Goal: Task Accomplishment & Management: Manage account settings

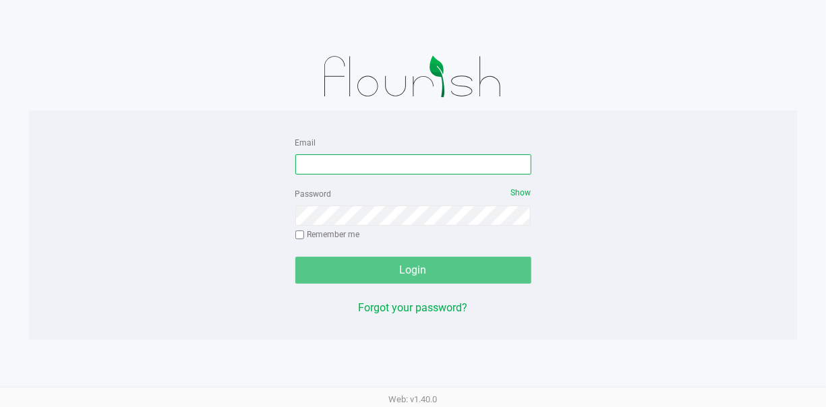
click at [324, 160] on input "Email" at bounding box center [413, 164] width 236 height 20
type input "m"
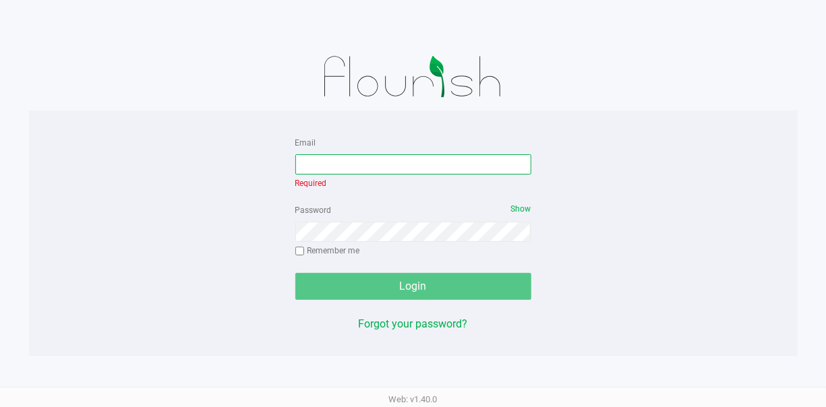
click at [324, 168] on input "Email" at bounding box center [413, 164] width 236 height 20
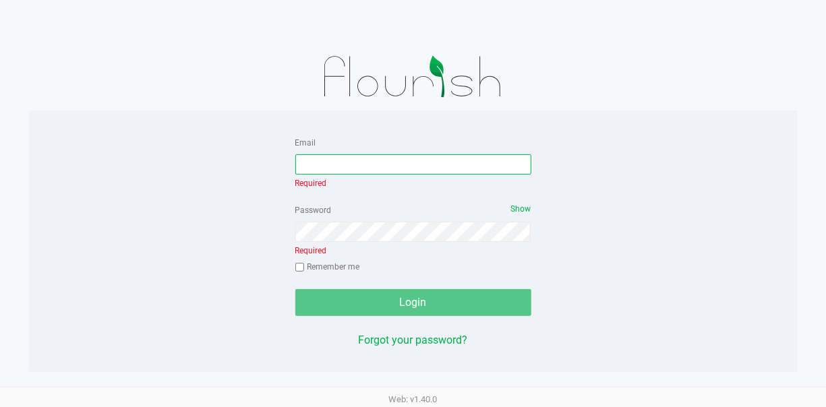
type input "[EMAIL_ADDRESS][DOMAIN_NAME]"
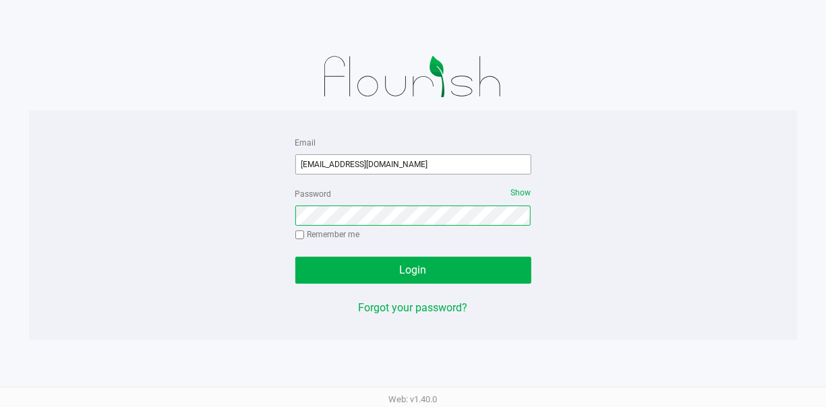
click at [295, 257] on button "Login" at bounding box center [413, 270] width 236 height 27
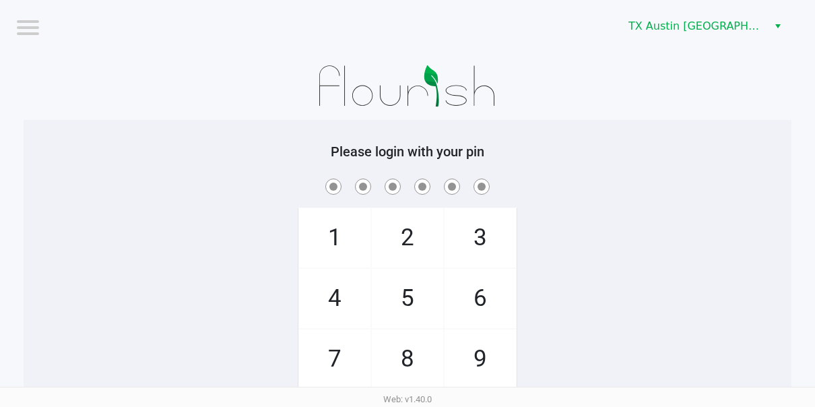
click at [397, 348] on span "8" at bounding box center [407, 359] width 71 height 59
checkbox input "true"
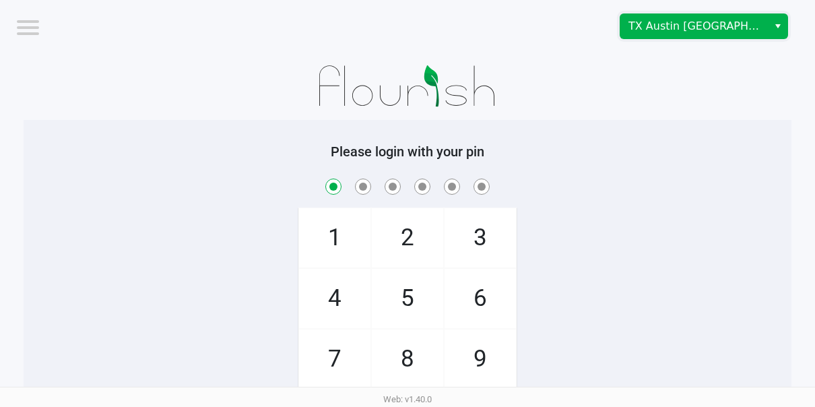
click at [718, 27] on span "TX Austin [GEOGRAPHIC_DATA]" at bounding box center [694, 26] width 131 height 16
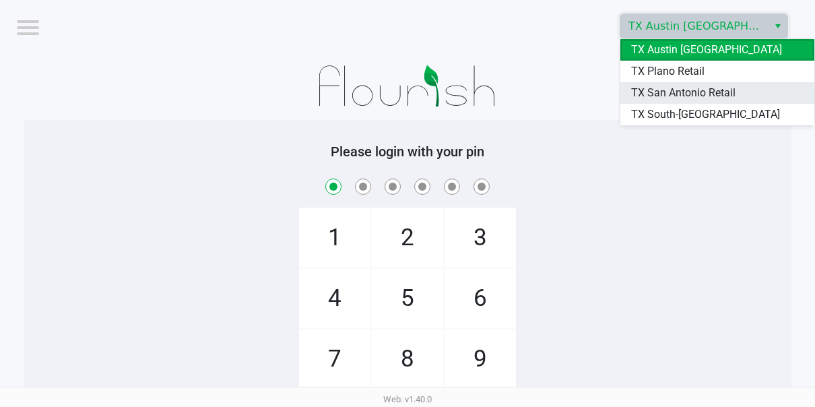
click at [714, 85] on span "TX San Antonio Retail" at bounding box center [683, 93] width 104 height 16
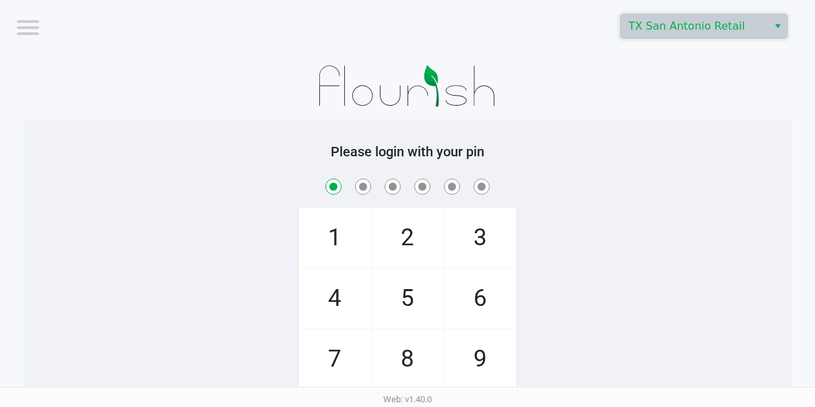
click at [418, 275] on span "5" at bounding box center [407, 298] width 71 height 59
checkbox input "true"
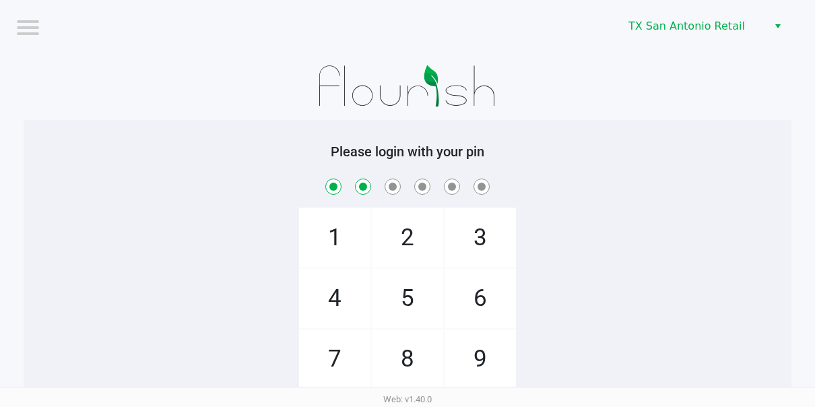
click at [349, 343] on span "7" at bounding box center [334, 359] width 71 height 59
checkbox input "true"
drag, startPoint x: 400, startPoint y: 287, endPoint x: 458, endPoint y: 349, distance: 85.3
click at [400, 288] on span "5" at bounding box center [407, 298] width 71 height 59
checkbox input "true"
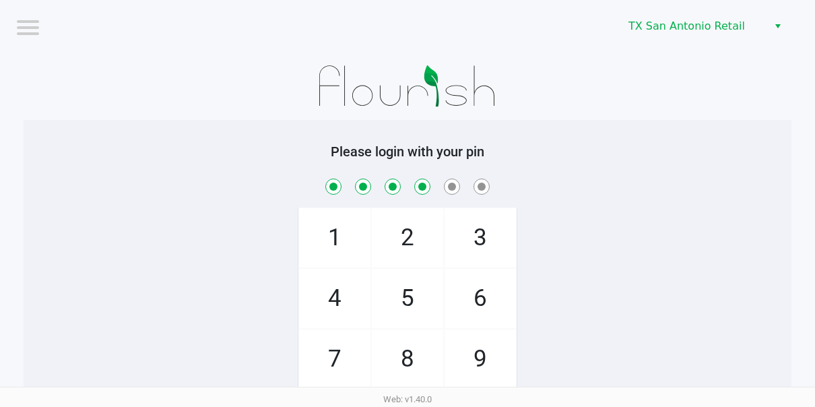
drag, startPoint x: 464, startPoint y: 359, endPoint x: 501, endPoint y: 220, distance: 143.5
click at [464, 354] on span "9" at bounding box center [480, 359] width 71 height 59
checkbox input "true"
click at [499, 214] on span "3" at bounding box center [480, 237] width 71 height 59
checkbox input "true"
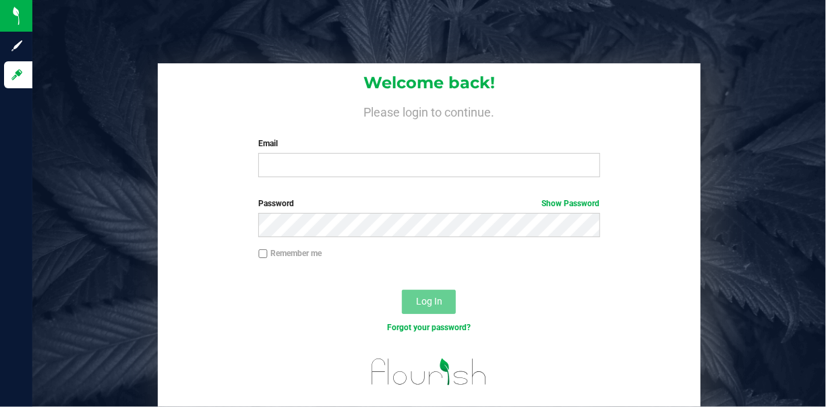
click at [314, 148] on label "Email" at bounding box center [428, 143] width 341 height 12
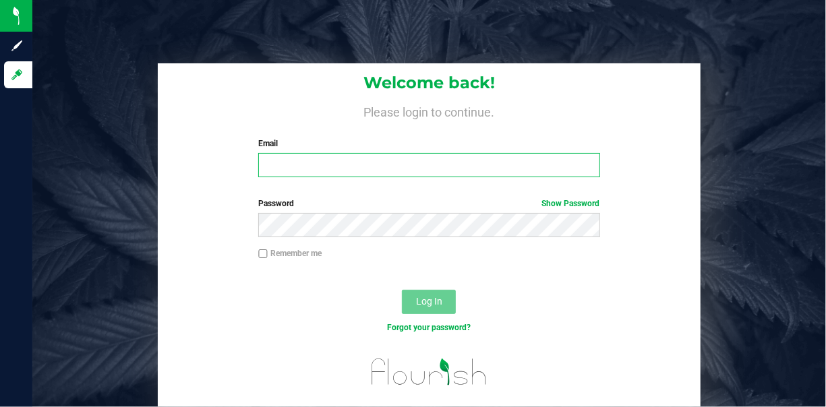
click at [314, 153] on input "Email" at bounding box center [428, 165] width 341 height 24
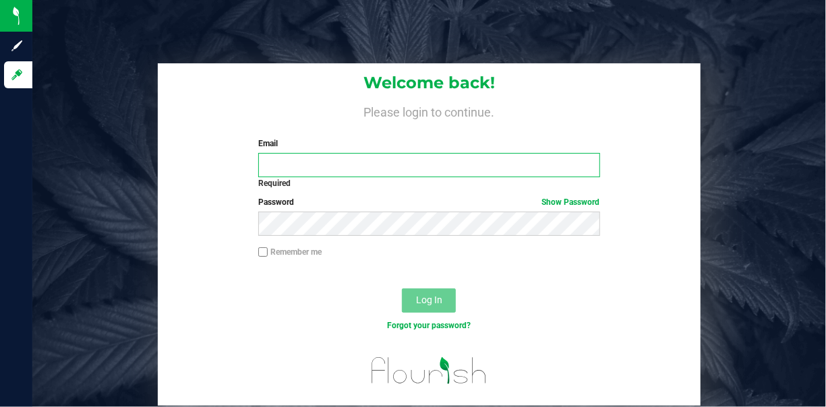
click at [289, 167] on input "Email" at bounding box center [428, 165] width 341 height 24
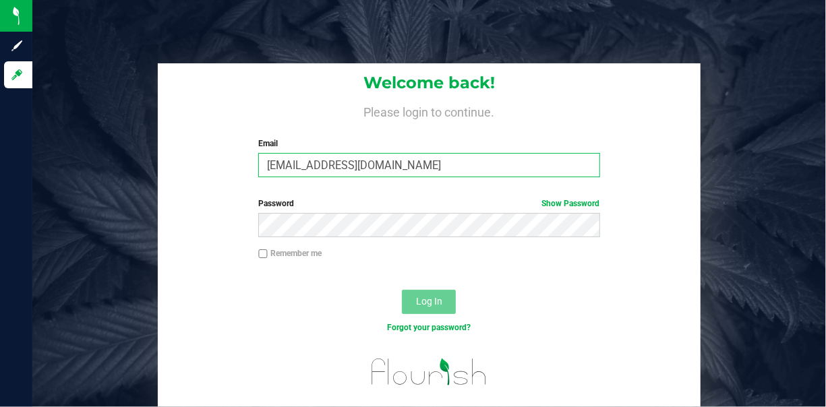
type input "[EMAIL_ADDRESS][DOMAIN_NAME]"
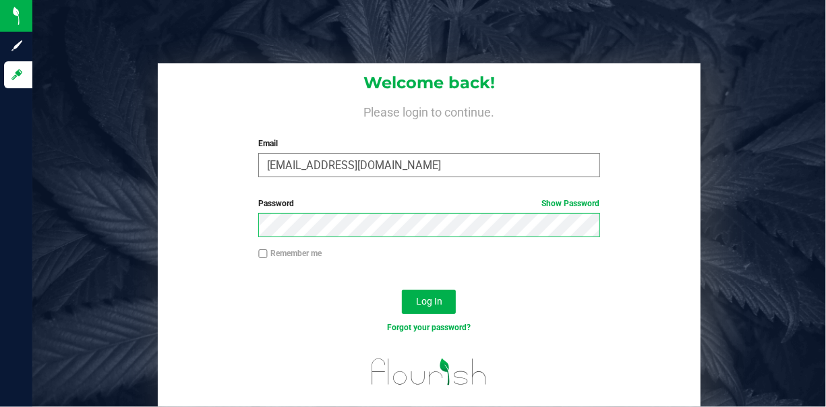
click at [402, 290] on button "Log In" at bounding box center [429, 302] width 54 height 24
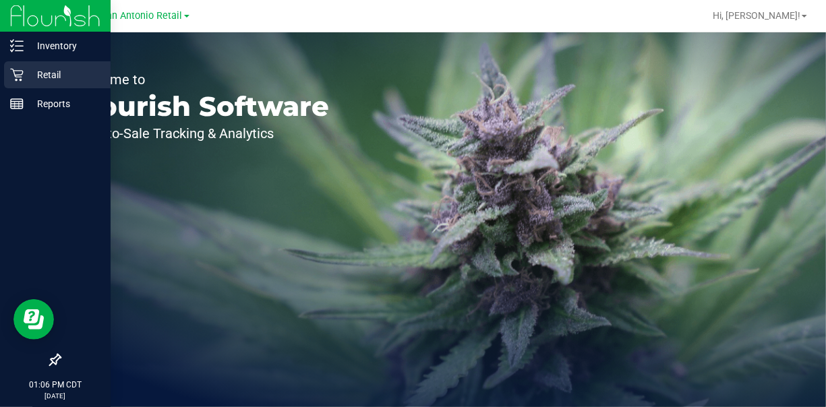
click at [42, 80] on p "Retail" at bounding box center [64, 75] width 81 height 16
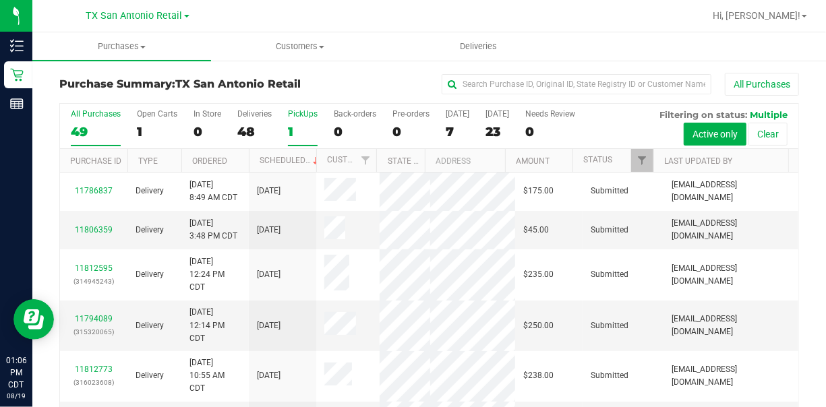
click at [295, 120] on label "PickUps 1" at bounding box center [303, 127] width 30 height 37
click at [0, 0] on input "PickUps 1" at bounding box center [0, 0] width 0 height 0
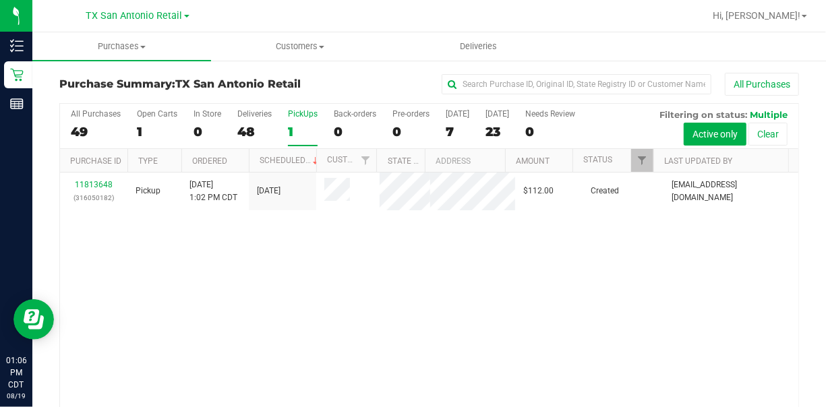
click at [386, 334] on div "11813648 (316050182) Pickup [DATE] 1:02 PM CDT 8/20/2025 $112.00 Created [PERSO…" at bounding box center [429, 301] width 738 height 257
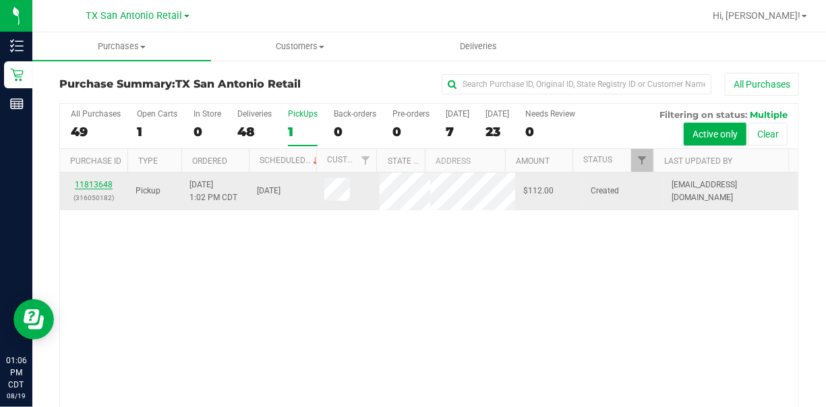
click at [102, 180] on link "11813648" at bounding box center [94, 184] width 38 height 9
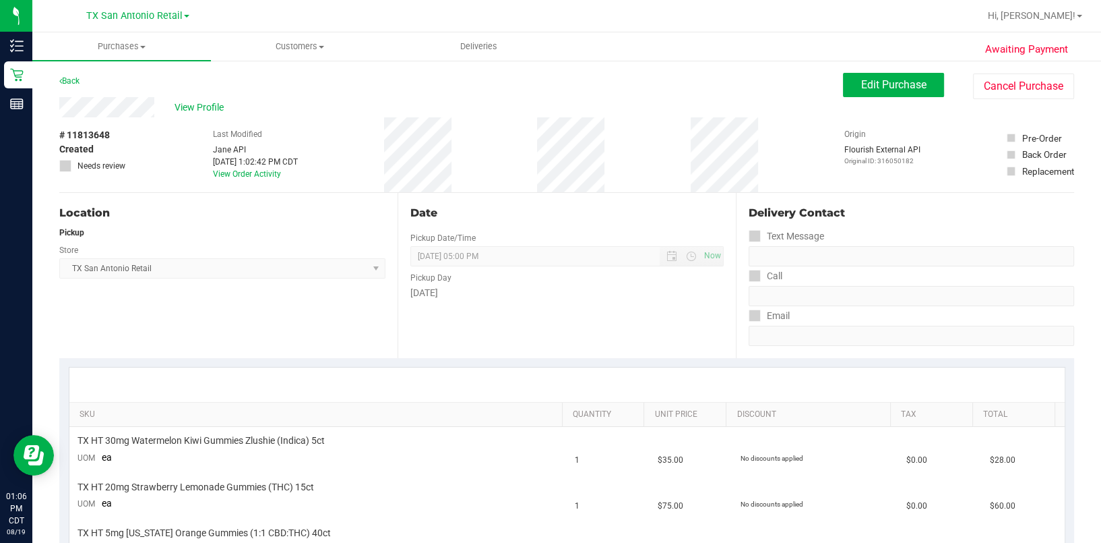
drag, startPoint x: 754, startPoint y: 3, endPoint x: 634, endPoint y: 131, distance: 175.9
click at [634, 131] on div "# 11813648 Created Needs review Last Modified [PERSON_NAME] API [DATE] 1:02:42 …" at bounding box center [566, 154] width 1015 height 75
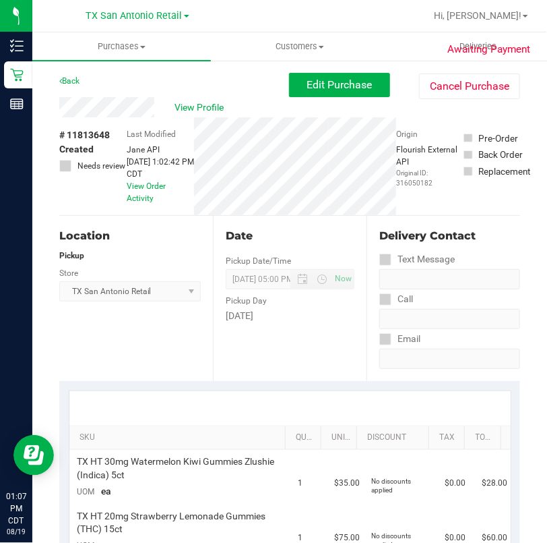
click at [346, 349] on div "Date Pickup Date/Time [DATE] Now [DATE] 05:00 PM Now Pickup Day [DATE]" at bounding box center [290, 298] width 154 height 165
click at [348, 89] on span "Edit Purchase" at bounding box center [339, 84] width 65 height 13
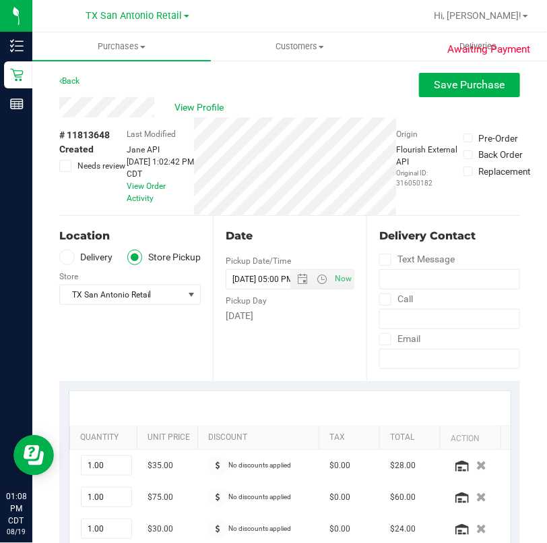
click at [82, 253] on label "Delivery" at bounding box center [86, 257] width 54 height 16
click at [0, 0] on input "Delivery" at bounding box center [0, 0] width 0 height 0
click at [286, 372] on div "Date Delivery Date [DATE] Now [DATE] 05:00 PM Now Delivery Day [DATE]" at bounding box center [290, 298] width 154 height 165
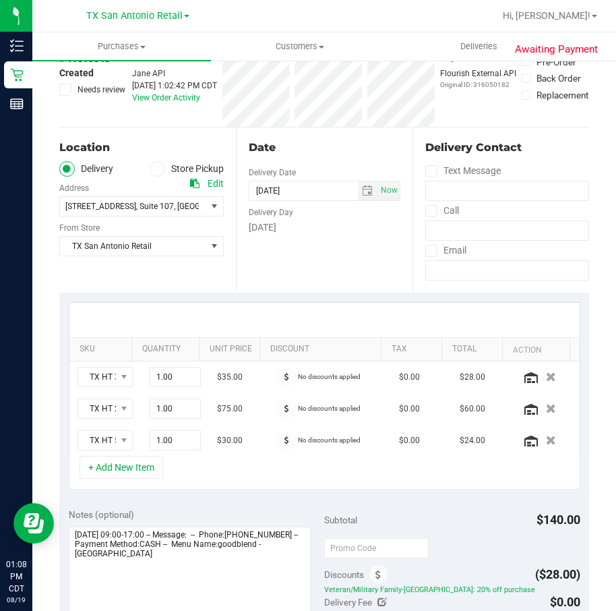
scroll to position [303, 0]
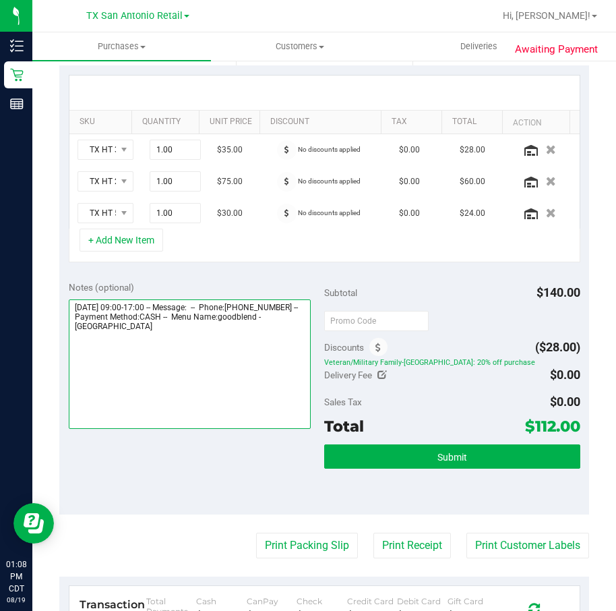
click at [286, 380] on textarea at bounding box center [190, 363] width 243 height 129
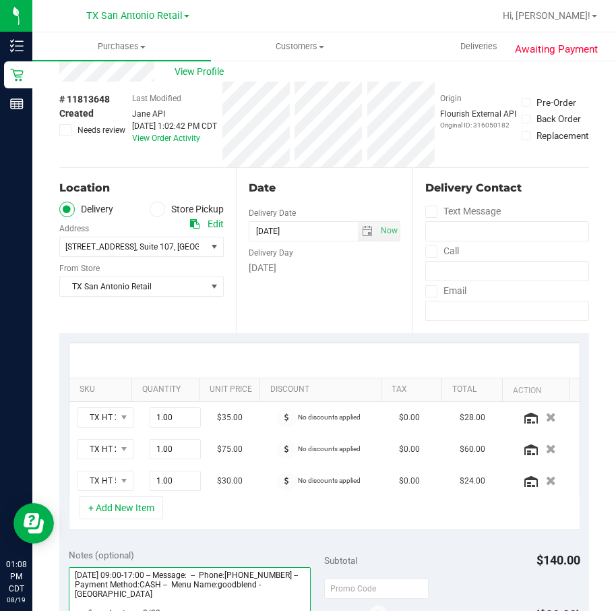
scroll to position [0, 0]
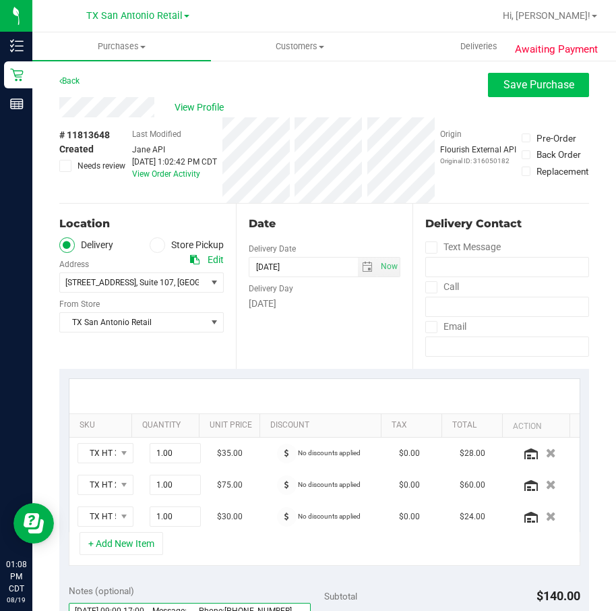
type textarea "[DATE] 09:00-17:00 -- Message: -- Phone:[PHONE_NUMBER] -- Payment Method:CASH -…"
click at [512, 93] on button "Save Purchase" at bounding box center [538, 85] width 101 height 24
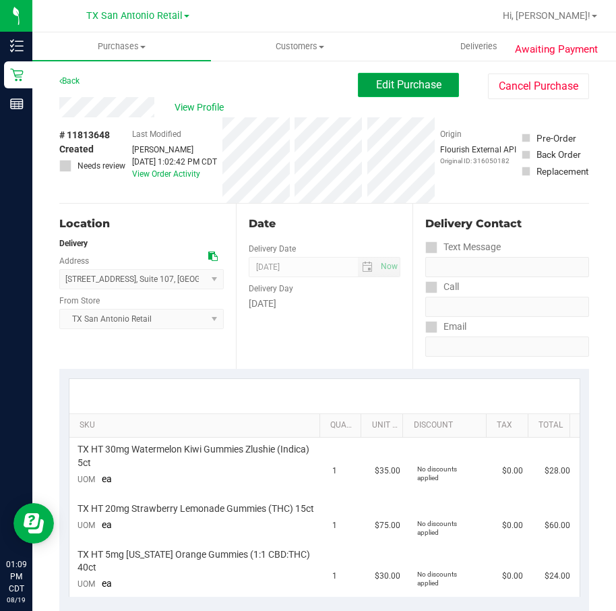
click at [426, 94] on button "Edit Purchase" at bounding box center [408, 85] width 101 height 24
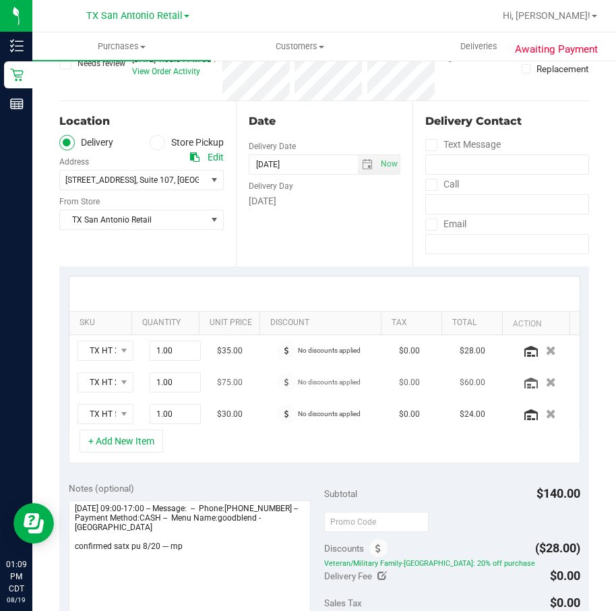
scroll to position [202, 0]
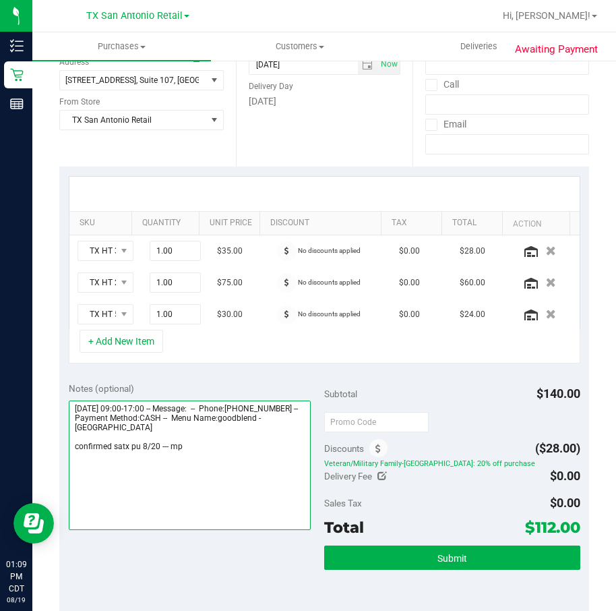
click at [285, 406] on textarea at bounding box center [190, 464] width 243 height 129
click at [84, 406] on textarea at bounding box center [190, 464] width 243 height 129
click at [200, 406] on textarea at bounding box center [190, 464] width 243 height 129
drag, startPoint x: 200, startPoint y: 466, endPoint x: 208, endPoint y: 467, distance: 8.2
click at [208, 406] on textarea at bounding box center [190, 464] width 243 height 129
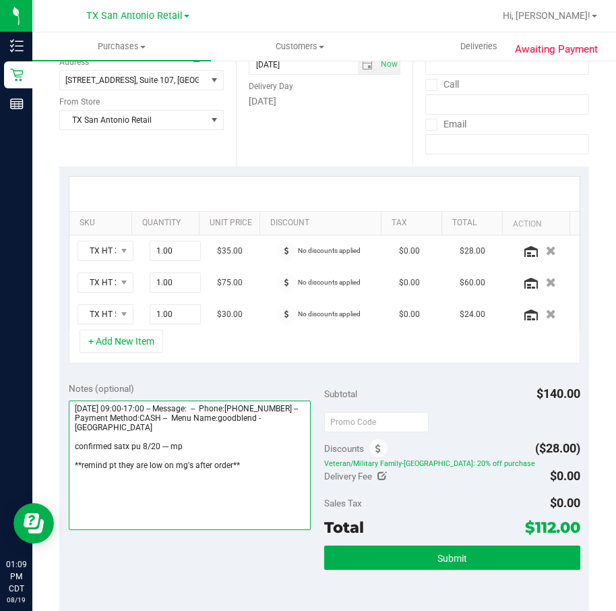
click at [198, 406] on textarea at bounding box center [190, 464] width 243 height 129
drag, startPoint x: 198, startPoint y: 466, endPoint x: 214, endPoint y: 468, distance: 16.3
click at [214, 406] on textarea at bounding box center [190, 464] width 243 height 129
type textarea "[DATE] 09:00-17:00 -- Message: -- Phone:[PHONE_NUMBER] -- Payment Method:CASH -…"
click at [443, 406] on div "Sales Tax $0.00" at bounding box center [452, 503] width 256 height 24
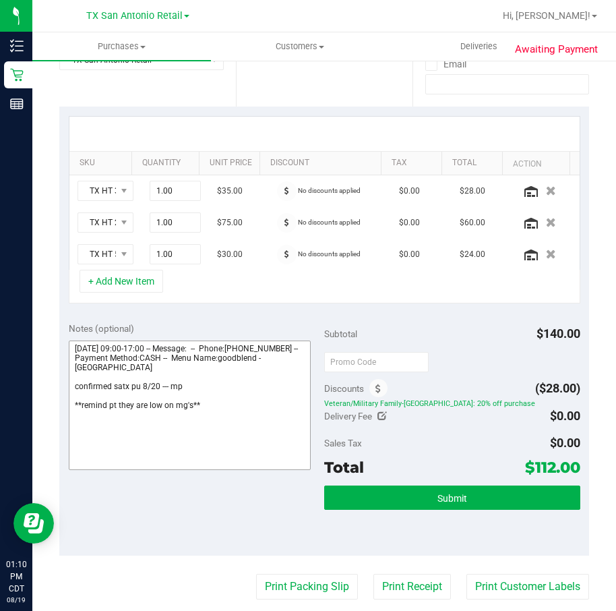
scroll to position [303, 0]
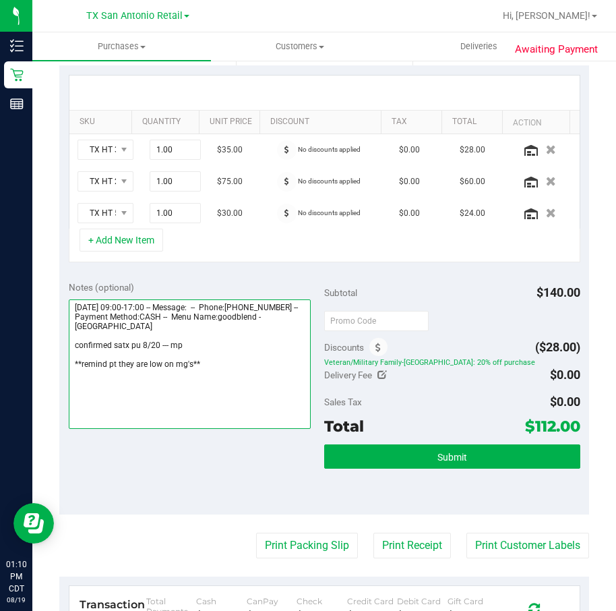
click at [177, 383] on textarea at bounding box center [190, 363] width 243 height 129
click at [155, 349] on textarea at bounding box center [190, 363] width 243 height 129
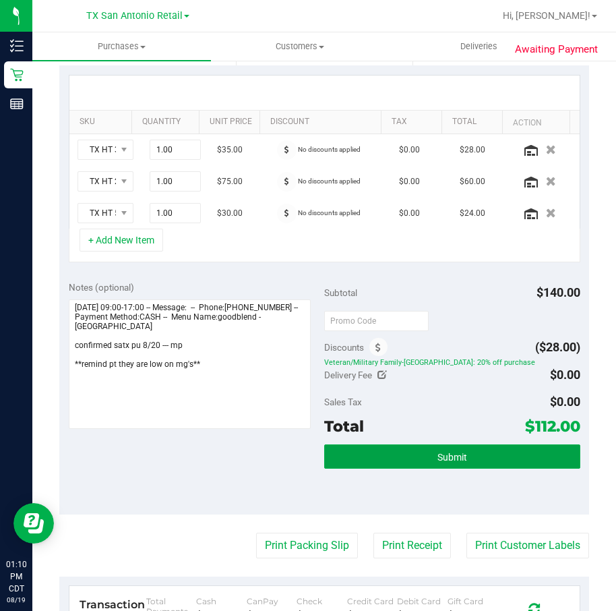
click at [437, 406] on span "Submit" at bounding box center [452, 457] width 30 height 11
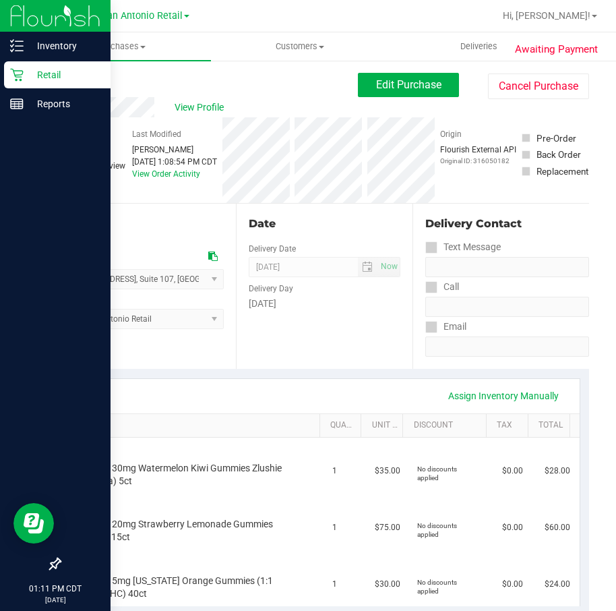
click at [24, 70] on p "Retail" at bounding box center [64, 75] width 81 height 16
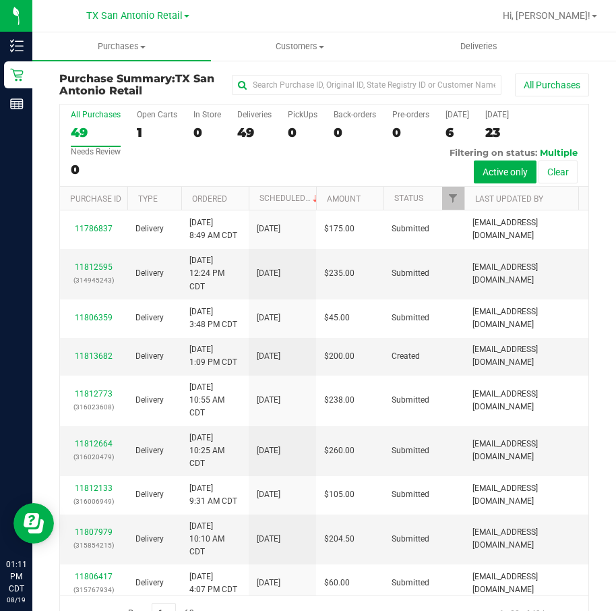
click at [153, 9] on link "TX San Antonio Retail" at bounding box center [137, 15] width 103 height 13
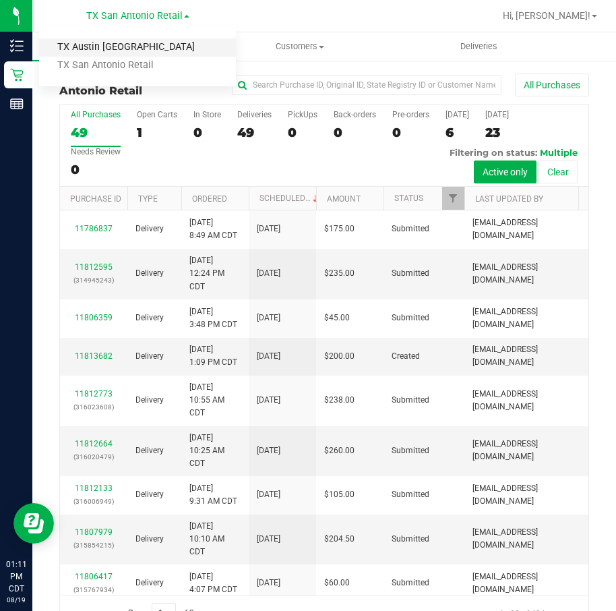
click at [142, 47] on link "TX Austin [GEOGRAPHIC_DATA]" at bounding box center [137, 47] width 197 height 18
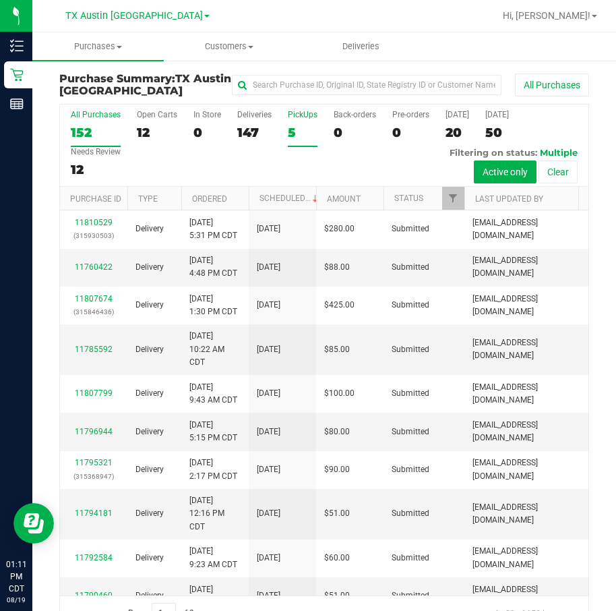
click at [292, 129] on div "5" at bounding box center [303, 133] width 30 height 16
click at [0, 0] on input "PickUps 5" at bounding box center [0, 0] width 0 height 0
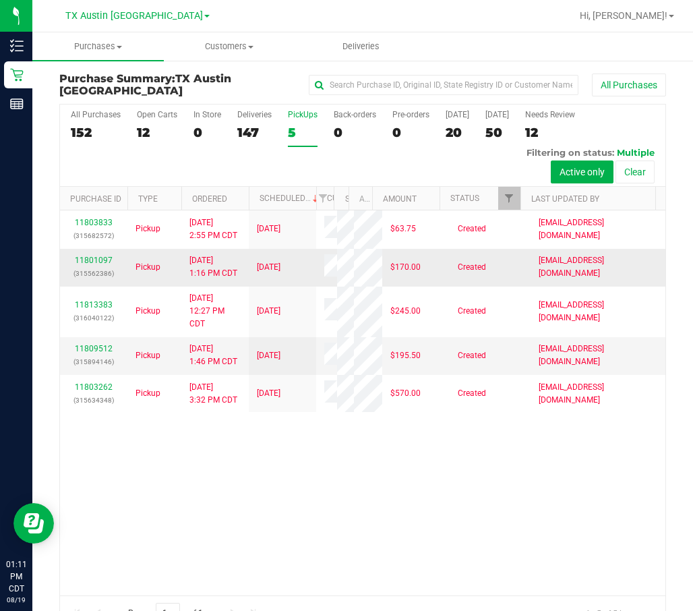
scroll to position [47, 0]
click at [150, 128] on div "12" at bounding box center [157, 133] width 40 height 16
click at [0, 0] on input "Open Carts 12" at bounding box center [0, 0] width 0 height 0
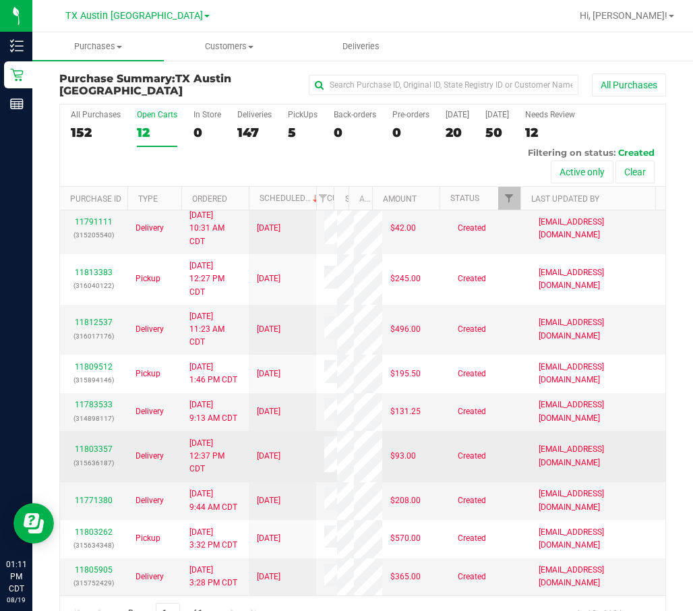
scroll to position [658, 0]
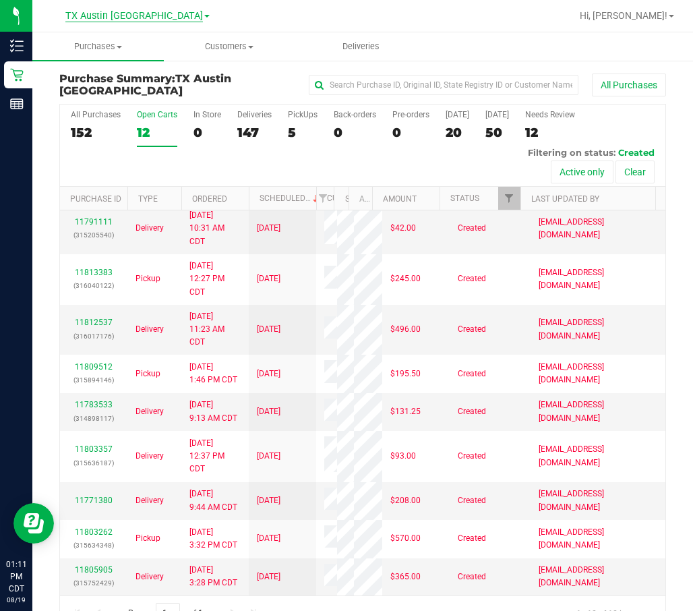
click at [125, 16] on span "TX Austin [GEOGRAPHIC_DATA]" at bounding box center [133, 16] width 137 height 12
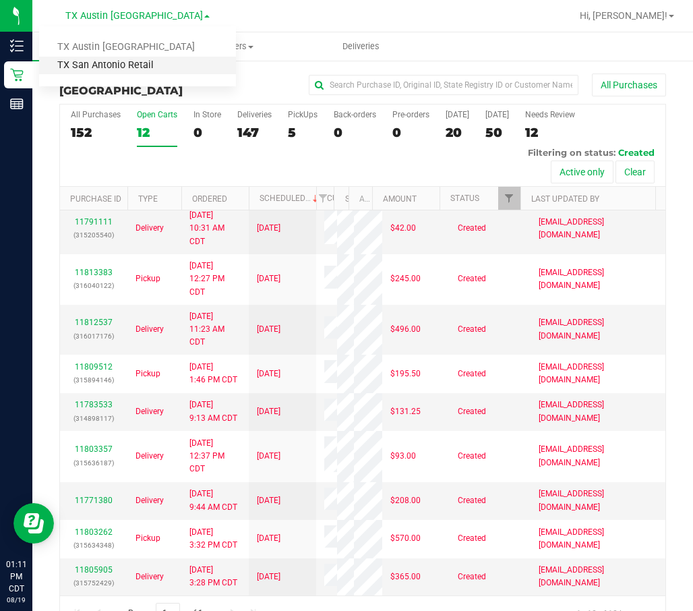
click at [132, 59] on link "TX San Antonio Retail" at bounding box center [137, 66] width 197 height 18
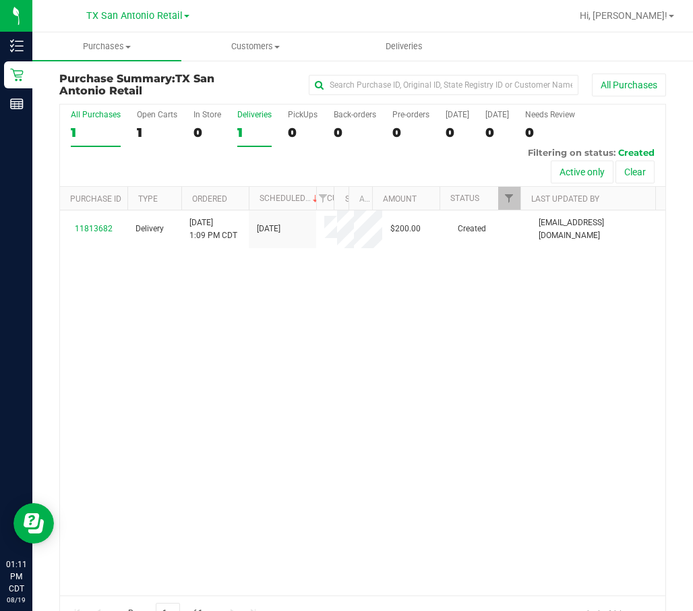
click at [249, 123] on label "Deliveries 1" at bounding box center [254, 128] width 34 height 37
click at [0, 0] on input "Deliveries 1" at bounding box center [0, 0] width 0 height 0
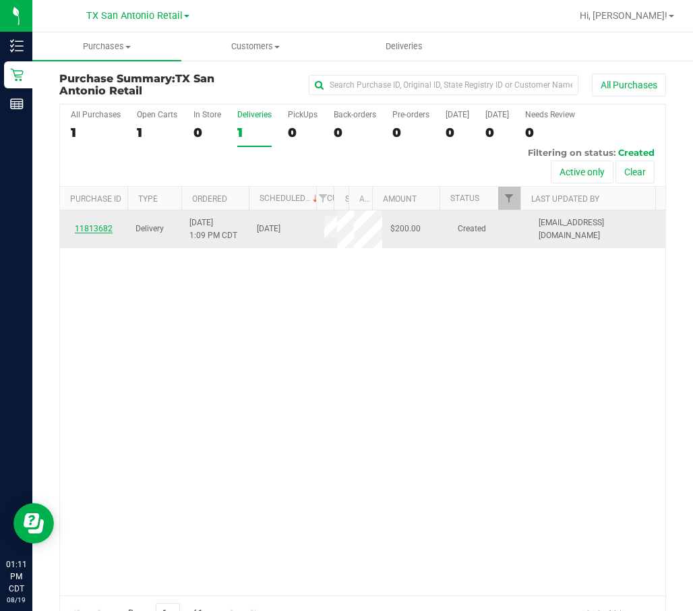
click at [100, 233] on link "11813682" at bounding box center [94, 228] width 38 height 9
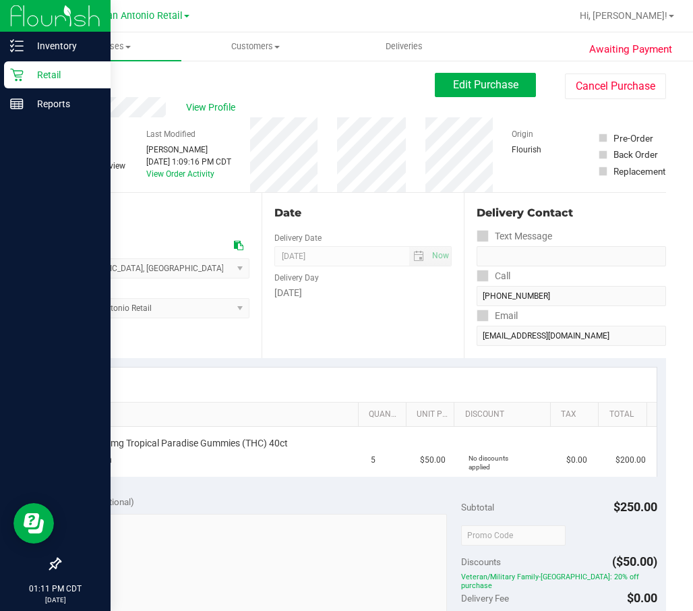
click at [21, 85] on div "Retail" at bounding box center [57, 74] width 106 height 27
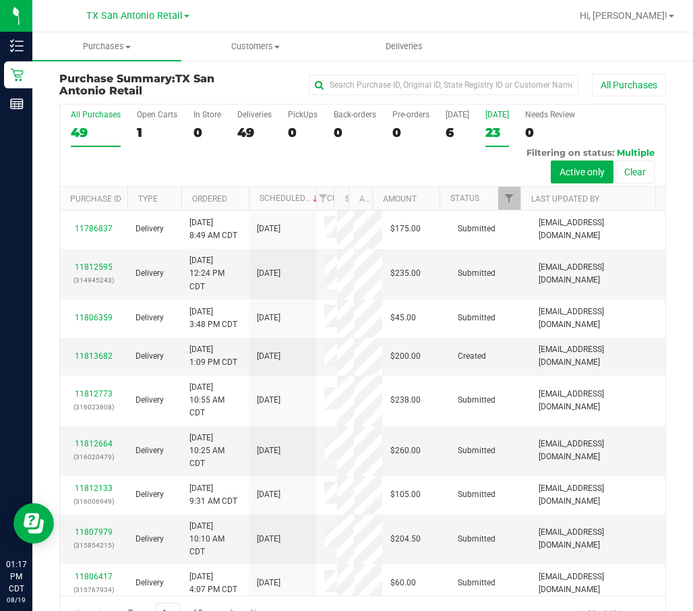
click at [494, 123] on label "[DATE] 23" at bounding box center [497, 128] width 24 height 37
click at [0, 0] on input "[DATE] 23" at bounding box center [0, 0] width 0 height 0
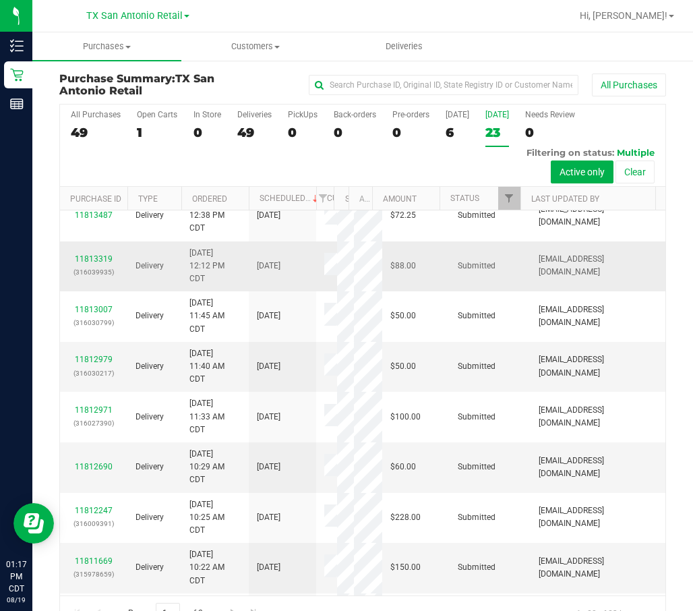
scroll to position [202, 0]
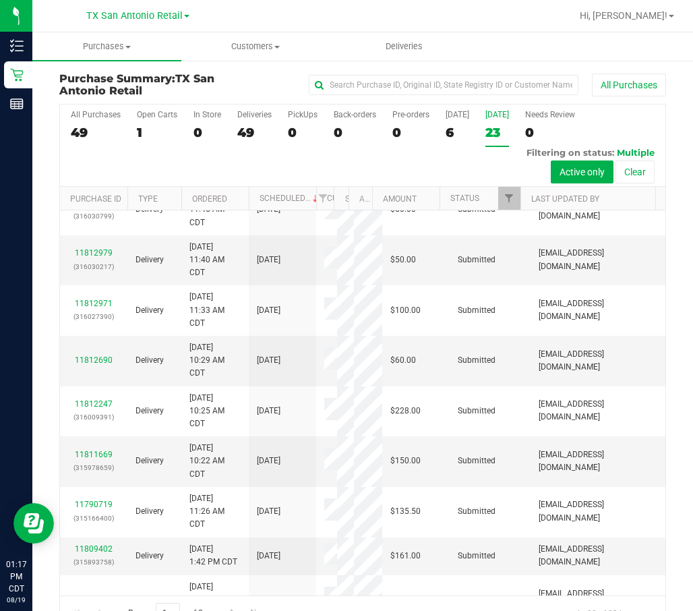
click at [99, 157] on link "11813319" at bounding box center [94, 152] width 38 height 9
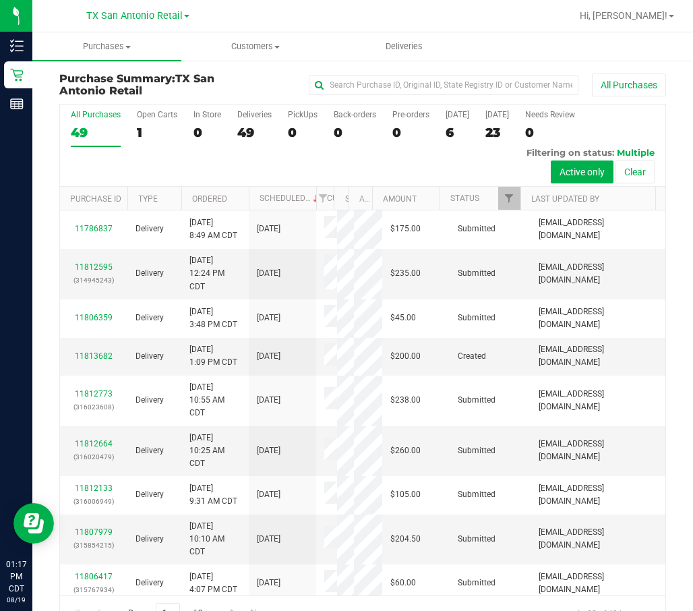
click at [479, 135] on div "All Purchases 49 Open Carts 1 In Store 0 Deliveries 49 PickUps 0 Back-orders 0 …" at bounding box center [362, 145] width 605 height 82
click at [480, 133] on div "All Purchases 49 Open Carts 1 In Store 0 Deliveries 49 PickUps 0 Back-orders 0 …" at bounding box center [362, 145] width 605 height 82
click at [485, 131] on div "23" at bounding box center [497, 133] width 24 height 16
click at [0, 0] on input "[DATE] 23" at bounding box center [0, 0] width 0 height 0
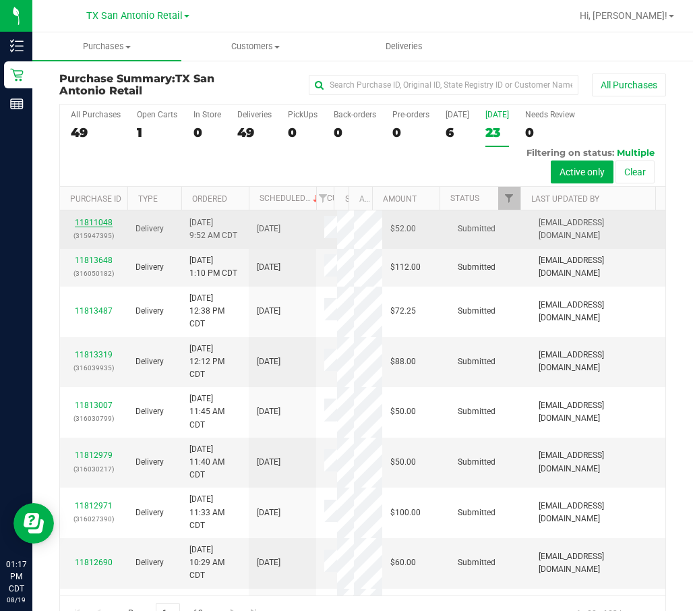
click at [102, 227] on link "11811048" at bounding box center [94, 222] width 38 height 9
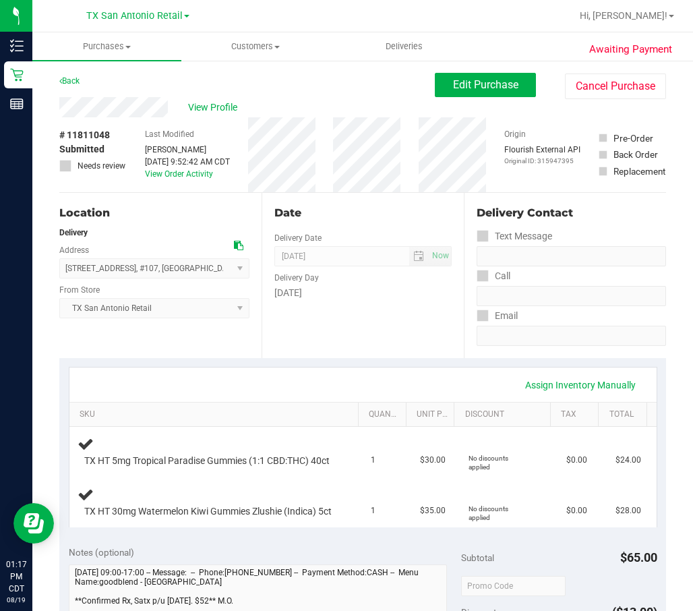
click at [32, 78] on div "Awaiting Payment Back Edit Purchase Cancel Purchase View Profile # 11811048 Sub…" at bounding box center [362, 612] width 660 height 1106
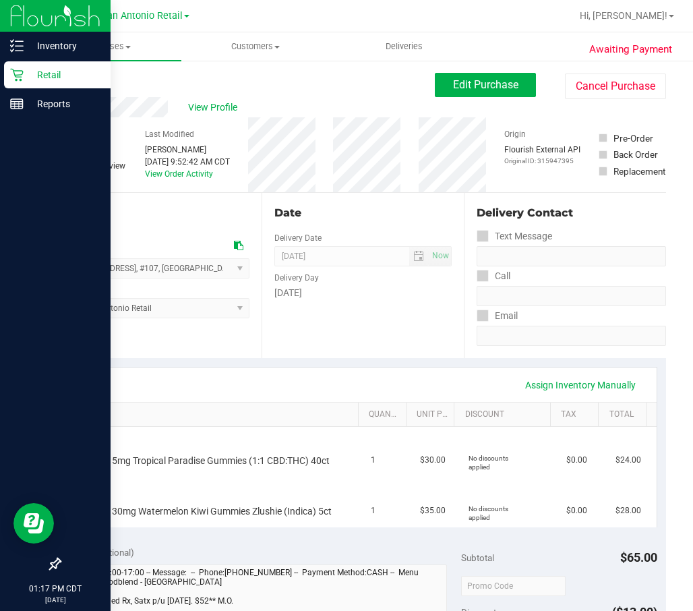
click at [22, 78] on icon at bounding box center [16, 74] width 13 height 13
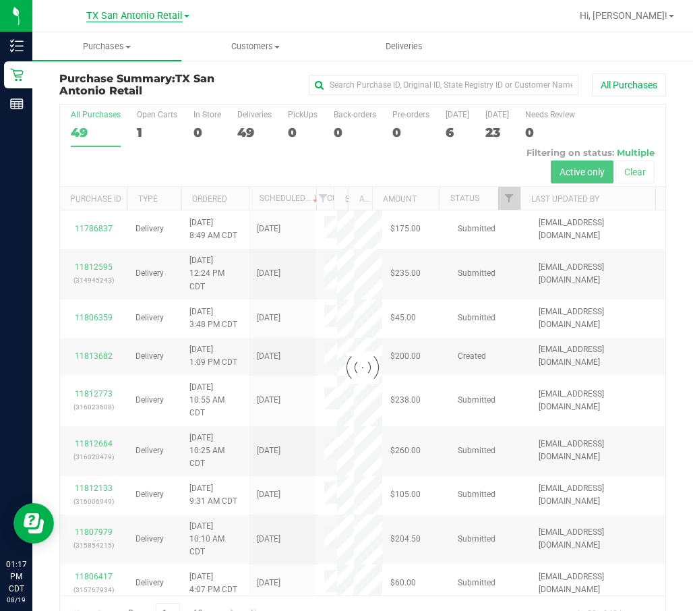
click at [159, 18] on span "TX San Antonio Retail" at bounding box center [134, 16] width 96 height 12
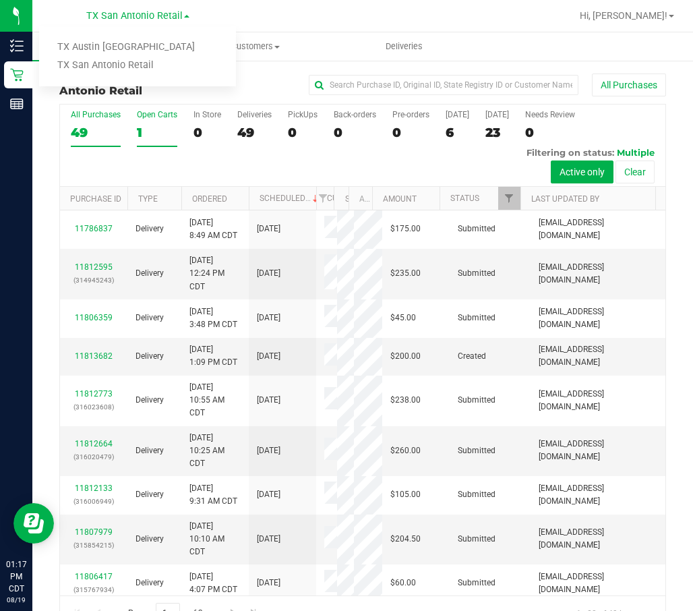
click at [163, 140] on div "1" at bounding box center [157, 133] width 40 height 16
click at [0, 0] on input "Open Carts 1" at bounding box center [0, 0] width 0 height 0
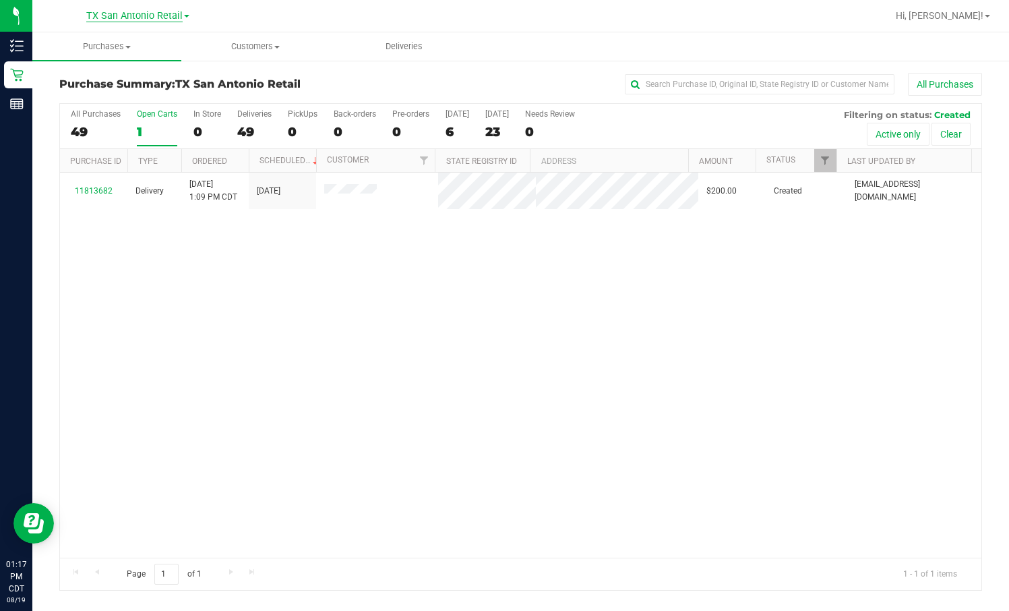
click at [154, 20] on span "TX San Antonio Retail" at bounding box center [134, 16] width 96 height 12
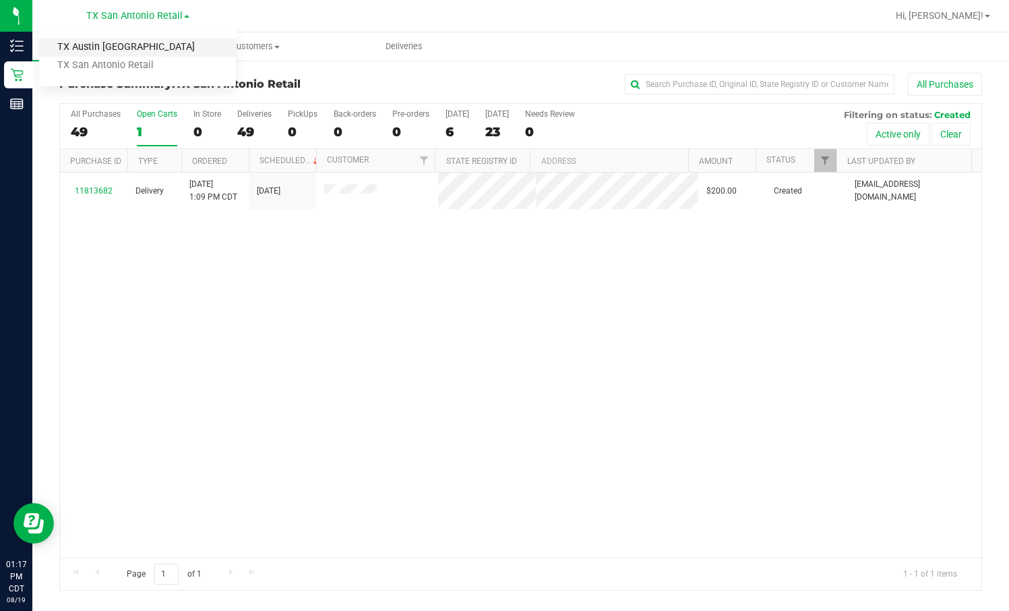
click at [133, 55] on link "TX Austin [GEOGRAPHIC_DATA]" at bounding box center [137, 47] width 197 height 18
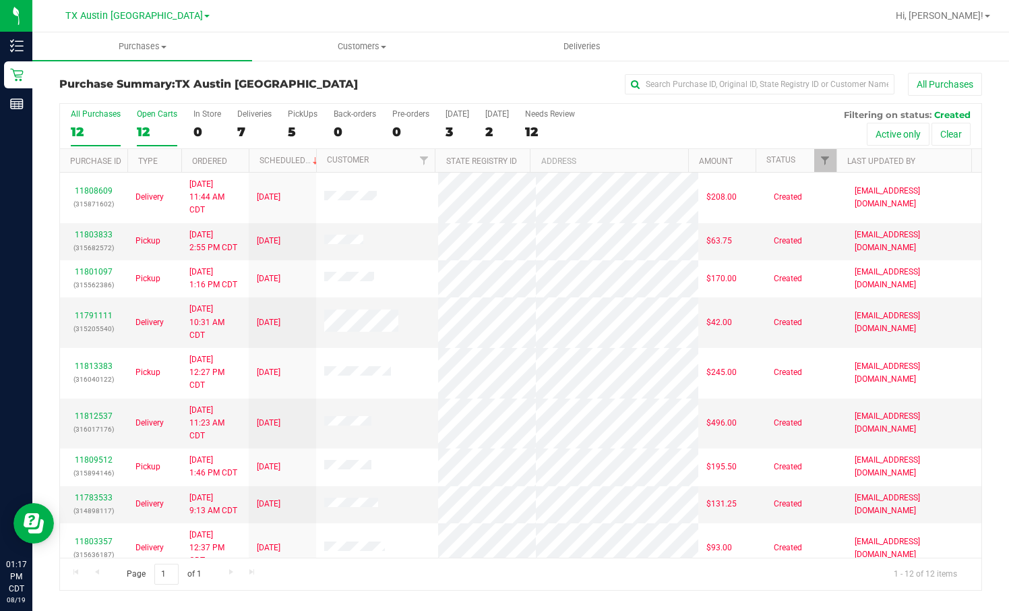
click at [168, 113] on div "Open Carts" at bounding box center [157, 113] width 40 height 9
click at [0, 0] on input "Open Carts 12" at bounding box center [0, 0] width 0 height 0
click at [237, 125] on div "7" at bounding box center [254, 132] width 34 height 16
click at [0, 0] on input "Deliveries 7" at bounding box center [0, 0] width 0 height 0
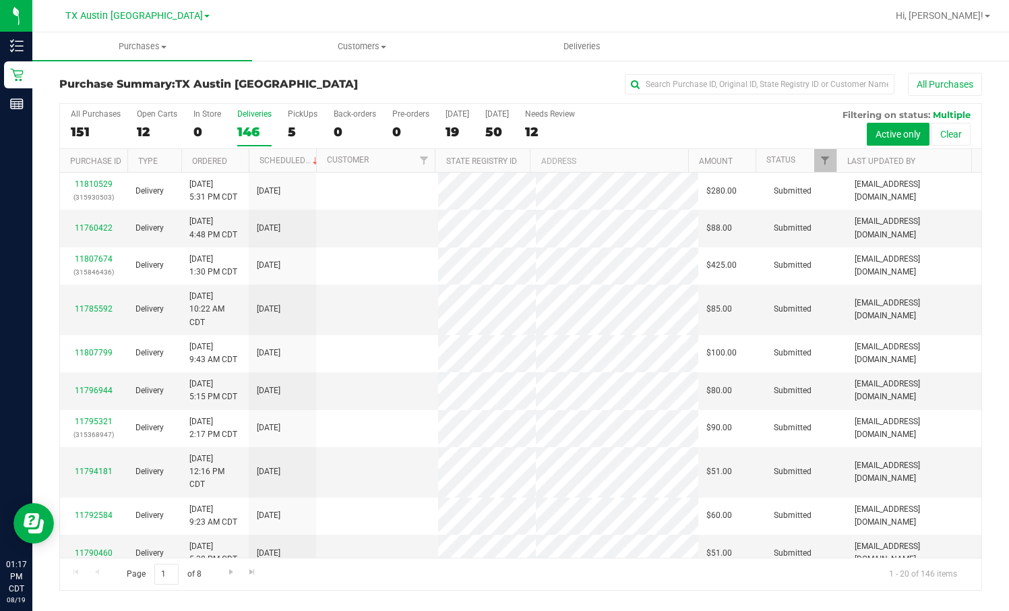
click at [284, 125] on div "All Purchases 151 Open Carts 12 In Store 0 Deliveries 146 PickUps 5 Back-orders…" at bounding box center [520, 126] width 921 height 45
click at [288, 125] on div "5" at bounding box center [303, 132] width 30 height 16
click at [0, 0] on input "PickUps 5" at bounding box center [0, 0] width 0 height 0
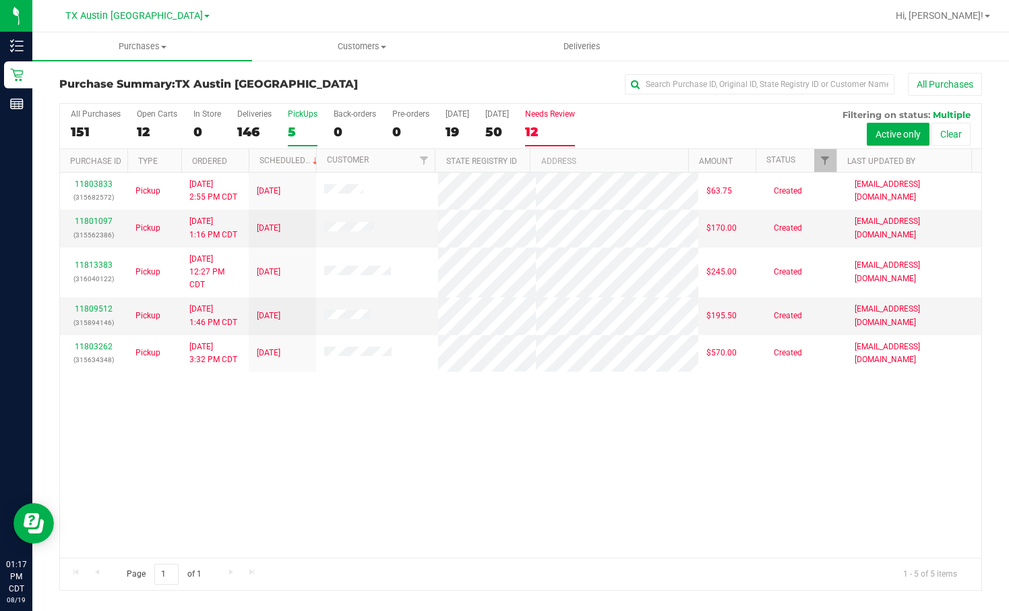
click at [539, 139] on div "12" at bounding box center [550, 132] width 50 height 16
click at [0, 0] on input "Needs Review 12" at bounding box center [0, 0] width 0 height 0
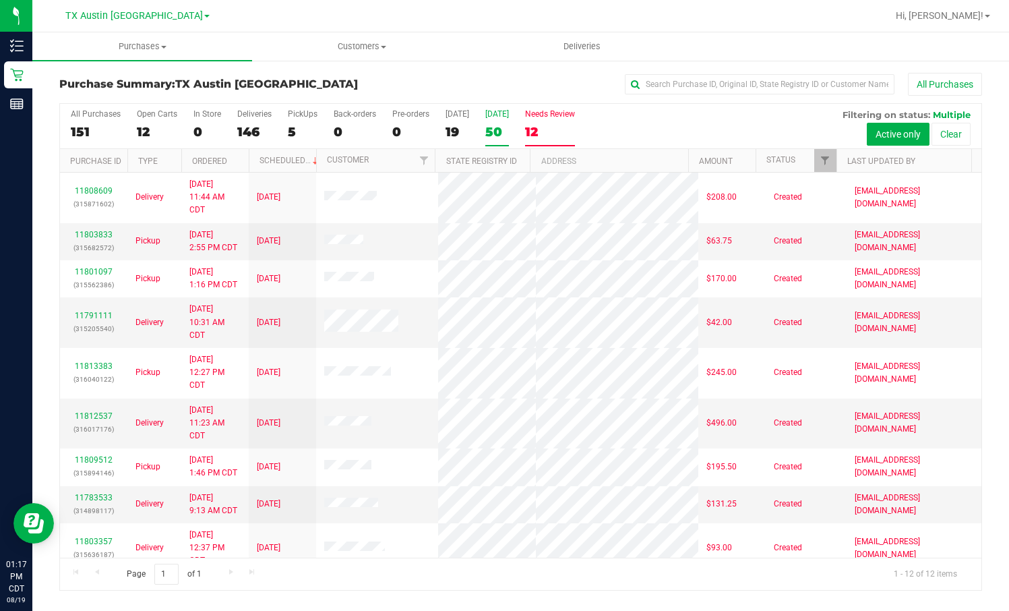
click at [486, 130] on div "50" at bounding box center [497, 132] width 24 height 16
click at [0, 0] on input "[DATE] 50" at bounding box center [0, 0] width 0 height 0
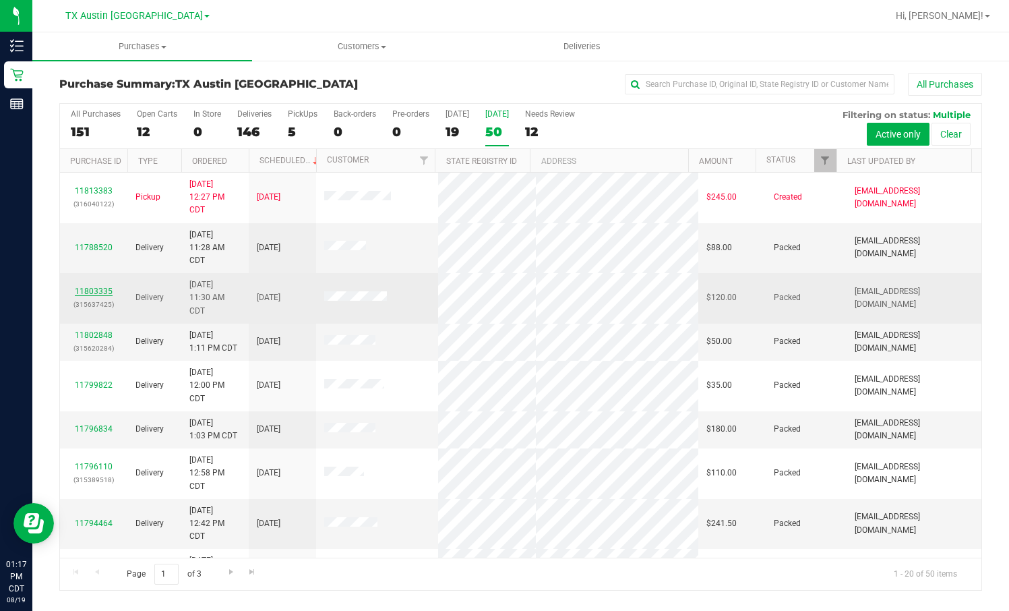
click at [102, 290] on link "11803335" at bounding box center [94, 290] width 38 height 9
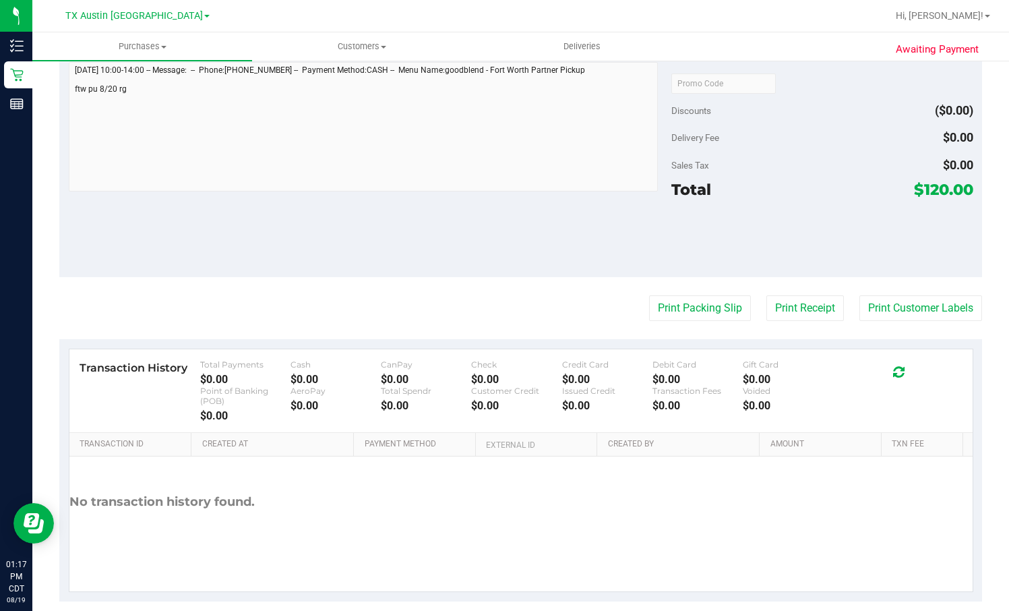
scroll to position [505, 0]
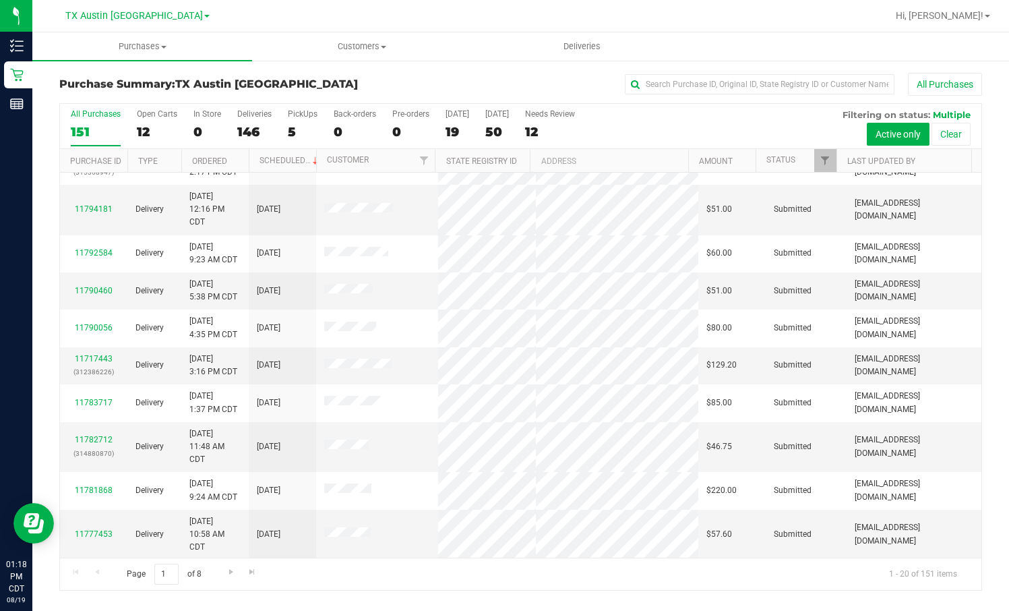
scroll to position [404, 0]
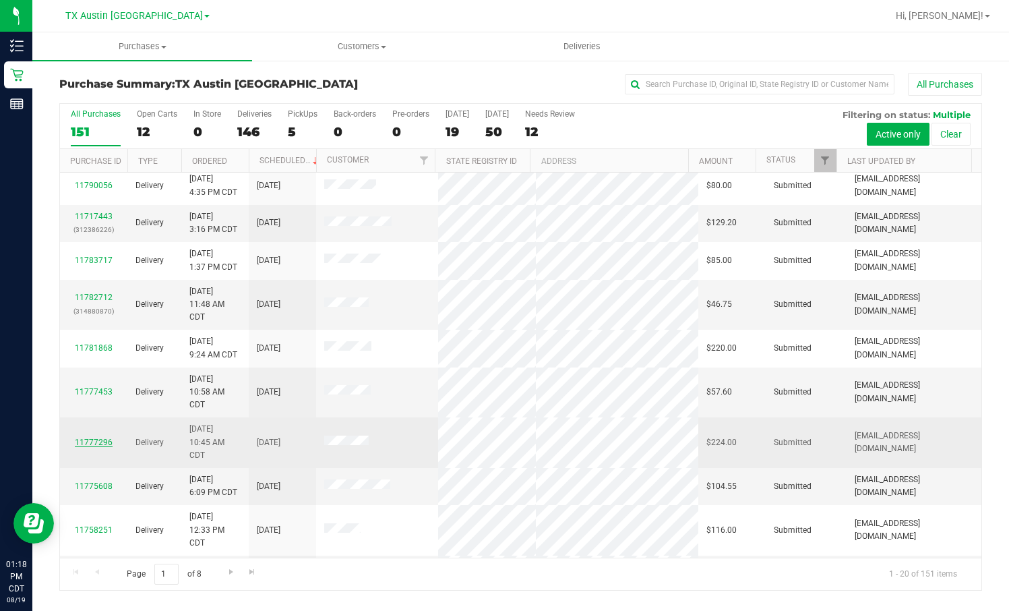
click at [83, 406] on link "11777296" at bounding box center [94, 441] width 38 height 9
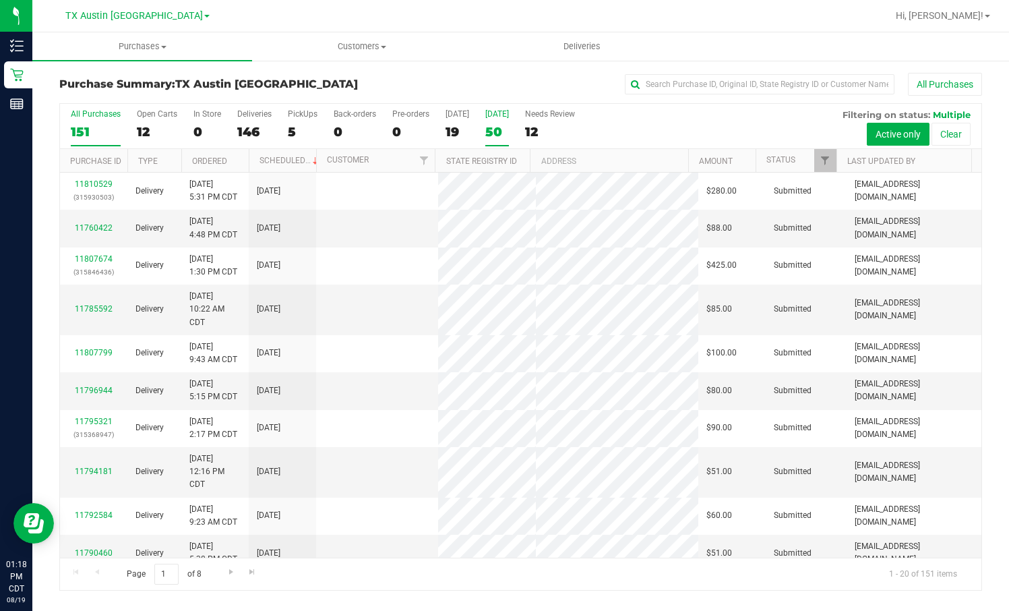
click at [498, 125] on div "50" at bounding box center [497, 132] width 24 height 16
click at [0, 0] on input "[DATE] 50" at bounding box center [0, 0] width 0 height 0
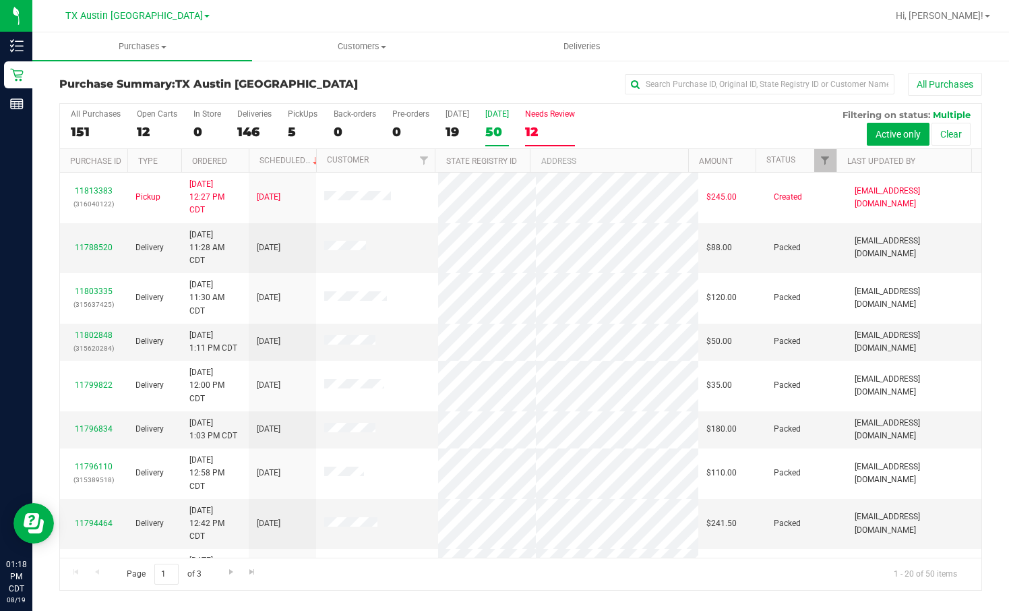
click at [541, 131] on div "12" at bounding box center [550, 132] width 50 height 16
click at [0, 0] on input "Needs Review 12" at bounding box center [0, 0] width 0 height 0
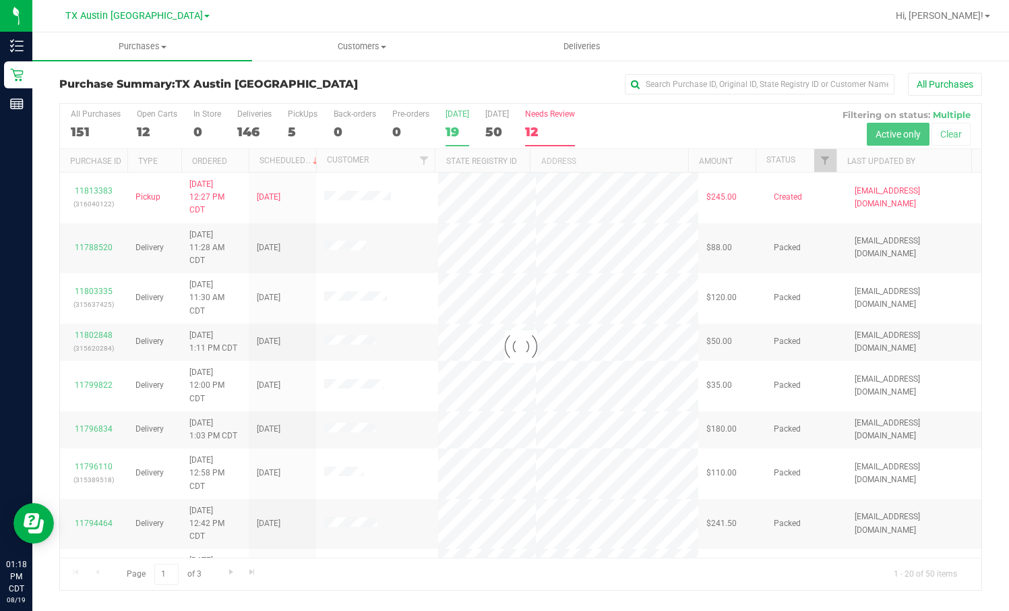
click at [446, 131] on div "19" at bounding box center [457, 132] width 24 height 16
click at [0, 0] on input "[DATE] 19" at bounding box center [0, 0] width 0 height 0
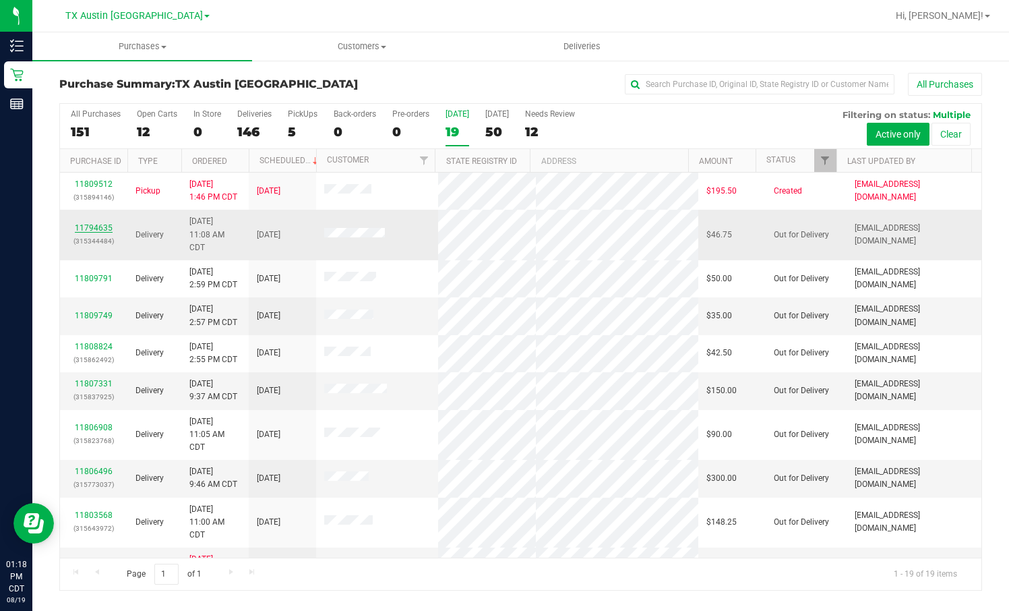
click at [82, 231] on link "11794635" at bounding box center [94, 227] width 38 height 9
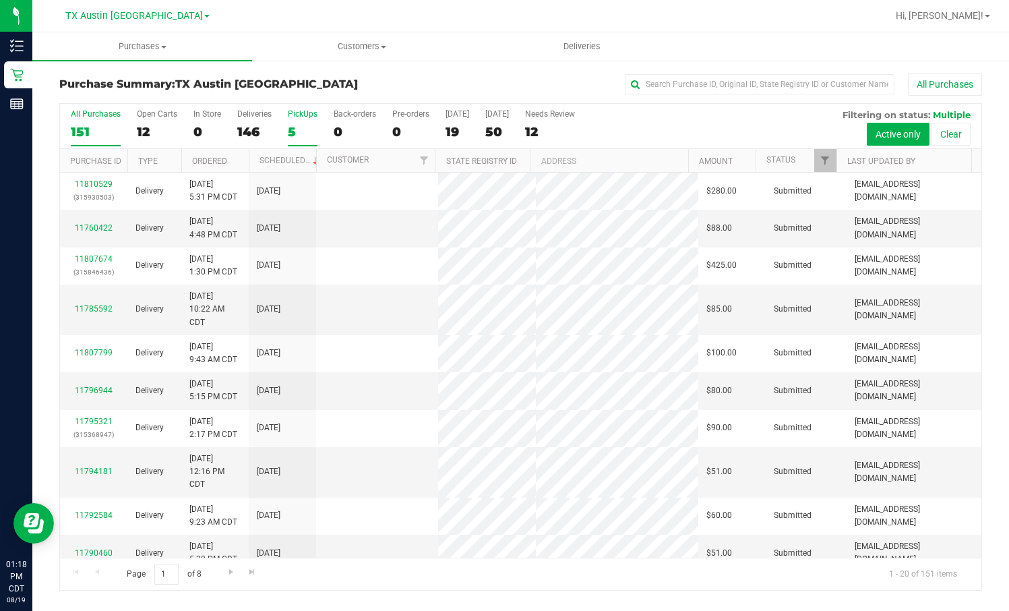
click at [288, 124] on div "5" at bounding box center [303, 132] width 30 height 16
click at [0, 0] on input "PickUps 5" at bounding box center [0, 0] width 0 height 0
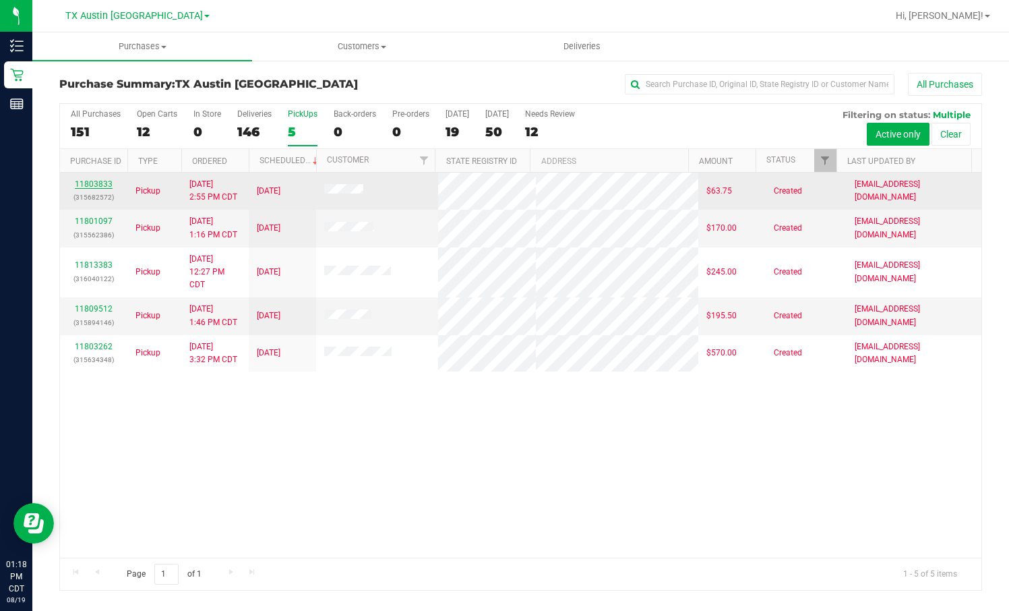
click at [80, 184] on link "11803833" at bounding box center [94, 183] width 38 height 9
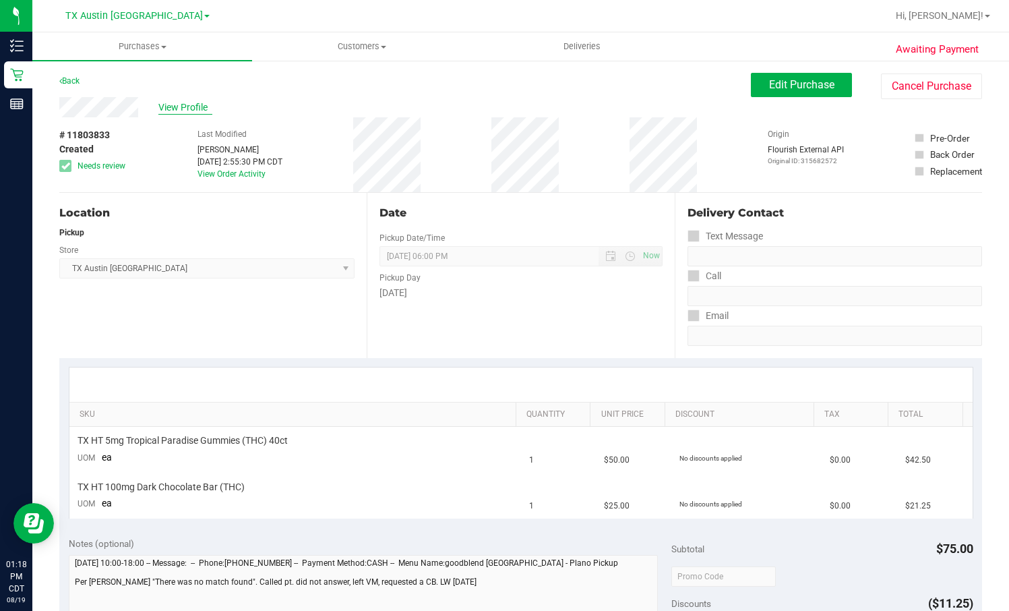
click at [180, 112] on span "View Profile" at bounding box center [185, 107] width 54 height 14
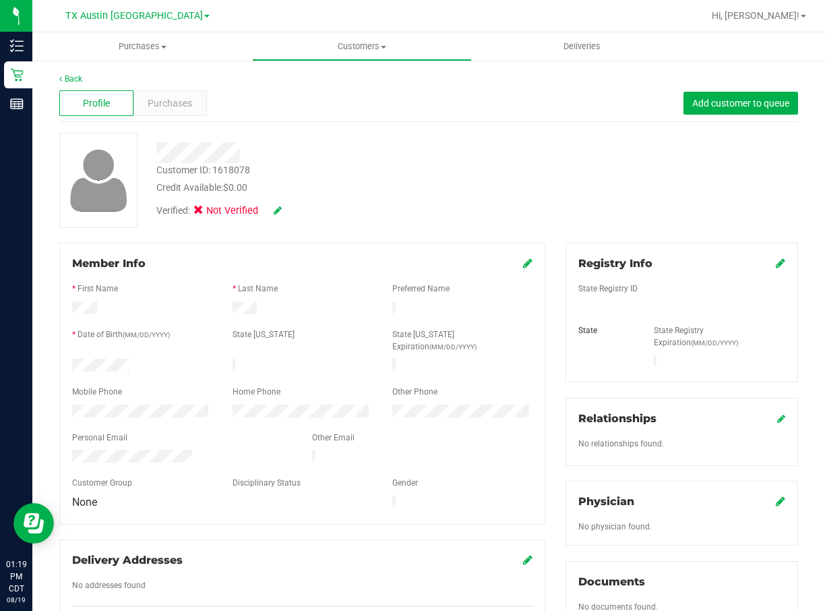
click at [98, 356] on div at bounding box center [302, 357] width 460 height 3
click at [185, 103] on span "Purchases" at bounding box center [170, 103] width 44 height 14
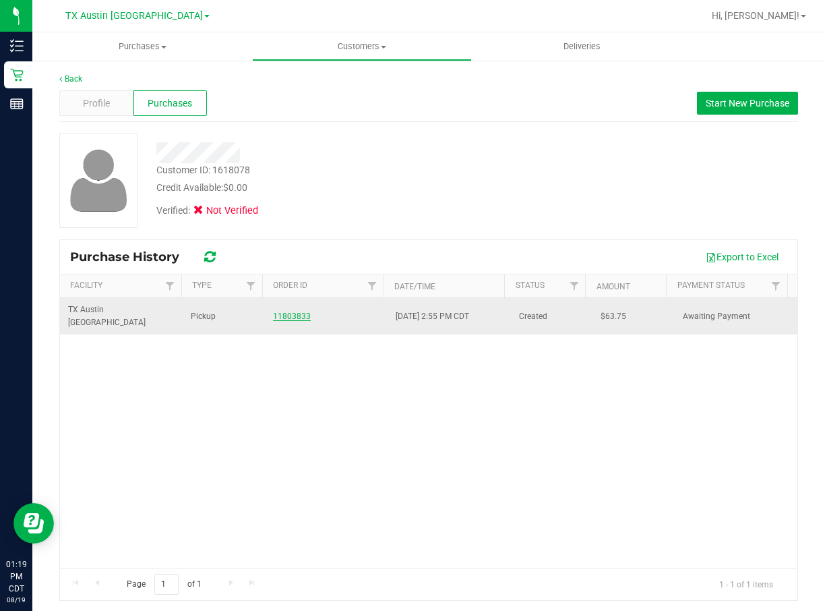
click at [292, 312] on link "11803833" at bounding box center [292, 315] width 38 height 9
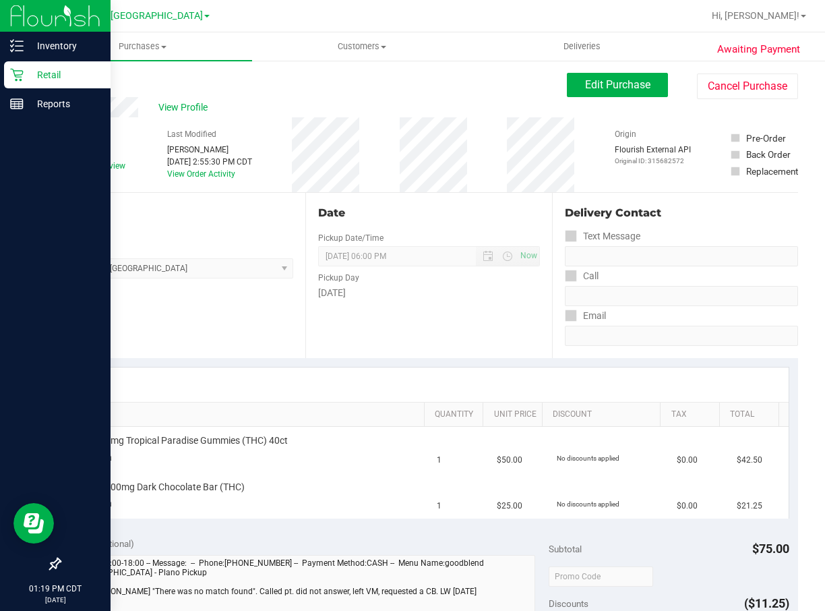
click at [38, 76] on p "Retail" at bounding box center [64, 75] width 81 height 16
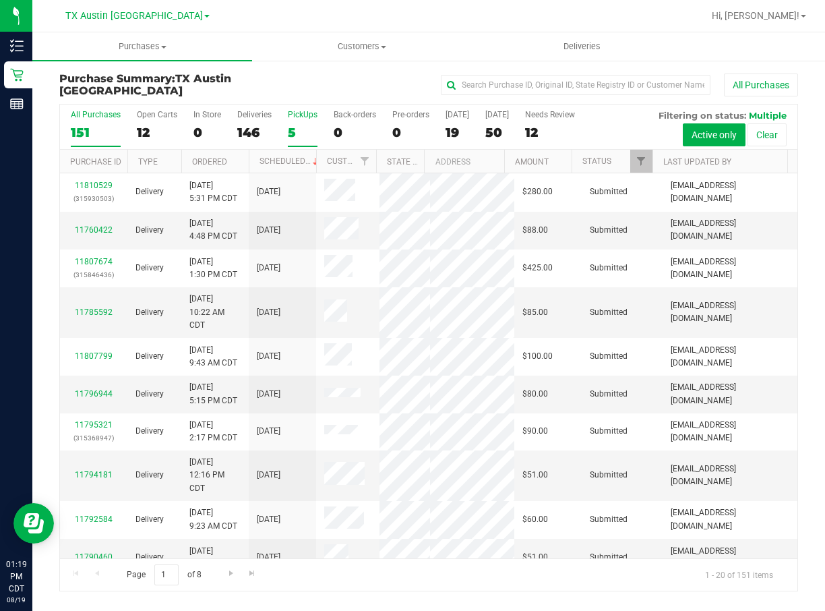
click at [304, 109] on div "All Purchases 151 Open Carts 12 In Store 0 Deliveries 146 PickUps 5 Back-orders…" at bounding box center [428, 109] width 737 height 11
click at [303, 113] on div "PickUps" at bounding box center [303, 114] width 30 height 9
click at [0, 0] on input "PickUps 5" at bounding box center [0, 0] width 0 height 0
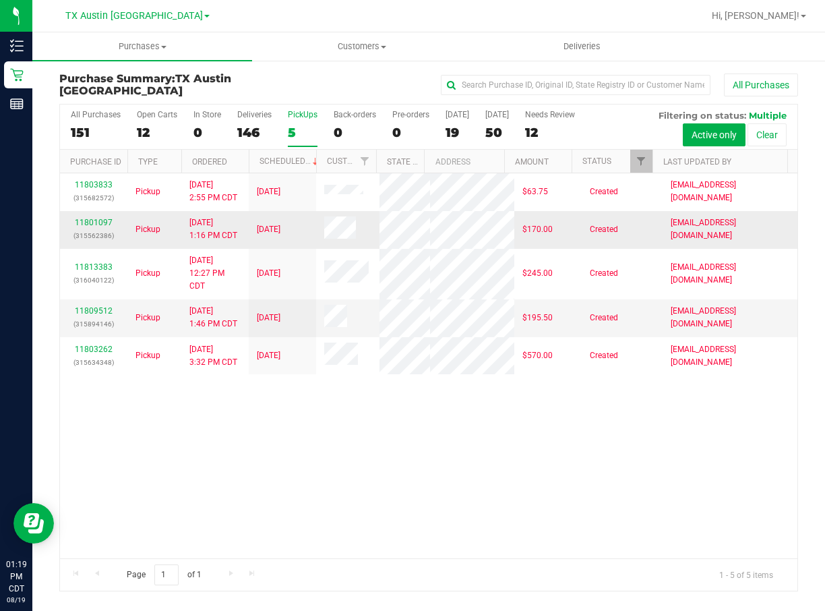
click at [534, 238] on td "$170.00" at bounding box center [547, 230] width 67 height 38
drag, startPoint x: 165, startPoint y: 9, endPoint x: 168, endPoint y: 16, distance: 7.9
click at [165, 9] on link "TX Austin [GEOGRAPHIC_DATA]" at bounding box center [137, 15] width 144 height 13
click at [164, 67] on link "TX San Antonio Retail" at bounding box center [137, 66] width 197 height 18
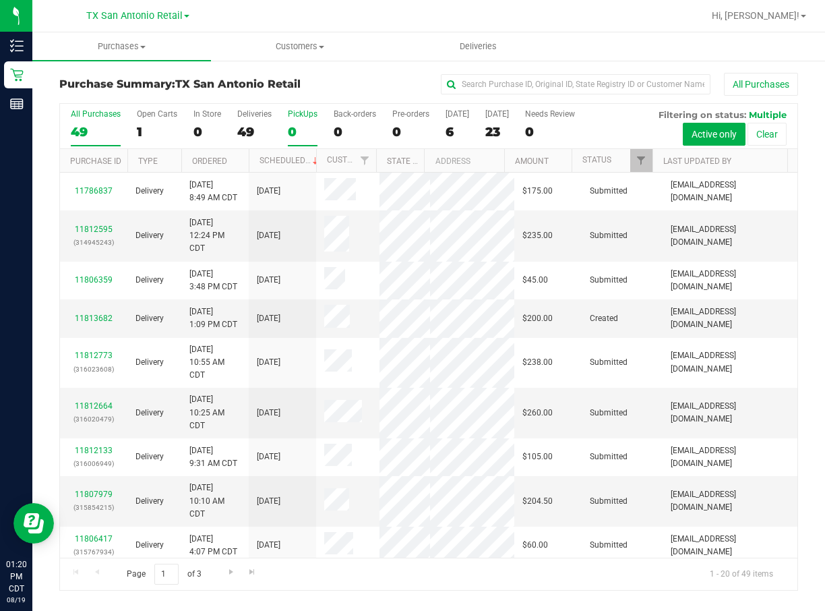
click at [305, 121] on label "PickUps 0" at bounding box center [303, 127] width 30 height 37
click at [0, 0] on input "PickUps 0" at bounding box center [0, 0] width 0 height 0
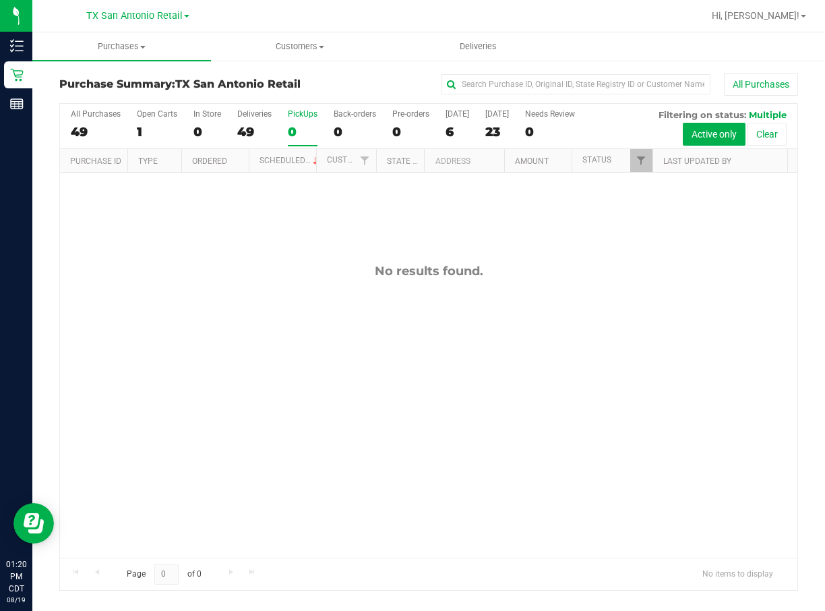
click at [507, 377] on div "No results found." at bounding box center [428, 411] width 737 height 476
click at [284, 118] on div "All Purchases 49 Open Carts 1 In Store 0 Deliveries 49 PickUps 0 Back-orders 0 …" at bounding box center [428, 126] width 737 height 45
click at [290, 117] on div "PickUps" at bounding box center [303, 113] width 30 height 9
click at [0, 0] on input "PickUps 0" at bounding box center [0, 0] width 0 height 0
click at [310, 128] on div "0" at bounding box center [303, 132] width 30 height 16
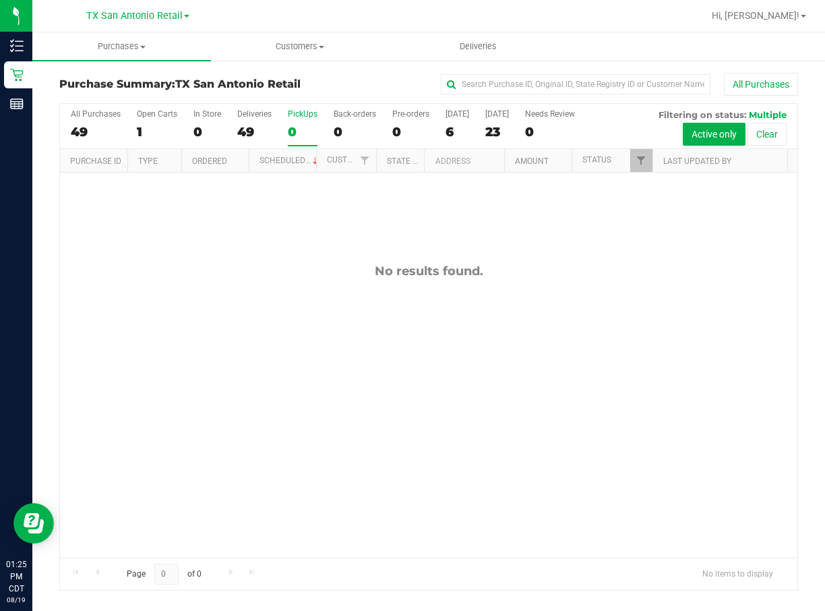
click at [0, 0] on input "PickUps 0" at bounding box center [0, 0] width 0 height 0
click at [388, 266] on div "No results found." at bounding box center [428, 271] width 737 height 15
click at [162, 121] on label "Open Carts 1" at bounding box center [157, 127] width 40 height 37
click at [0, 0] on input "Open Carts 1" at bounding box center [0, 0] width 0 height 0
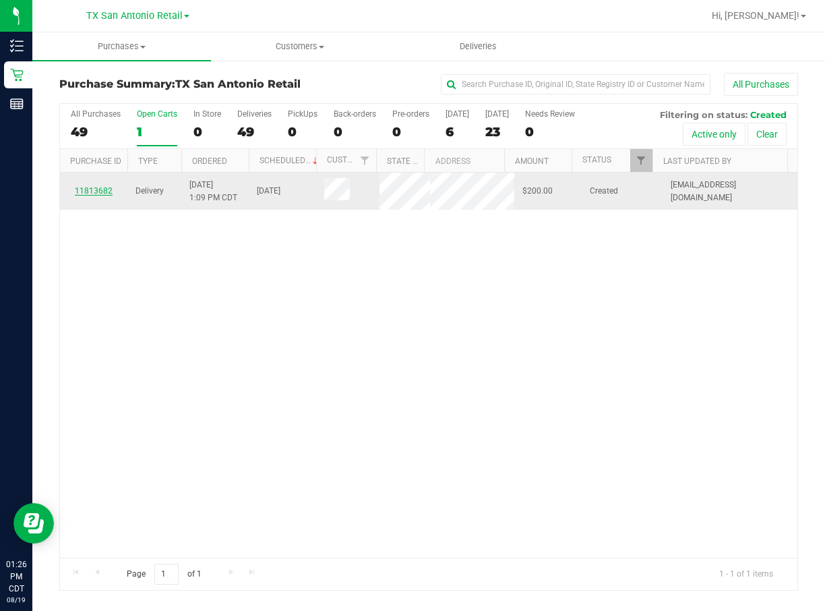
click at [99, 195] on link "11813682" at bounding box center [94, 190] width 38 height 9
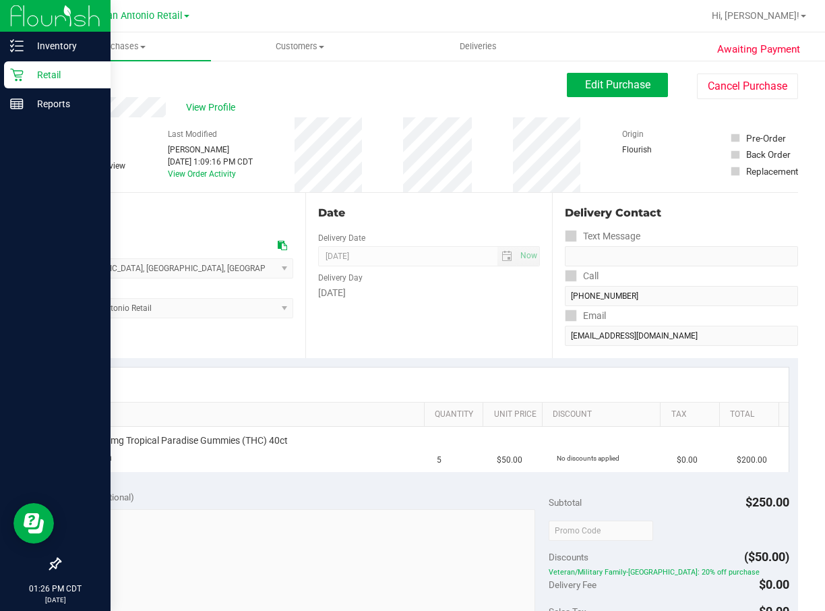
click at [21, 72] on icon at bounding box center [16, 74] width 13 height 13
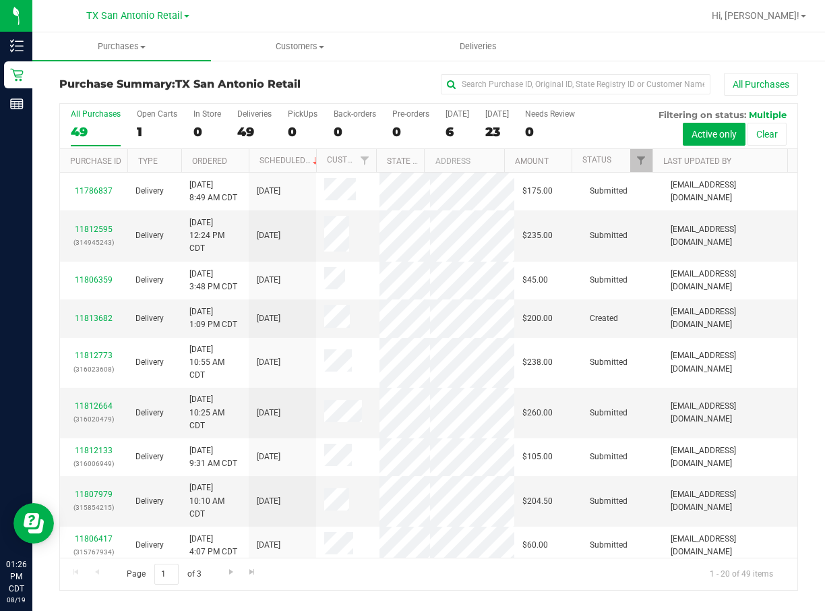
click at [369, 81] on div "All Purchases" at bounding box center [551, 84] width 493 height 23
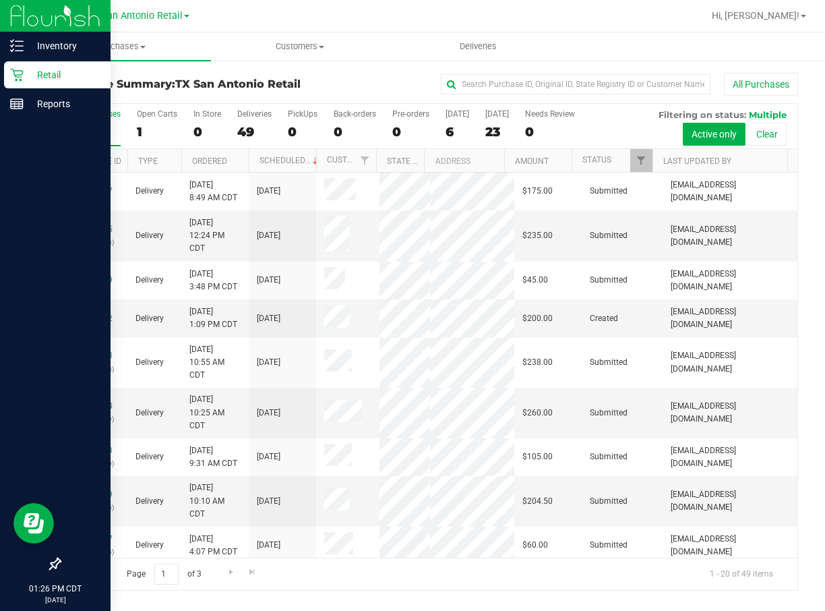
click at [29, 75] on p "Retail" at bounding box center [64, 75] width 81 height 16
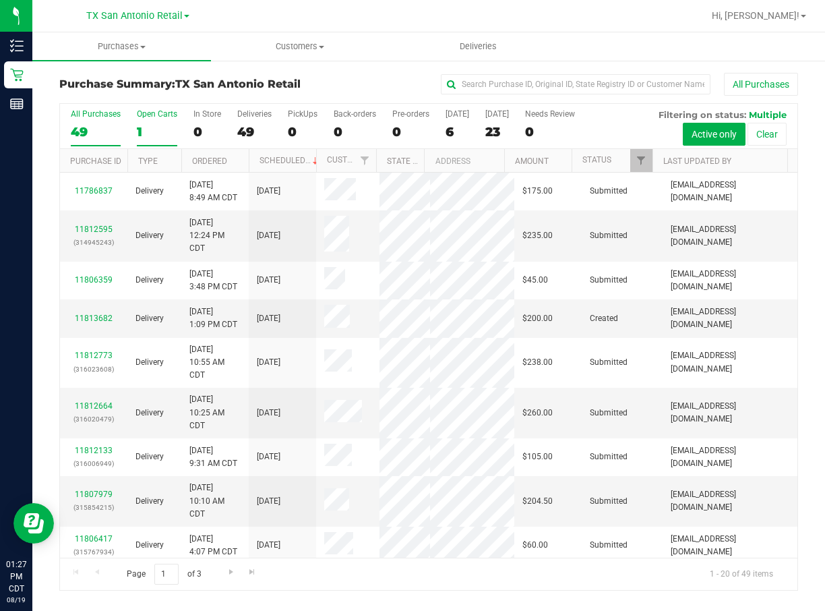
click at [168, 124] on div "1" at bounding box center [157, 132] width 40 height 16
click at [0, 0] on input "Open Carts 1" at bounding box center [0, 0] width 0 height 0
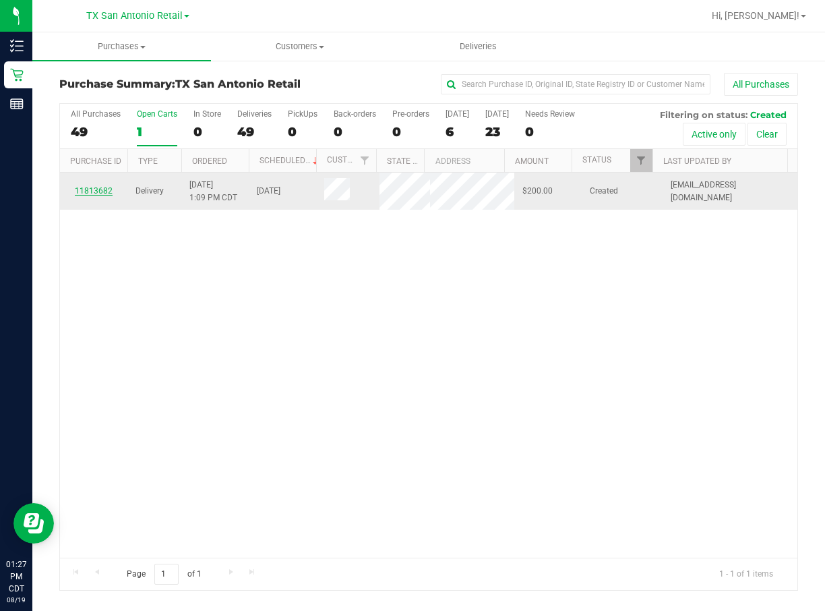
click at [101, 195] on link "11813682" at bounding box center [94, 190] width 38 height 9
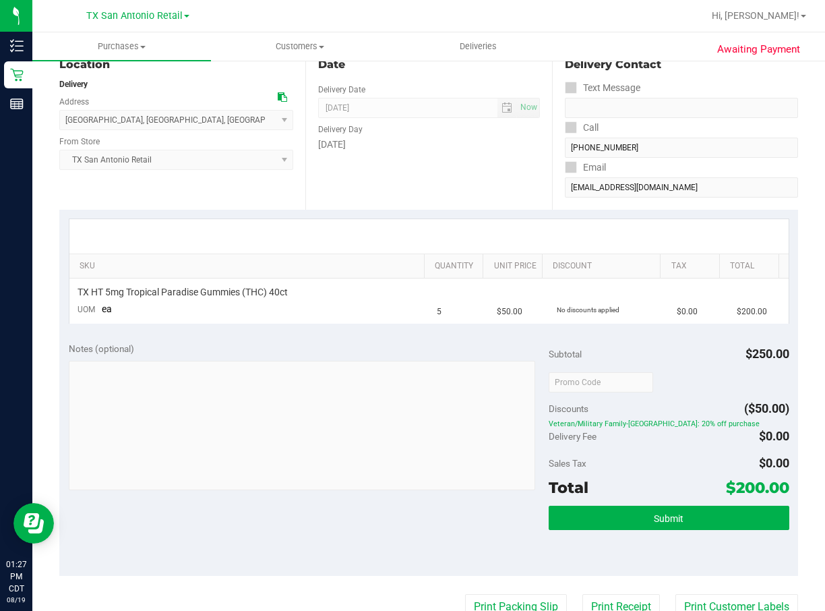
scroll to position [464, 0]
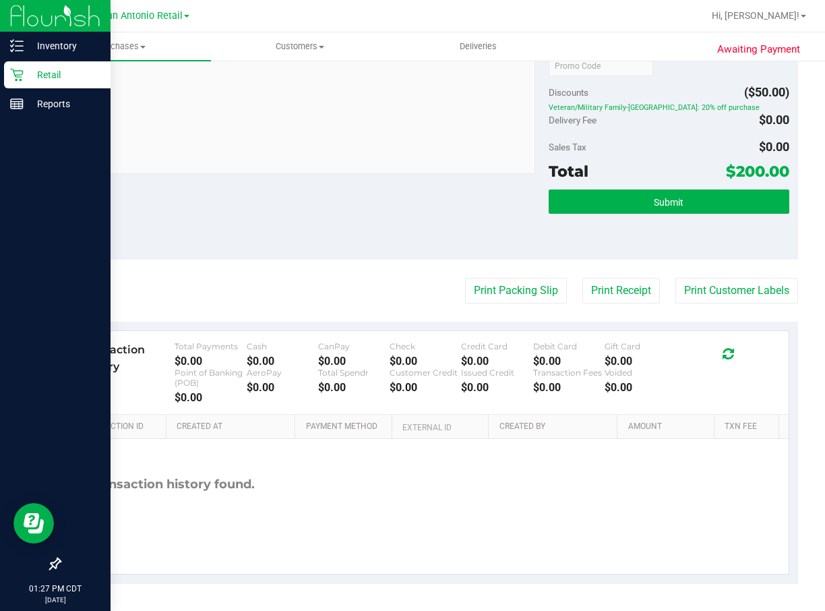
click at [28, 73] on p "Retail" at bounding box center [64, 75] width 81 height 16
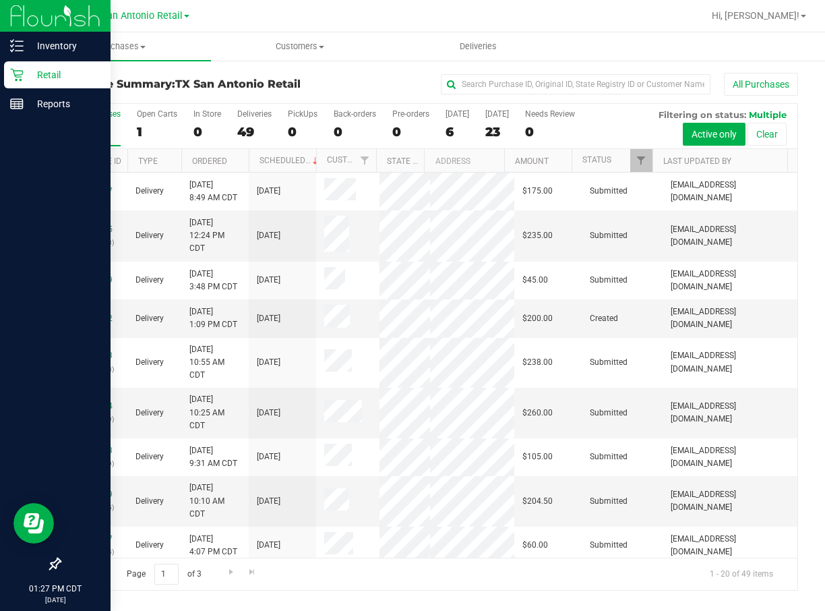
click at [33, 77] on p "Retail" at bounding box center [64, 75] width 81 height 16
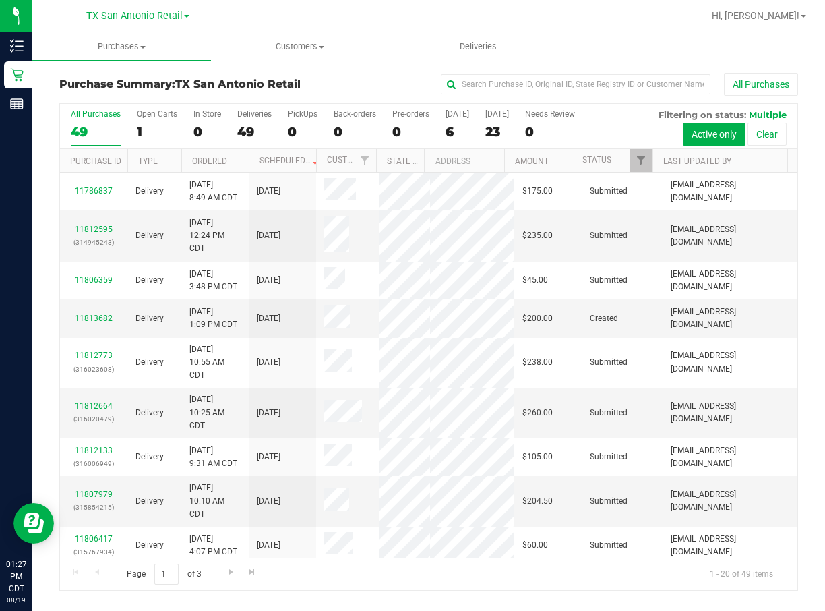
click at [438, 124] on div "All Purchases 49 Open Carts 1 In Store 0 Deliveries 49 PickUps 0 Back-orders 0 …" at bounding box center [428, 126] width 737 height 45
click at [456, 115] on div "[DATE]" at bounding box center [457, 113] width 24 height 9
click at [0, 0] on input "[DATE] 6" at bounding box center [0, 0] width 0 height 0
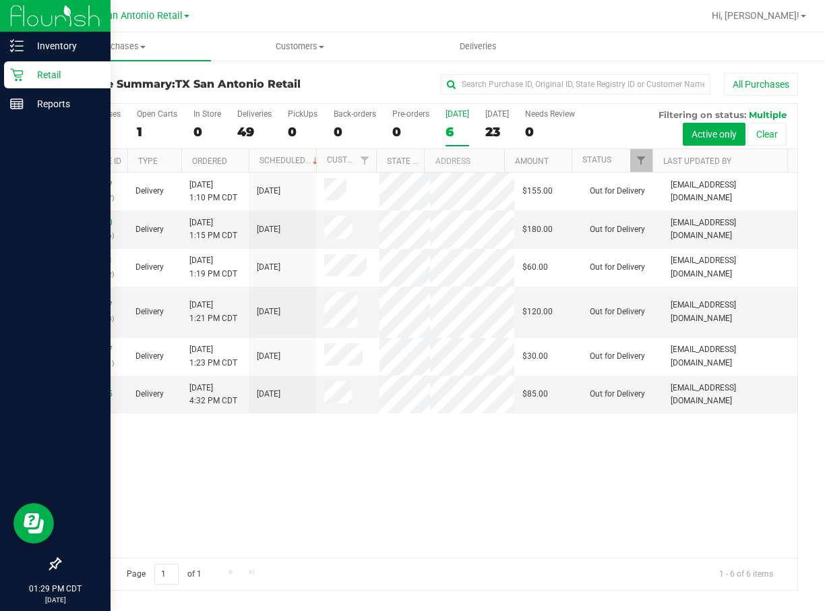
click at [22, 61] on div "Retail" at bounding box center [57, 74] width 106 height 27
click at [69, 36] on div "Inventory" at bounding box center [57, 45] width 106 height 27
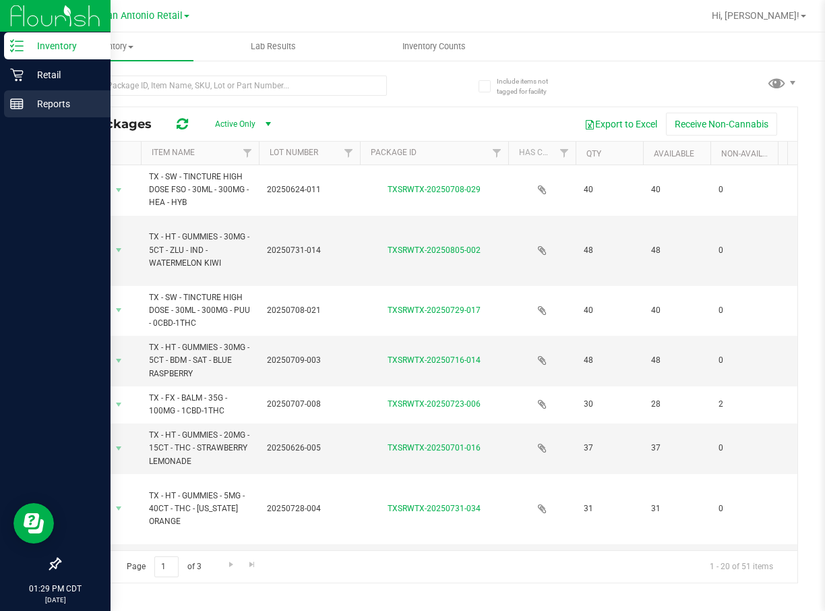
click at [16, 113] on div "Reports" at bounding box center [57, 103] width 106 height 27
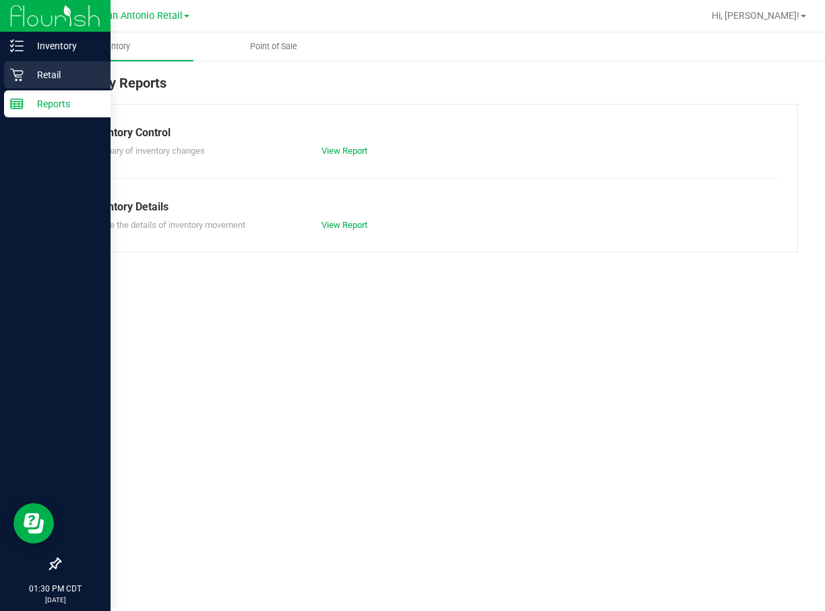
click at [55, 80] on p "Retail" at bounding box center [64, 75] width 81 height 16
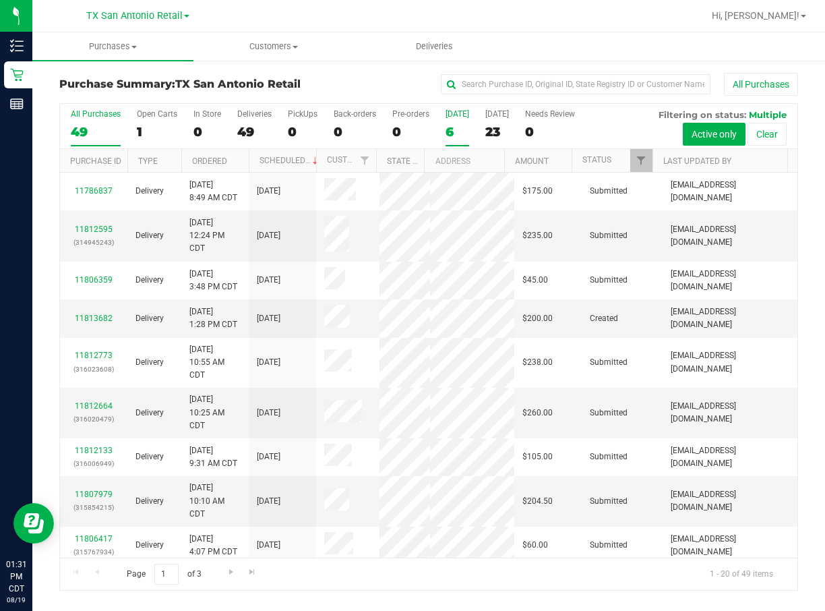
click at [466, 117] on div "[DATE]" at bounding box center [457, 113] width 24 height 9
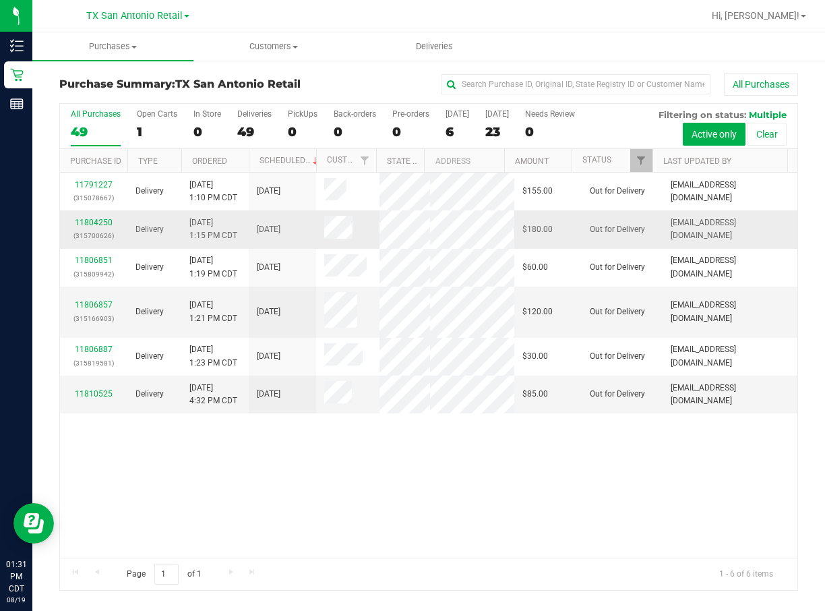
drag, startPoint x: 466, startPoint y: 117, endPoint x: 652, endPoint y: 303, distance: 262.1
click at [662, 248] on td "[EMAIL_ADDRESS][DOMAIN_NAME]" at bounding box center [729, 229] width 135 height 38
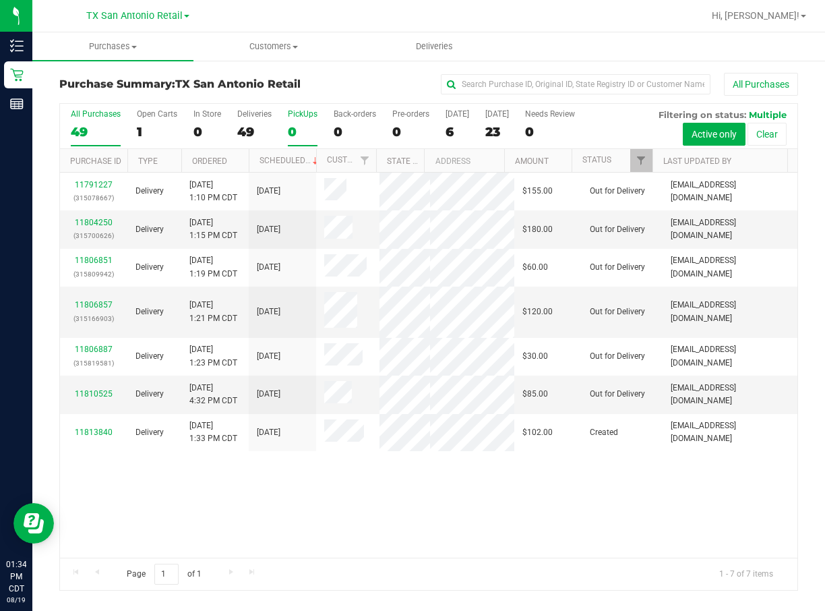
click at [301, 140] on label "PickUps 0" at bounding box center [303, 127] width 30 height 37
click at [0, 0] on input "PickUps 0" at bounding box center [0, 0] width 0 height 0
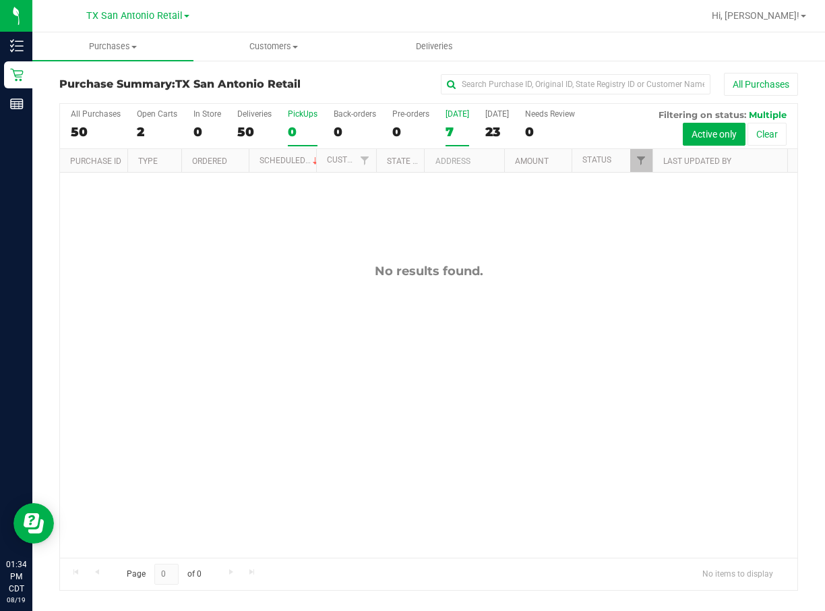
click at [456, 115] on div "[DATE]" at bounding box center [457, 113] width 24 height 9
click at [0, 0] on input "[DATE] 7" at bounding box center [0, 0] width 0 height 0
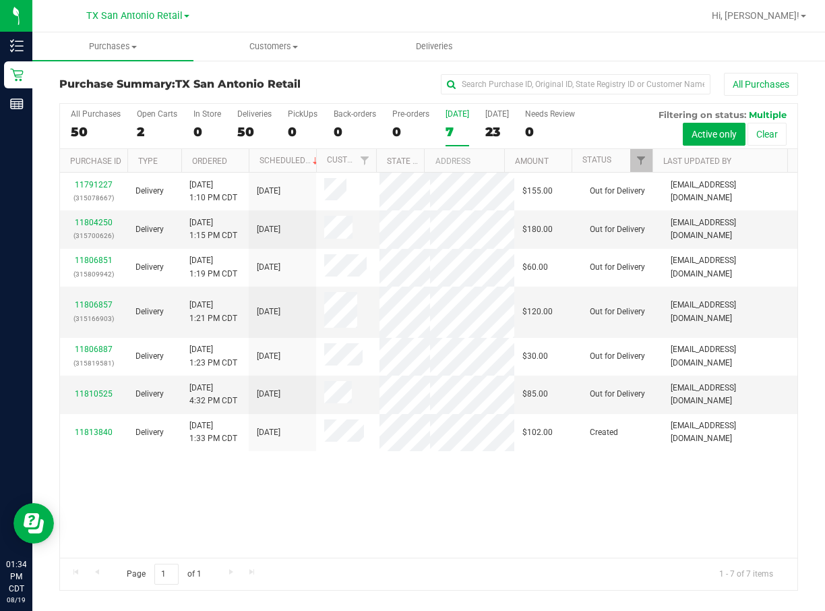
click at [447, 129] on div "7" at bounding box center [457, 132] width 24 height 16
click at [0, 0] on input "[DATE] 7" at bounding box center [0, 0] width 0 height 0
click at [419, 117] on div "Pre-orders" at bounding box center [410, 113] width 37 height 9
click at [0, 0] on input "Pre-orders 0" at bounding box center [0, 0] width 0 height 0
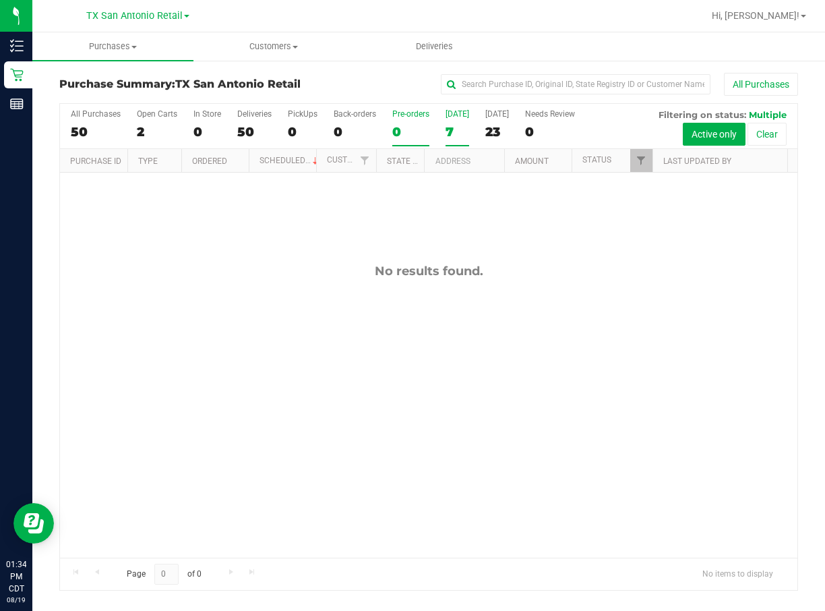
click at [449, 121] on label "[DATE] 7" at bounding box center [457, 127] width 24 height 37
click at [0, 0] on input "[DATE] 7" at bounding box center [0, 0] width 0 height 0
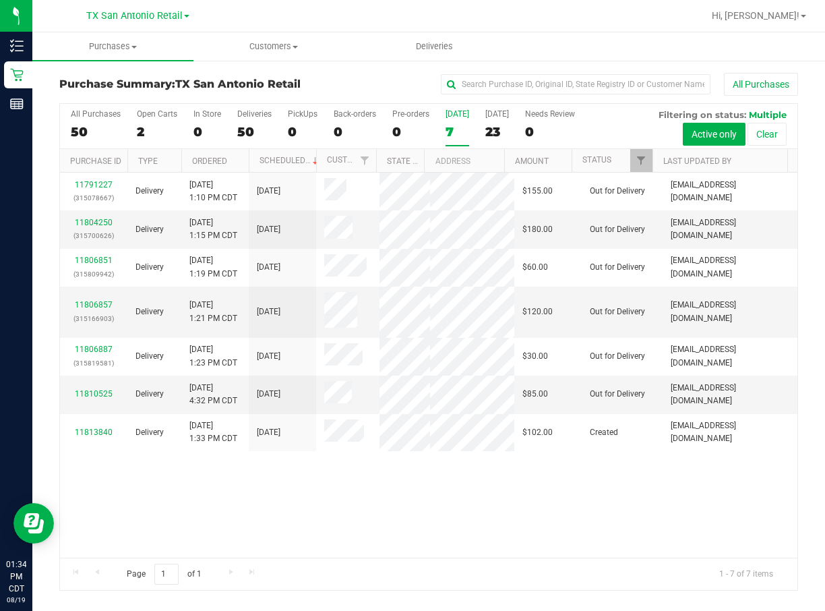
scroll to position [122, 0]
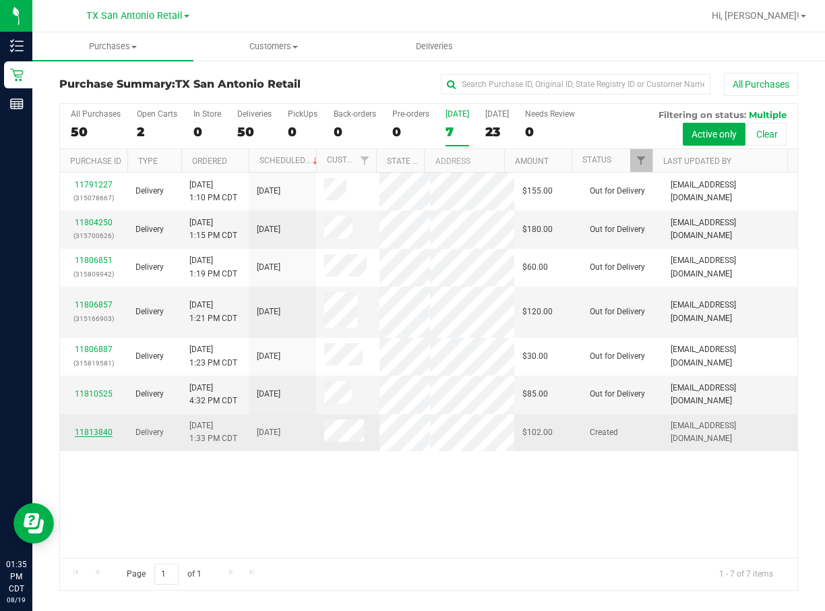
click at [88, 406] on link "11813840" at bounding box center [94, 431] width 38 height 9
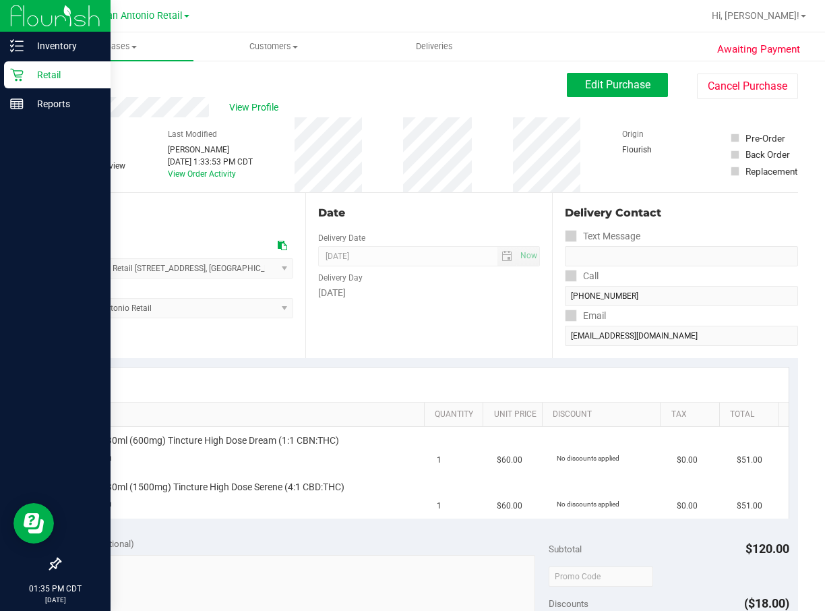
click at [12, 72] on icon at bounding box center [16, 74] width 13 height 13
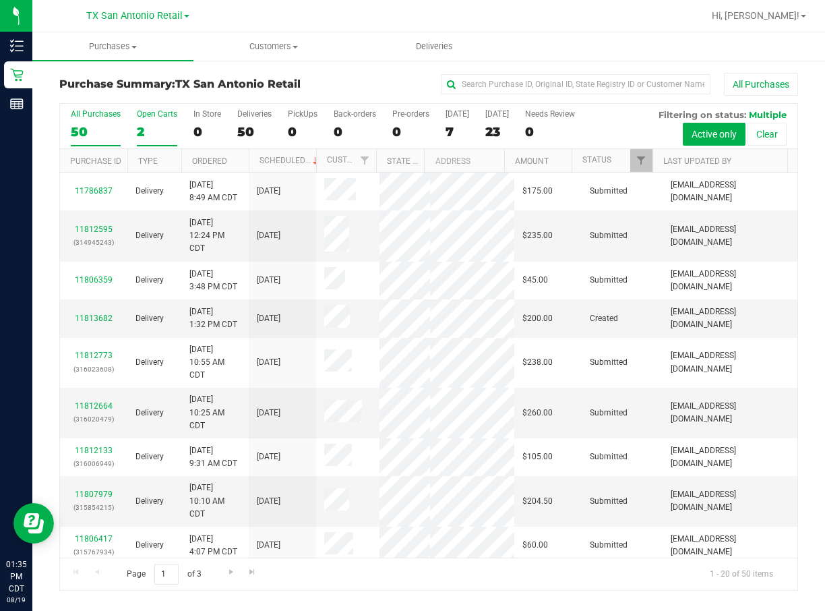
click at [144, 119] on label "Open Carts 2" at bounding box center [157, 127] width 40 height 37
click at [0, 0] on input "Open Carts 2" at bounding box center [0, 0] width 0 height 0
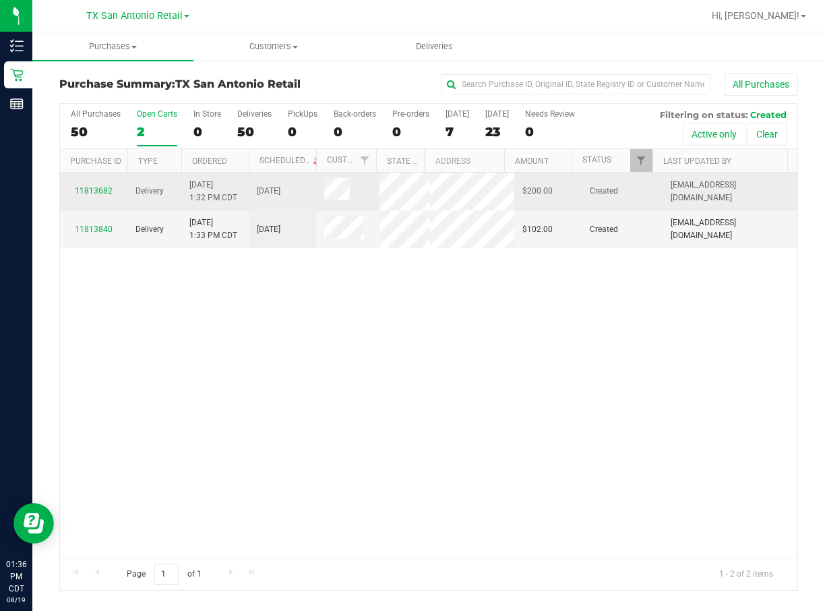
click at [213, 210] on td "[DATE] 1:32 PM CDT" at bounding box center [214, 192] width 67 height 38
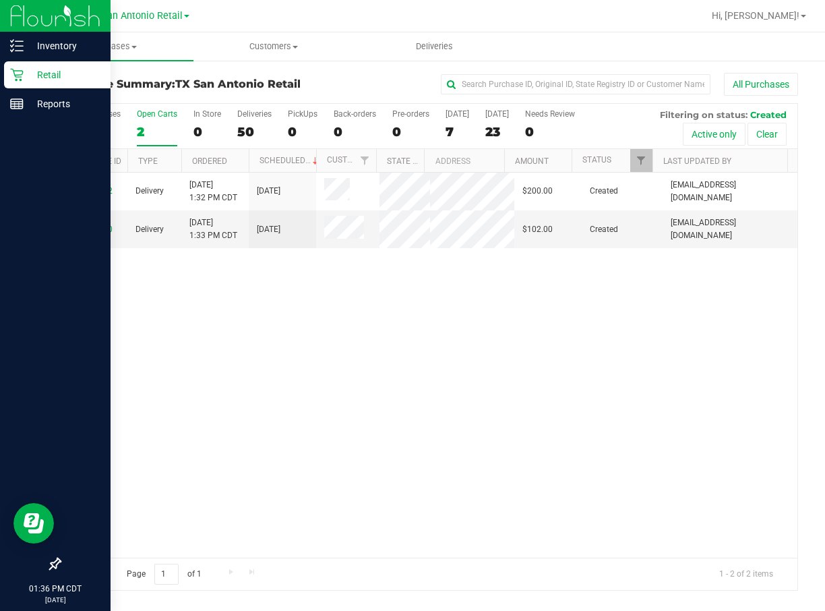
click at [24, 75] on p "Retail" at bounding box center [64, 75] width 81 height 16
click at [36, 57] on div "Inventory" at bounding box center [57, 45] width 106 height 27
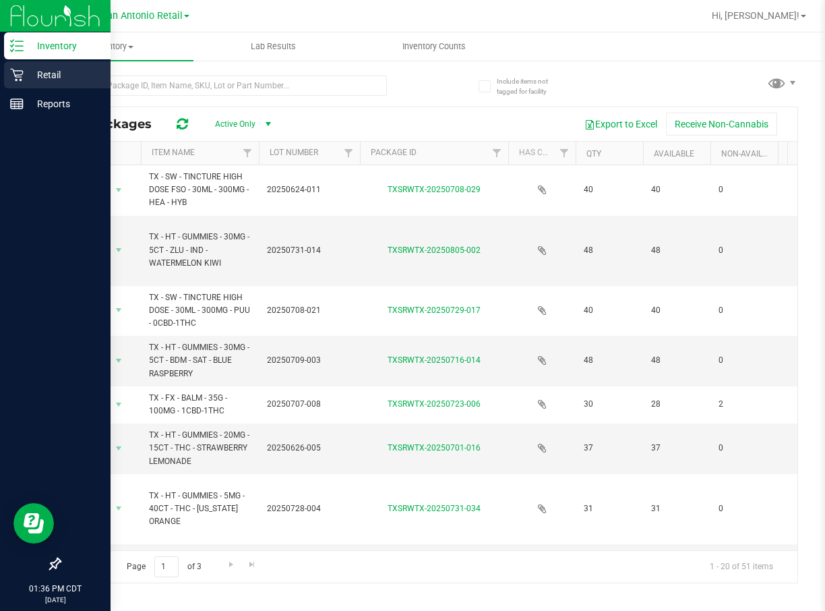
click at [36, 82] on p "Retail" at bounding box center [64, 75] width 81 height 16
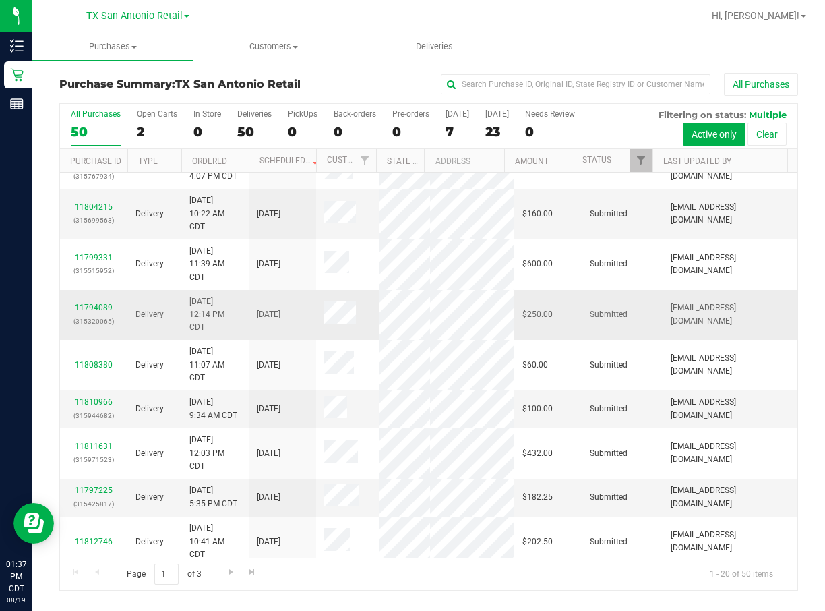
scroll to position [404, 0]
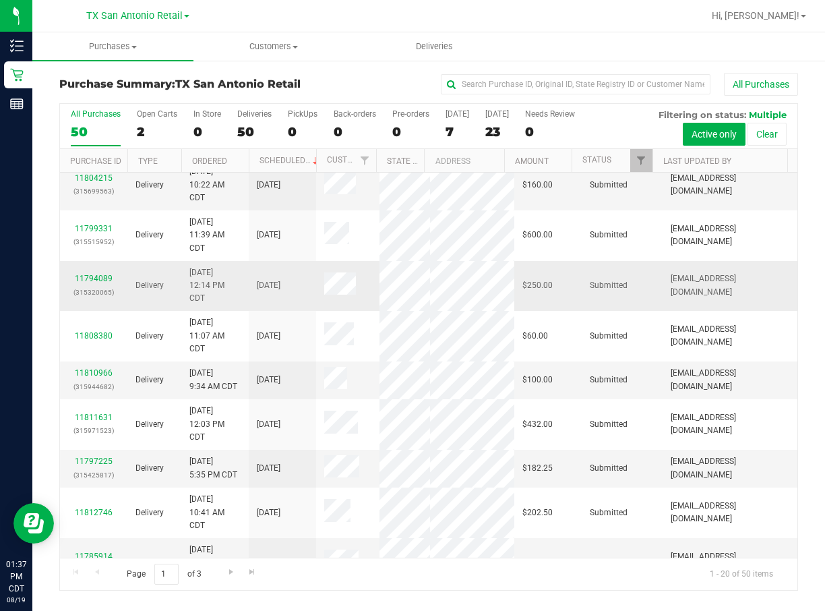
click at [590, 292] on span "Submitted" at bounding box center [609, 285] width 38 height 13
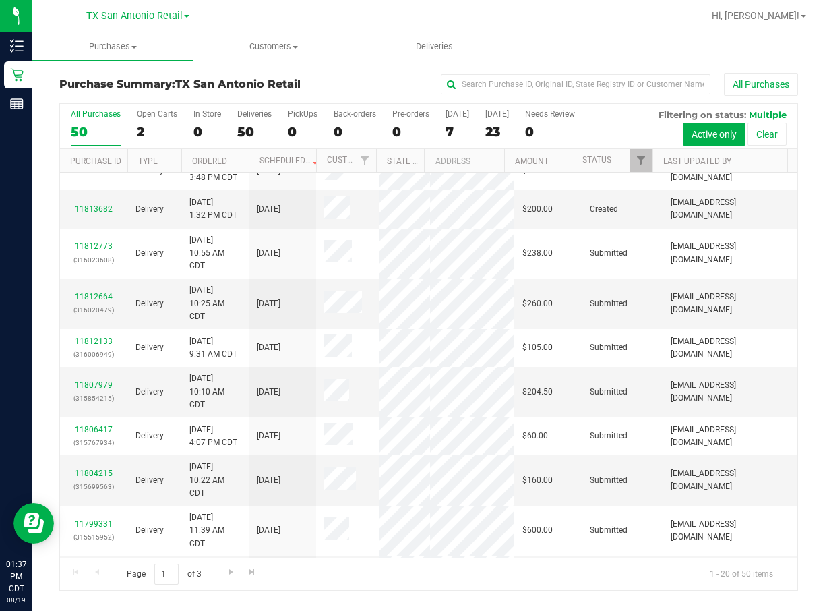
scroll to position [0, 0]
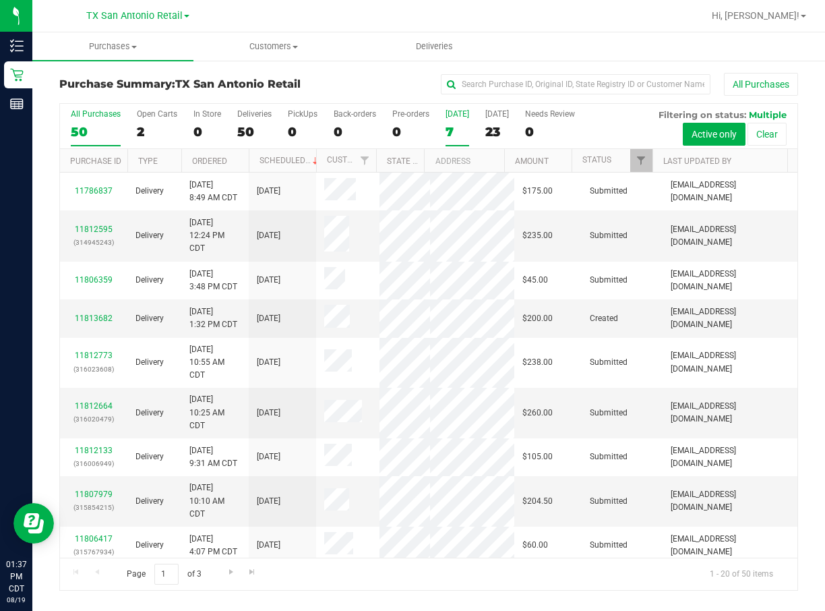
click at [459, 123] on label "[DATE] 7" at bounding box center [457, 127] width 24 height 37
click at [0, 0] on input "[DATE] 7" at bounding box center [0, 0] width 0 height 0
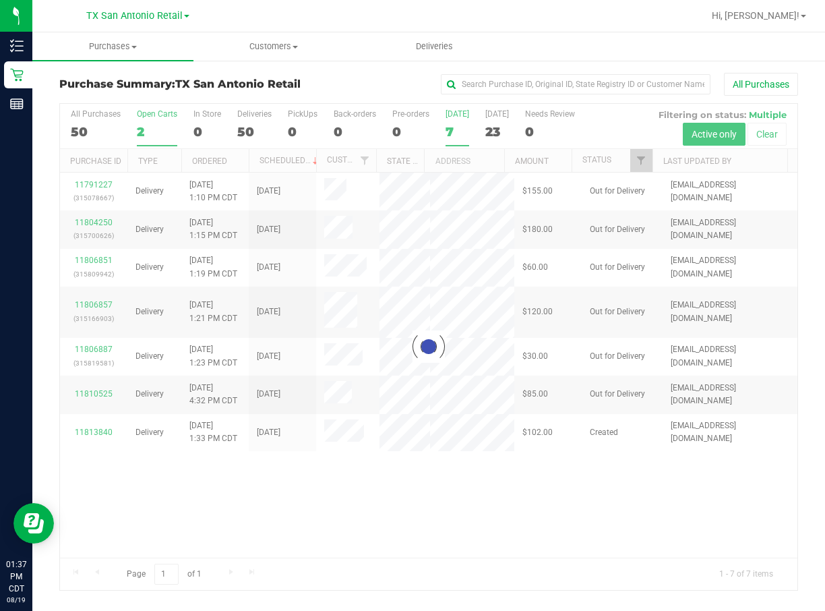
click at [153, 127] on div at bounding box center [428, 347] width 737 height 486
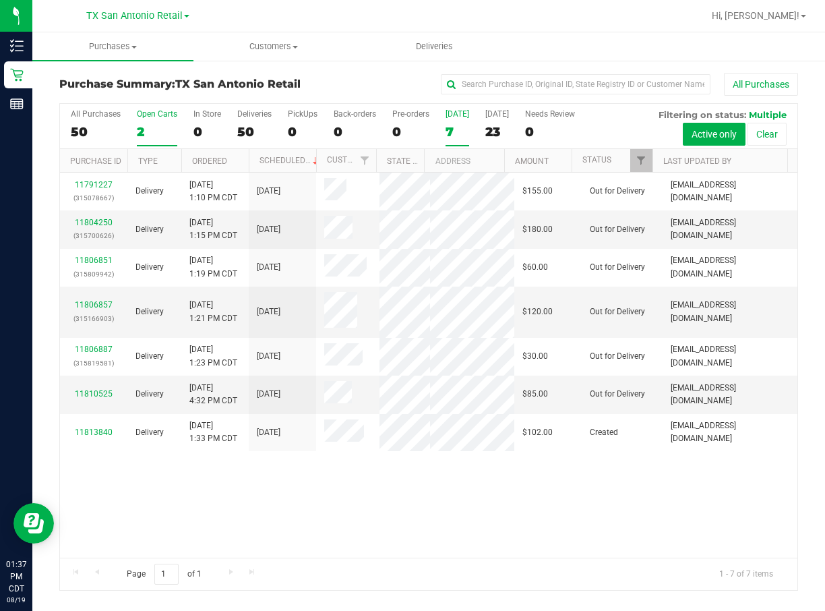
click at [157, 129] on div "2" at bounding box center [157, 132] width 40 height 16
click at [0, 0] on input "Open Carts 2" at bounding box center [0, 0] width 0 height 0
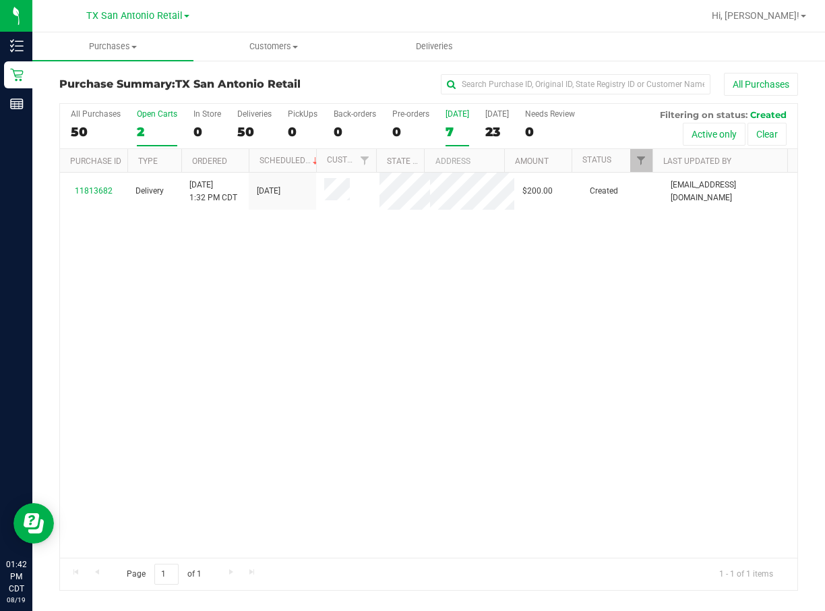
click at [458, 130] on div "7" at bounding box center [457, 132] width 24 height 16
click at [0, 0] on input "[DATE] 7" at bounding box center [0, 0] width 0 height 0
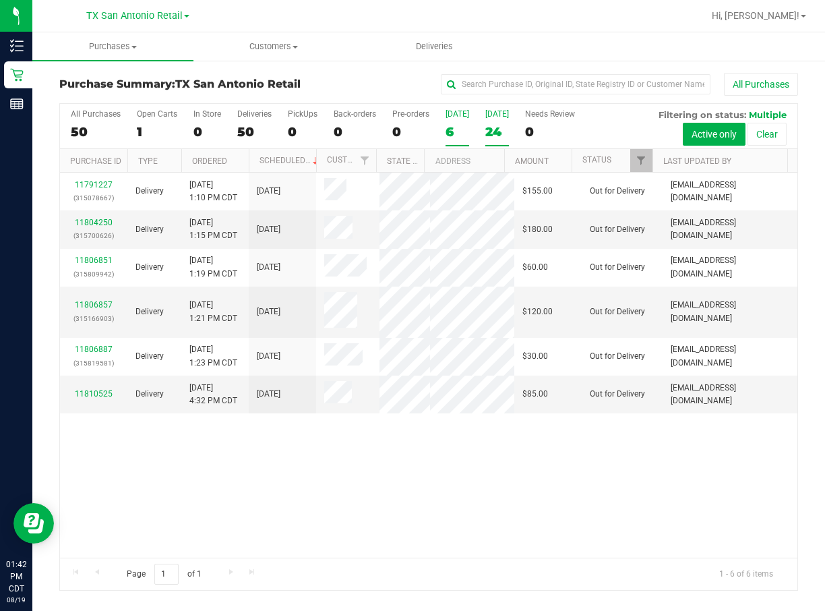
click at [496, 128] on div "24" at bounding box center [497, 132] width 24 height 16
click at [0, 0] on input "[DATE] 24" at bounding box center [0, 0] width 0 height 0
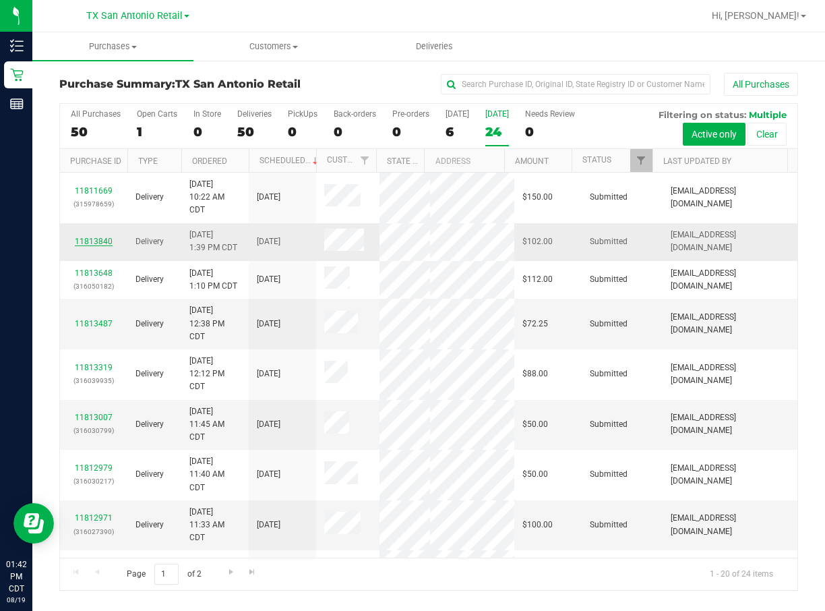
click at [105, 246] on link "11813840" at bounding box center [94, 241] width 38 height 9
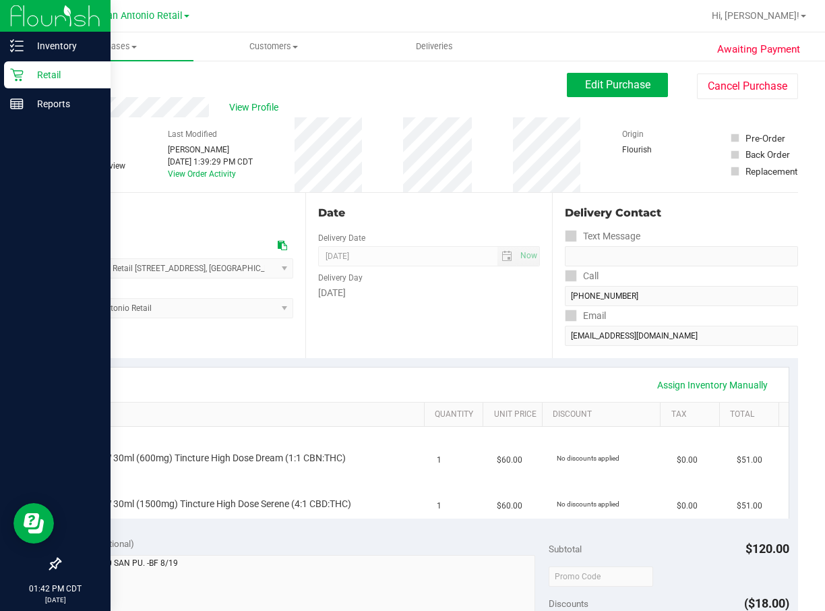
click at [17, 84] on div "Retail" at bounding box center [57, 74] width 106 height 27
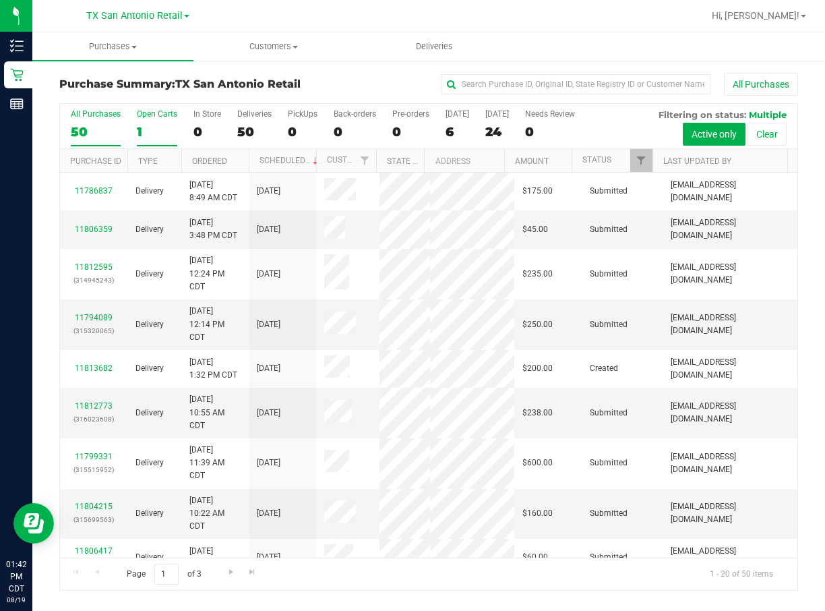
click at [169, 121] on label "Open Carts 1" at bounding box center [157, 127] width 40 height 37
click at [0, 0] on input "Open Carts 1" at bounding box center [0, 0] width 0 height 0
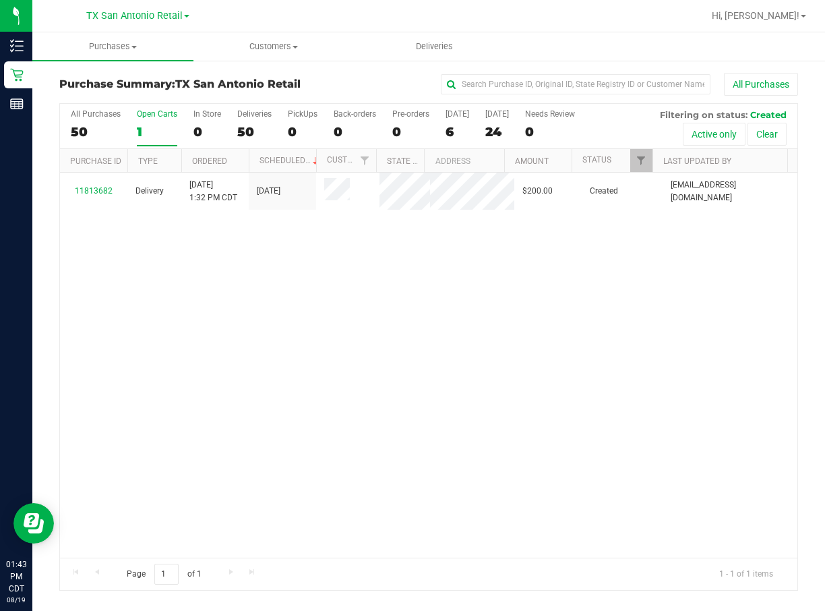
click at [178, 9] on link "TX San Antonio Retail" at bounding box center [137, 15] width 103 height 13
click at [180, 42] on link "TX Austin [GEOGRAPHIC_DATA]" at bounding box center [137, 47] width 197 height 18
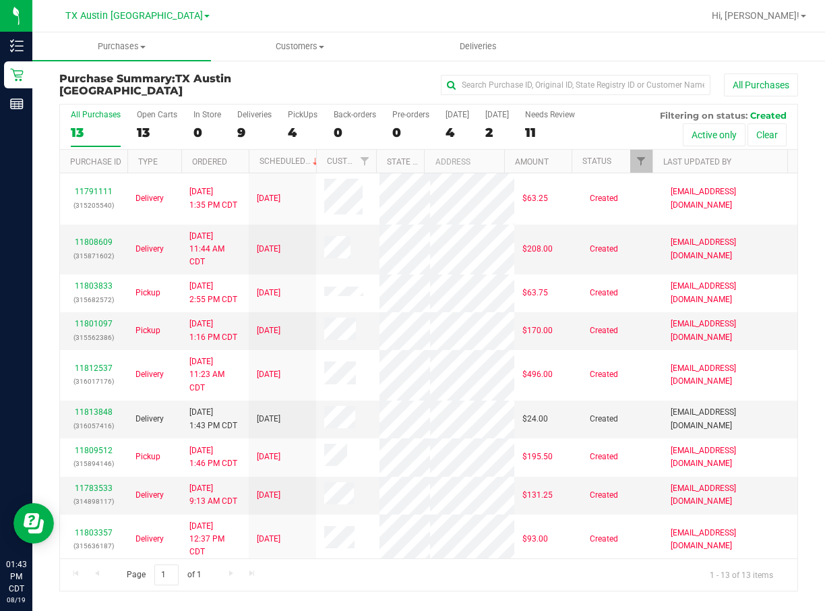
click at [284, 111] on div "All Purchases 13 Open Carts 13 In Store 0 Deliveries 9 PickUps 4 Back-orders 0 …" at bounding box center [428, 109] width 737 height 11
click at [323, 133] on div "All Purchases 13 Open Carts 13 In Store 0 Deliveries 9 PickUps 4 Back-orders 0 …" at bounding box center [428, 126] width 737 height 45
click at [312, 127] on div "4" at bounding box center [303, 133] width 30 height 16
click at [0, 0] on input "PickUps 4" at bounding box center [0, 0] width 0 height 0
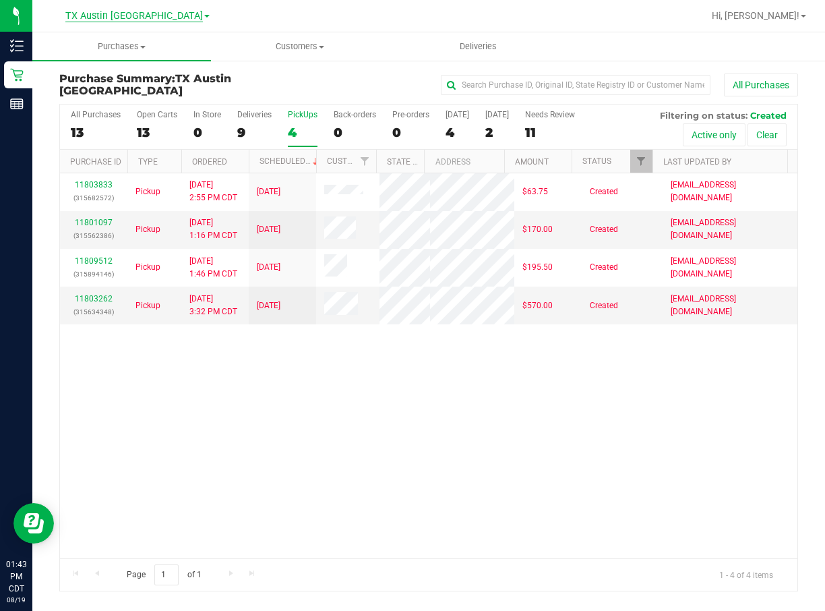
click at [124, 16] on span "TX Austin [GEOGRAPHIC_DATA]" at bounding box center [133, 16] width 137 height 12
click at [148, 59] on link "TX San Antonio Retail" at bounding box center [137, 66] width 197 height 18
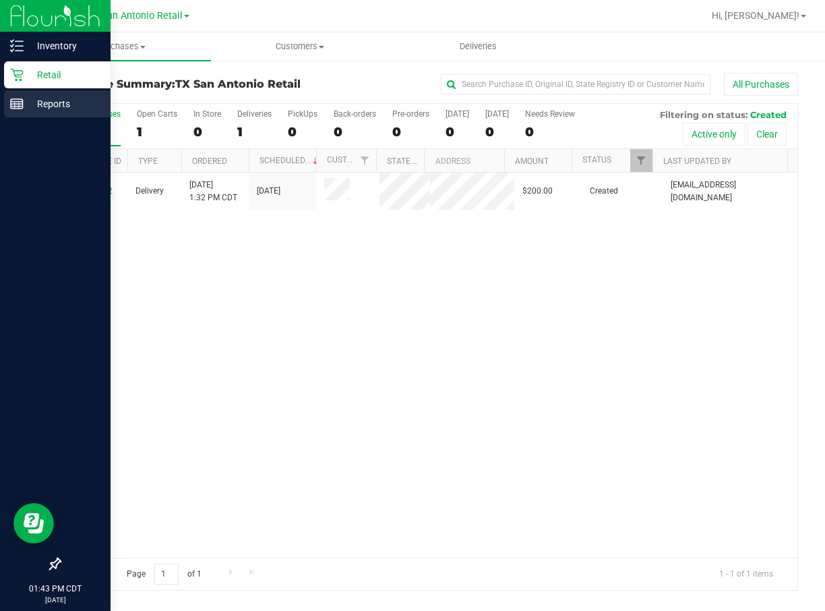
click at [26, 109] on p "Reports" at bounding box center [64, 104] width 81 height 16
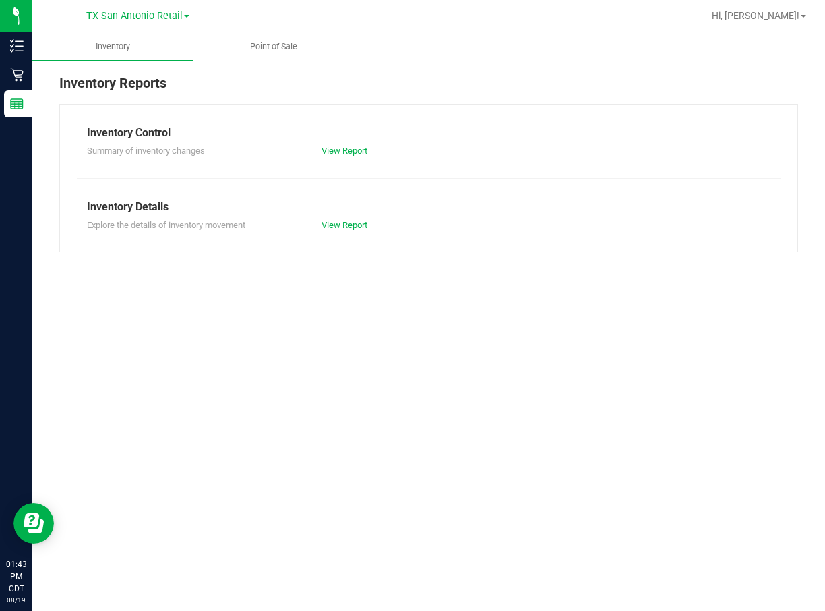
click at [337, 144] on div "Summary of inventory changes View Report" at bounding box center [429, 149] width 704 height 17
drag, startPoint x: 337, startPoint y: 144, endPoint x: 338, endPoint y: 153, distance: 9.5
click at [338, 153] on link "View Report" at bounding box center [344, 151] width 46 height 10
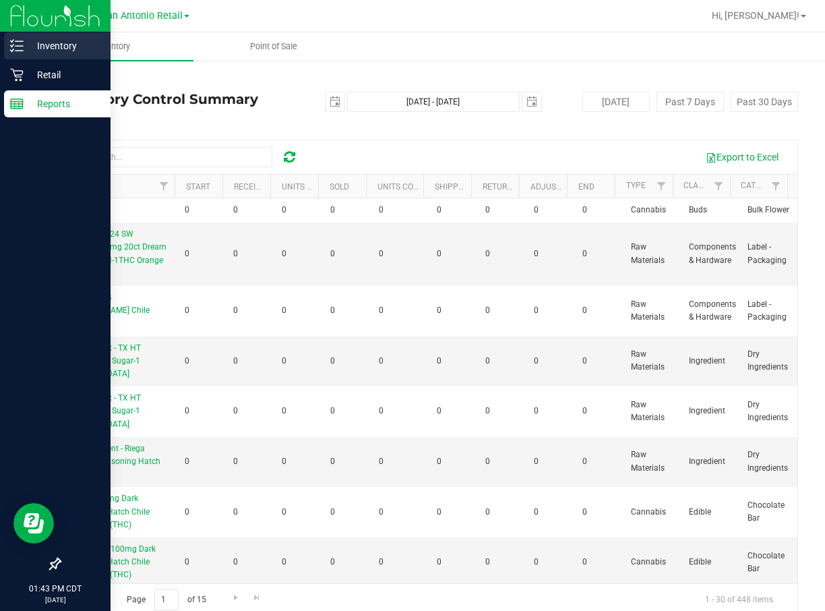
click at [35, 50] on p "Inventory" at bounding box center [64, 46] width 81 height 16
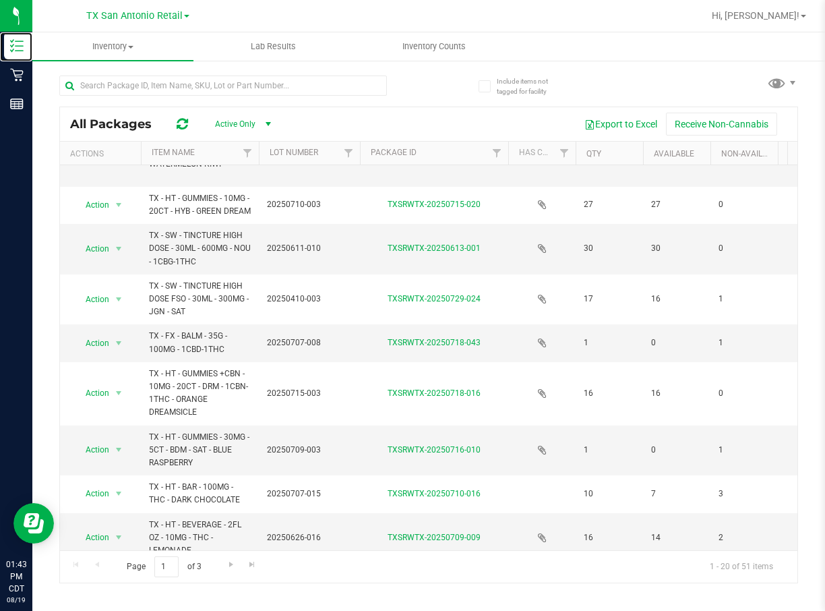
scroll to position [676, 0]
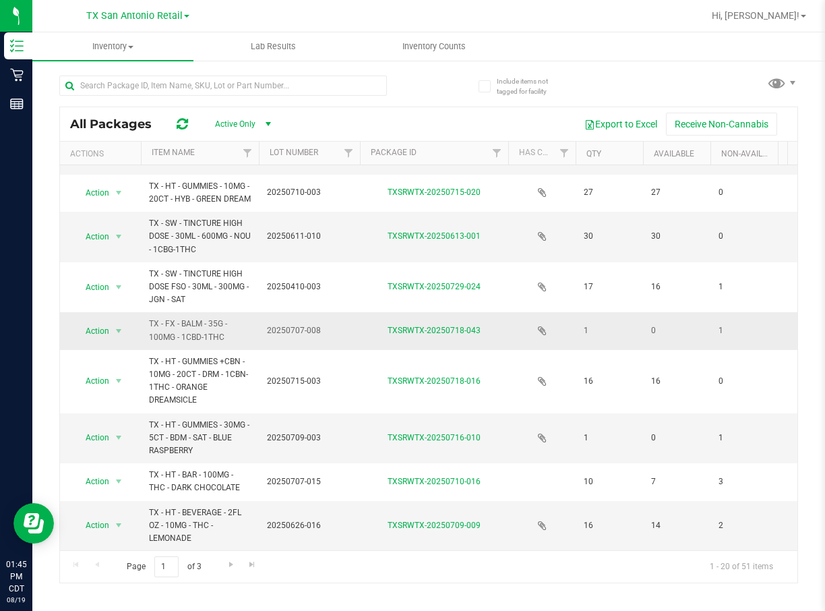
click at [542, 325] on icon at bounding box center [542, 330] width 9 height 11
click at [444, 326] on link "TXSRWTX-20250718-043" at bounding box center [434, 330] width 93 height 9
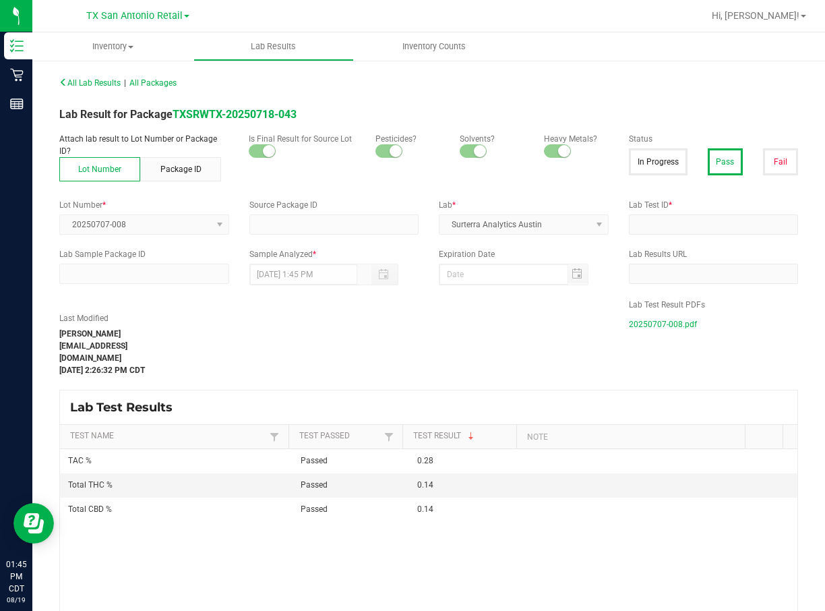
type input "TXSRWTX-20250707-011"
type input "20250707-008"
type input "TXSRWTX-20250707-011"
type input "[DATE] 1:05 PM"
click at [679, 324] on span "20250707-008.pdf" at bounding box center [663, 324] width 68 height 20
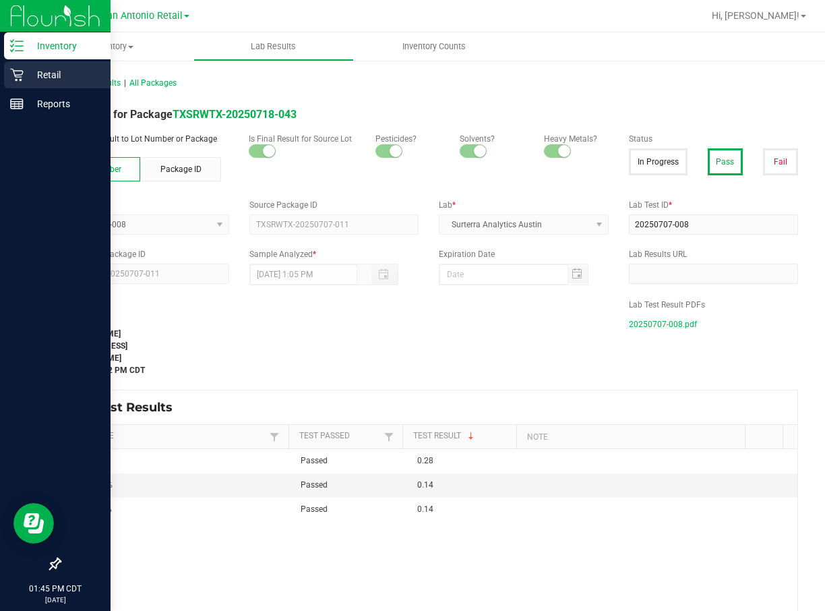
click at [25, 72] on p "Retail" at bounding box center [64, 75] width 81 height 16
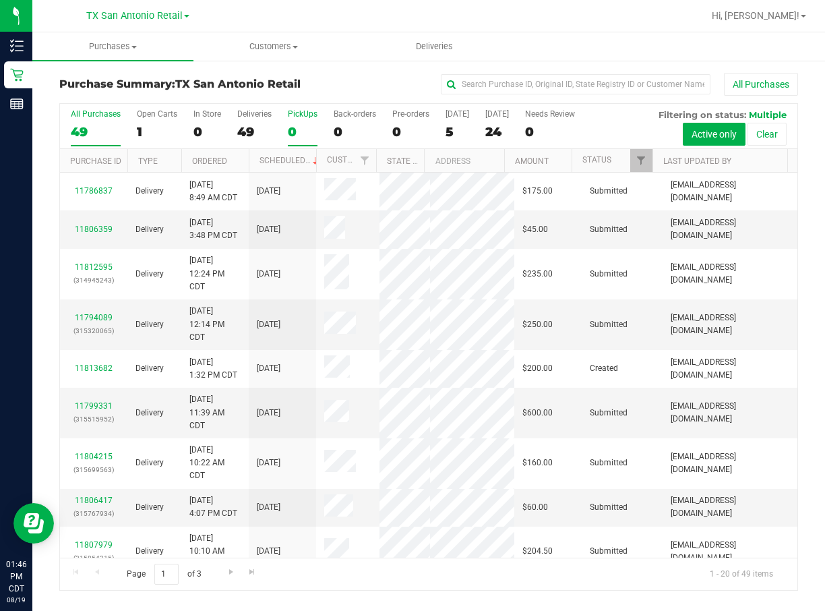
click at [299, 119] on label "PickUps 0" at bounding box center [303, 127] width 30 height 37
click at [0, 0] on input "PickUps 0" at bounding box center [0, 0] width 0 height 0
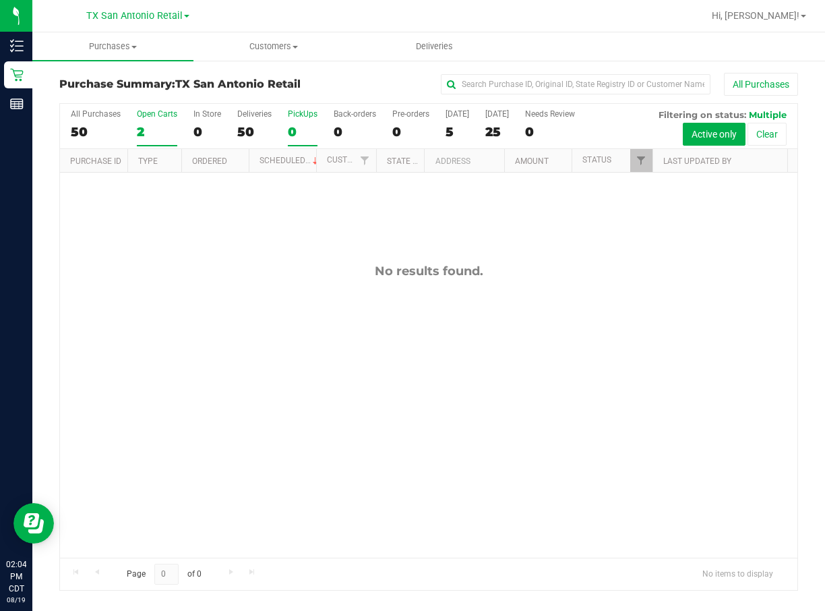
click at [158, 126] on div "2" at bounding box center [157, 132] width 40 height 16
click at [0, 0] on input "Open Carts 2" at bounding box center [0, 0] width 0 height 0
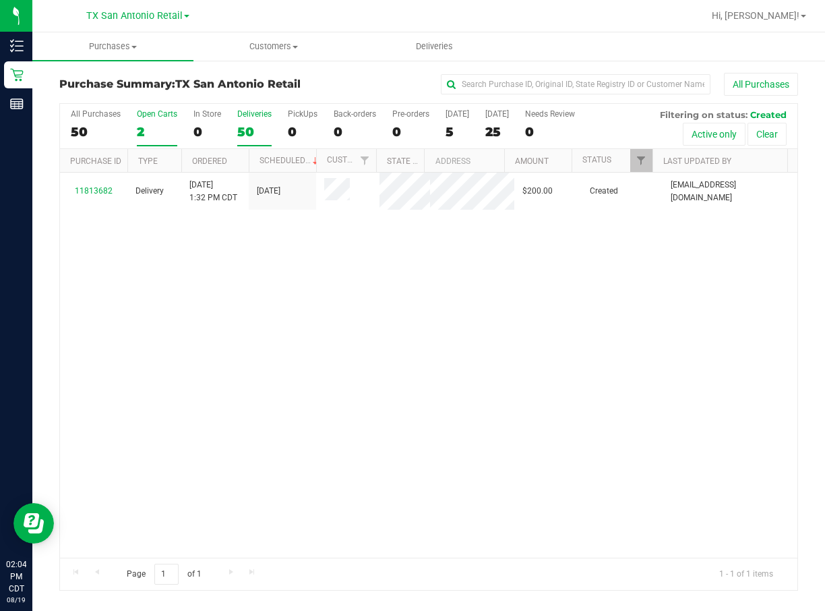
click at [240, 130] on div "50" at bounding box center [254, 132] width 34 height 16
click at [0, 0] on input "Deliveries 50" at bounding box center [0, 0] width 0 height 0
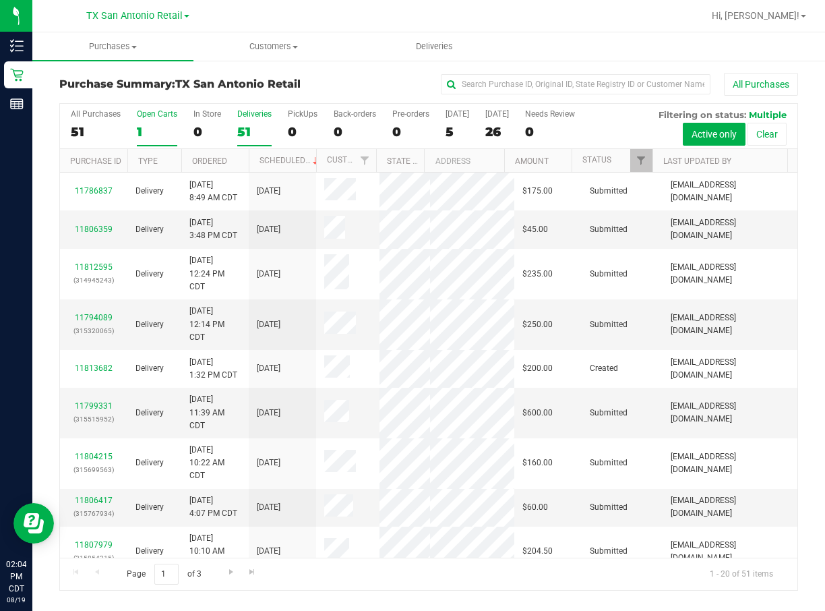
click at [158, 129] on div "1" at bounding box center [157, 132] width 40 height 16
click at [0, 0] on input "Open Carts 1" at bounding box center [0, 0] width 0 height 0
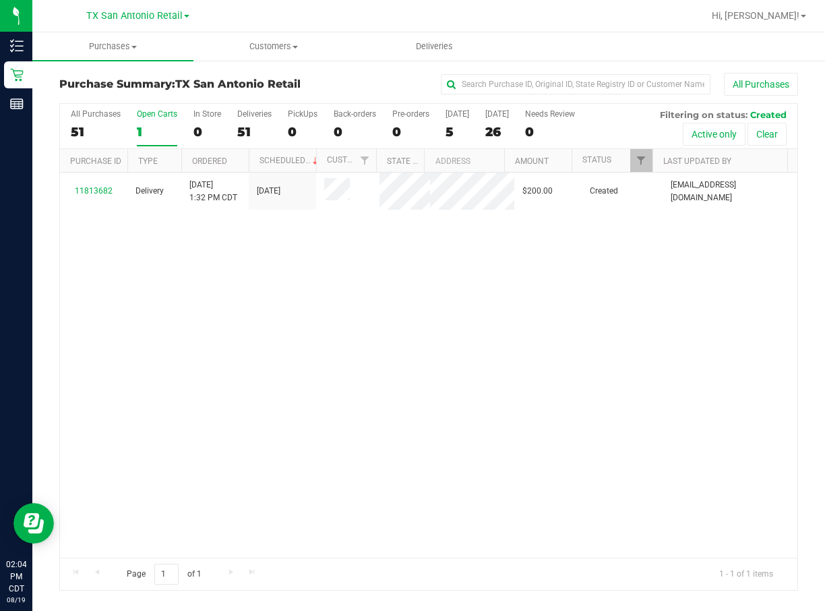
click at [470, 119] on div "All Purchases 51 Open Carts 1 In Store 0 Deliveries 51 PickUps 0 Back-orders 0 …" at bounding box center [428, 126] width 737 height 45
click at [462, 128] on div "5" at bounding box center [457, 132] width 24 height 16
click at [0, 0] on input "[DATE] 5" at bounding box center [0, 0] width 0 height 0
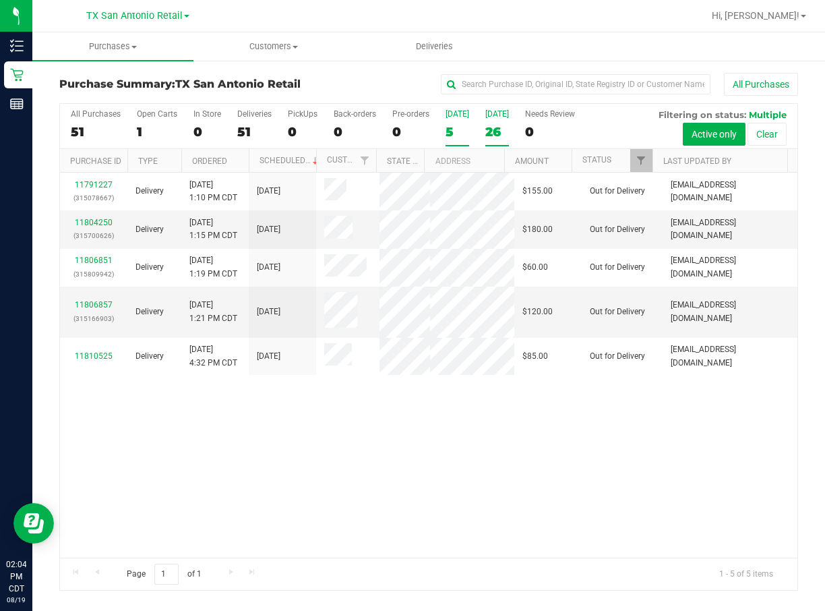
click at [497, 132] on div "26" at bounding box center [497, 132] width 24 height 16
click at [0, 0] on input "[DATE] 26" at bounding box center [0, 0] width 0 height 0
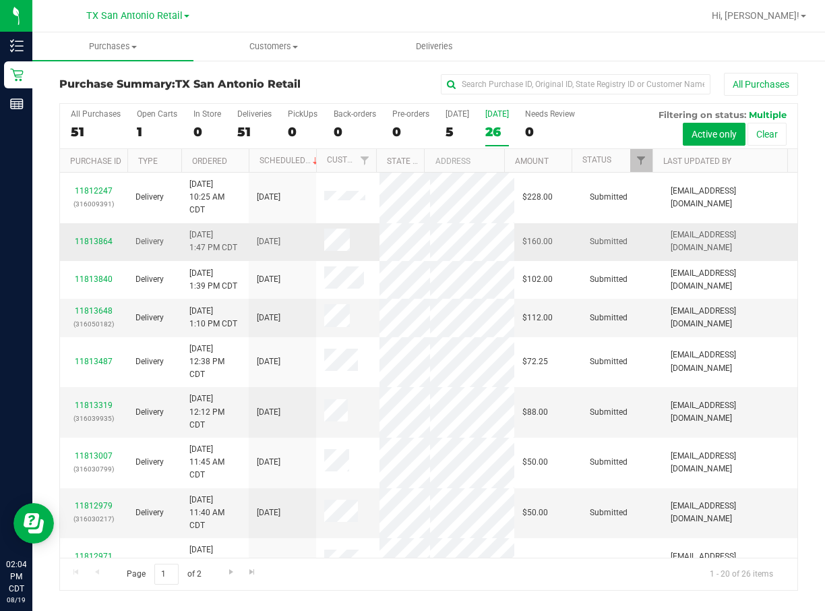
click at [561, 261] on td "$160.00" at bounding box center [547, 242] width 67 height 38
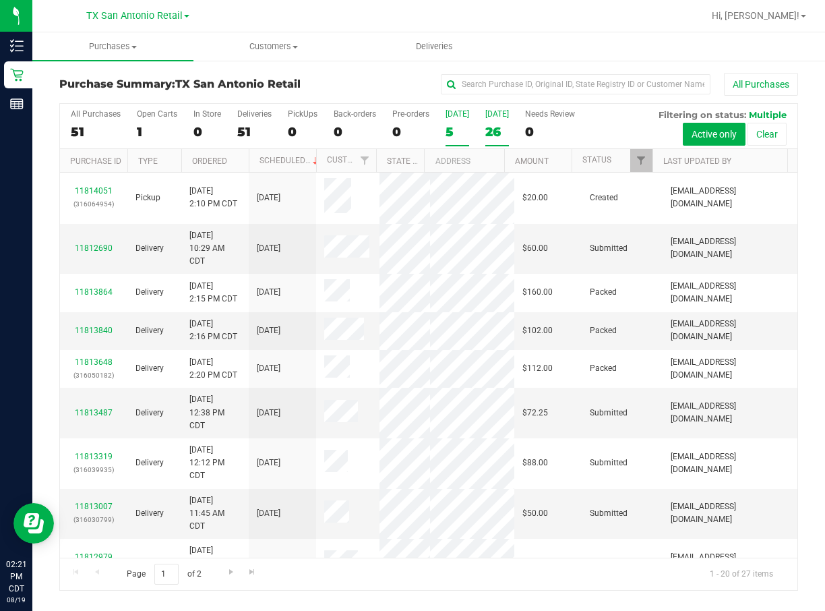
click at [458, 118] on div "[DATE]" at bounding box center [457, 113] width 24 height 9
click at [0, 0] on input "[DATE] 5" at bounding box center [0, 0] width 0 height 0
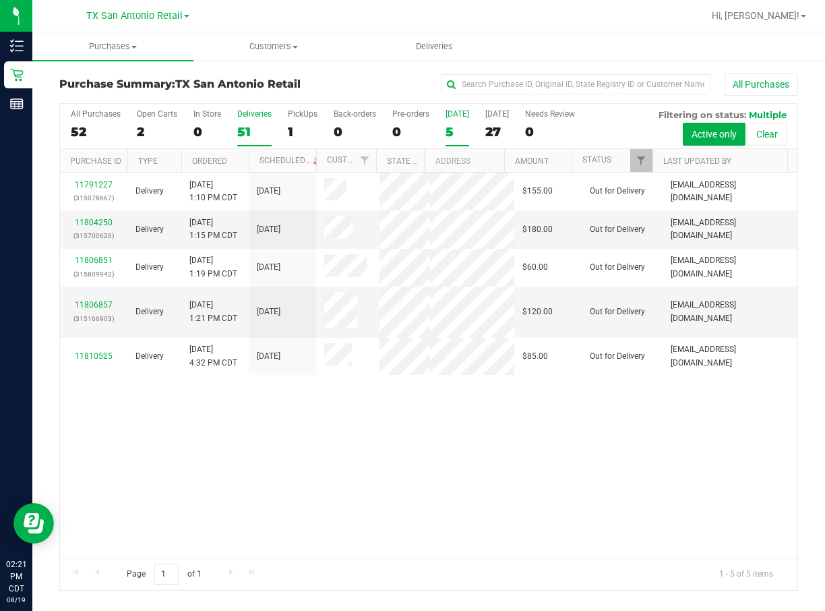
click at [253, 124] on div "51" at bounding box center [254, 132] width 34 height 16
click at [0, 0] on input "Deliveries 51" at bounding box center [0, 0] width 0 height 0
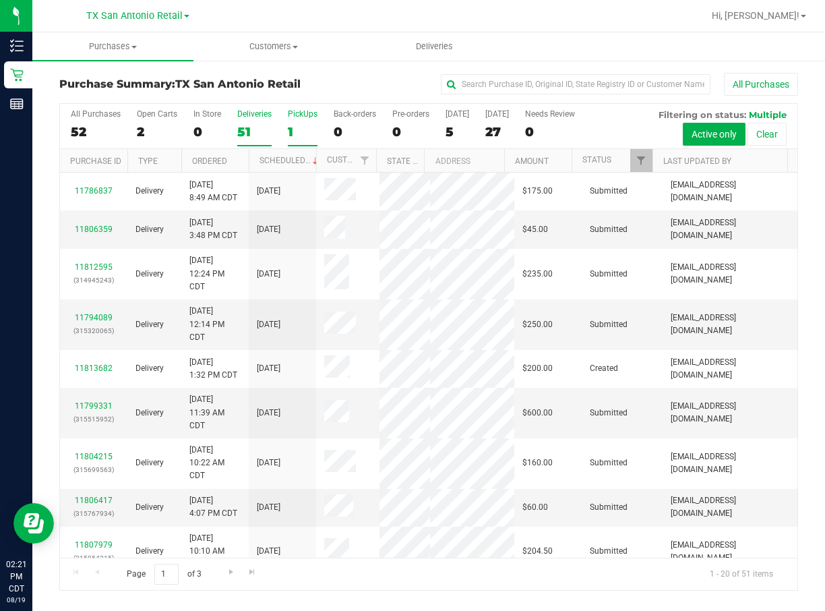
click at [305, 122] on label "PickUps 1" at bounding box center [303, 127] width 30 height 37
click at [0, 0] on input "PickUps 1" at bounding box center [0, 0] width 0 height 0
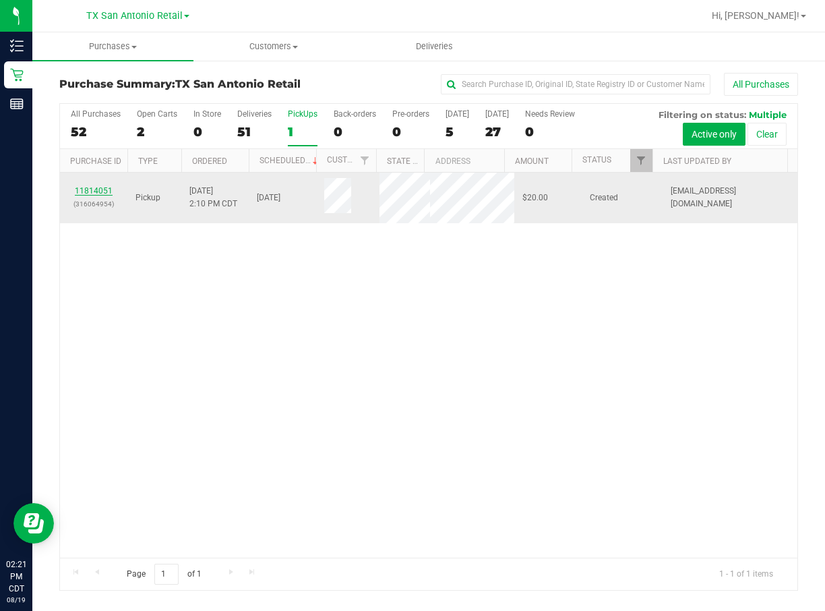
click at [98, 187] on link "11814051" at bounding box center [94, 190] width 38 height 9
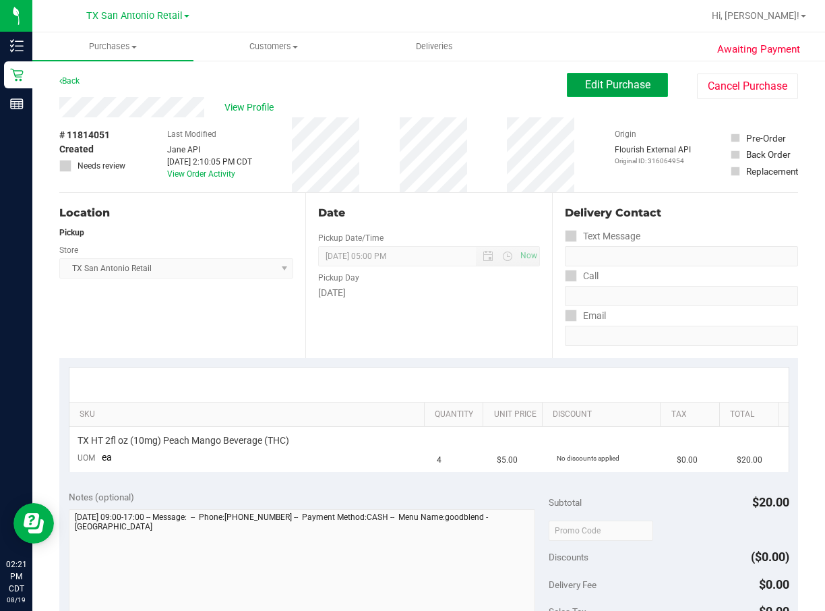
click at [567, 76] on button "Edit Purchase" at bounding box center [617, 85] width 101 height 24
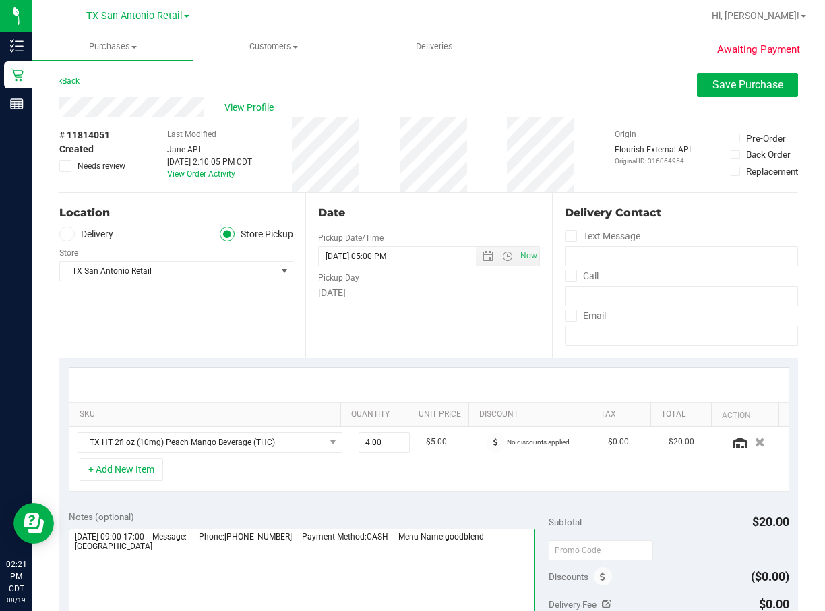
click at [251, 406] on textarea at bounding box center [302, 592] width 467 height 129
click at [317, 406] on textarea at bounding box center [302, 592] width 467 height 129
type textarea "[DATE] 09:00-17:00 -- Message: -- Phone:[PHONE_NUMBER] -- Payment Method:CASH -…"
click at [82, 230] on label "Delivery" at bounding box center [86, 234] width 54 height 16
click at [0, 0] on input "Delivery" at bounding box center [0, 0] width 0 height 0
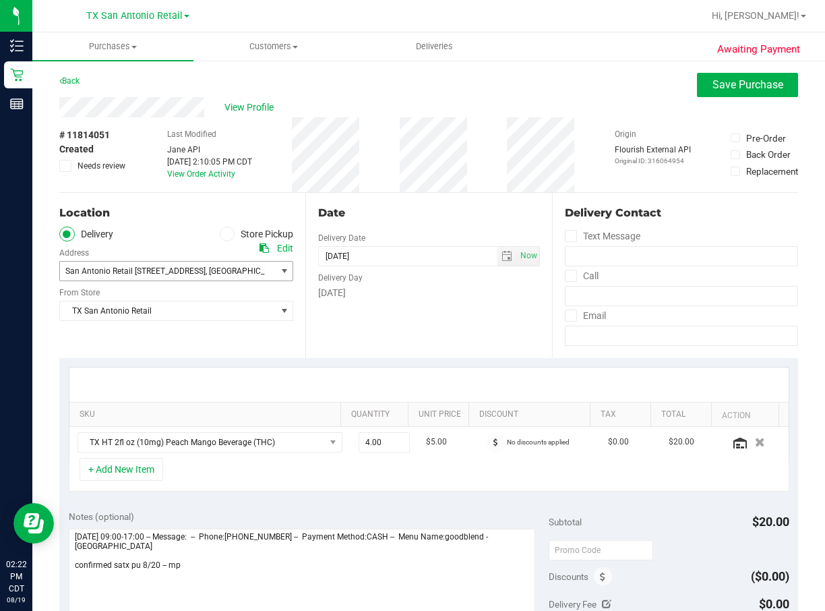
click at [121, 264] on span "San Antonio Retail [STREET_ADDRESS] , [GEOGRAPHIC_DATA] , [GEOGRAPHIC_DATA] 782…" at bounding box center [162, 270] width 205 height 19
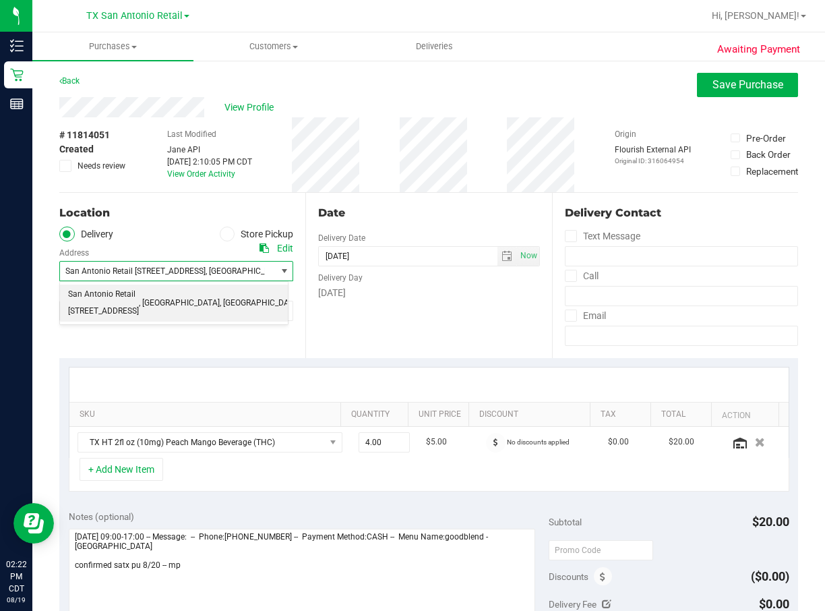
click at [124, 268] on span "San Antonio Retail [STREET_ADDRESS]" at bounding box center [135, 270] width 140 height 9
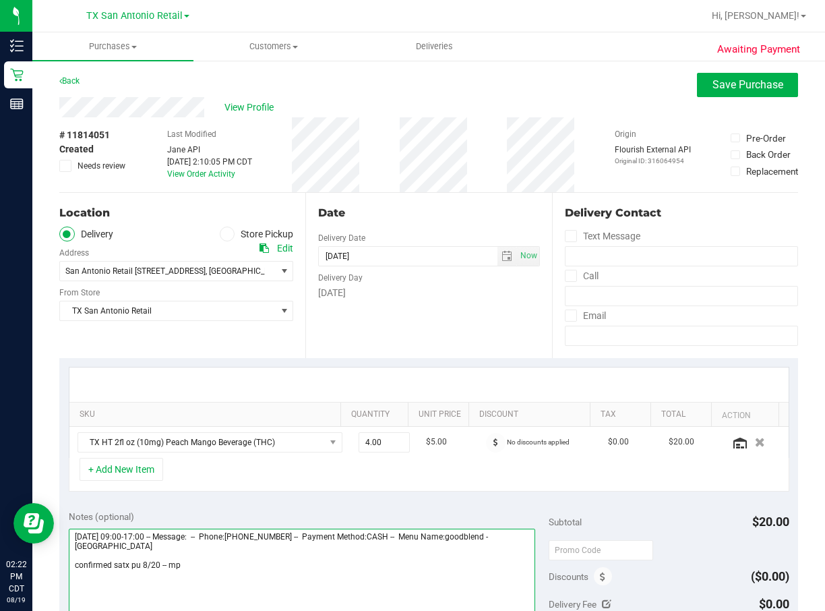
click at [284, 406] on textarea at bounding box center [302, 592] width 467 height 129
drag, startPoint x: 242, startPoint y: 595, endPoint x: 245, endPoint y: 588, distance: 7.5
click at [242, 406] on textarea at bounding box center [302, 592] width 467 height 129
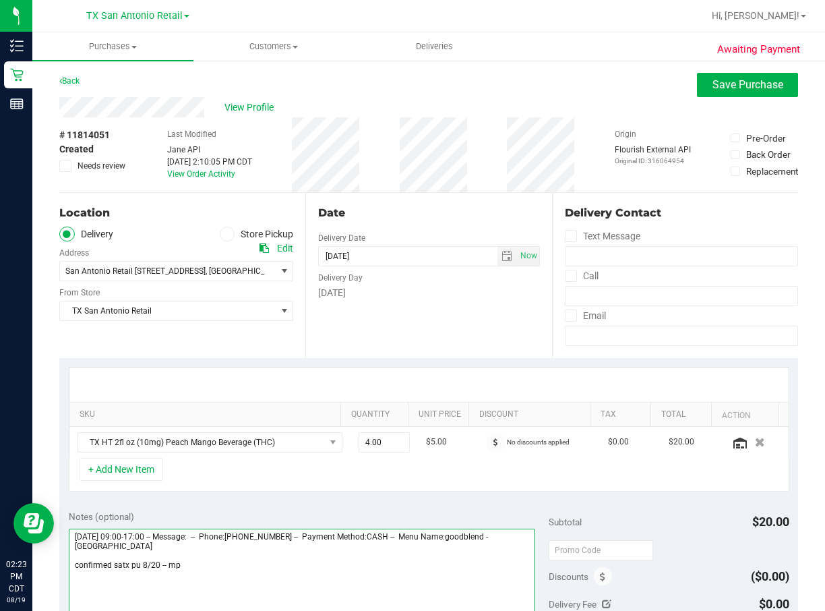
click at [245, 406] on textarea at bounding box center [302, 592] width 467 height 129
click at [243, 406] on textarea at bounding box center [302, 592] width 467 height 129
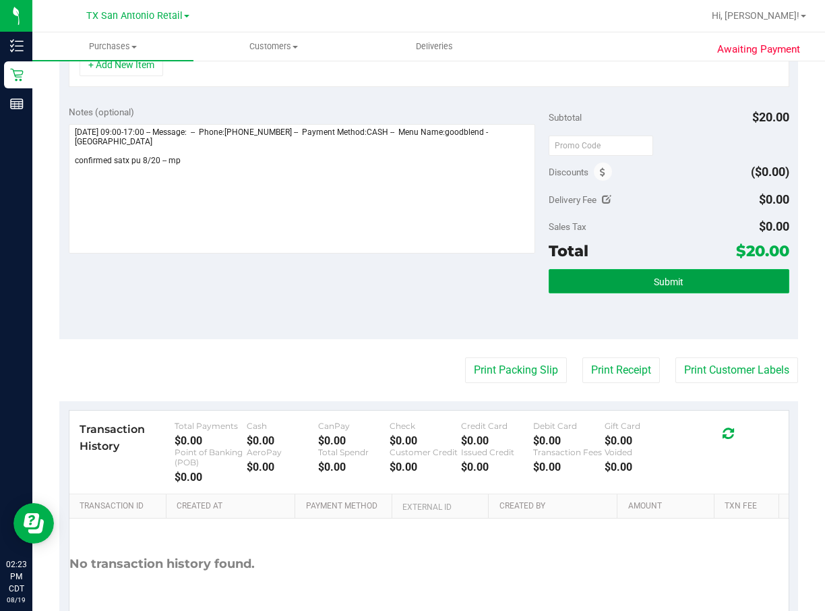
click at [662, 275] on button "Submit" at bounding box center [669, 281] width 240 height 24
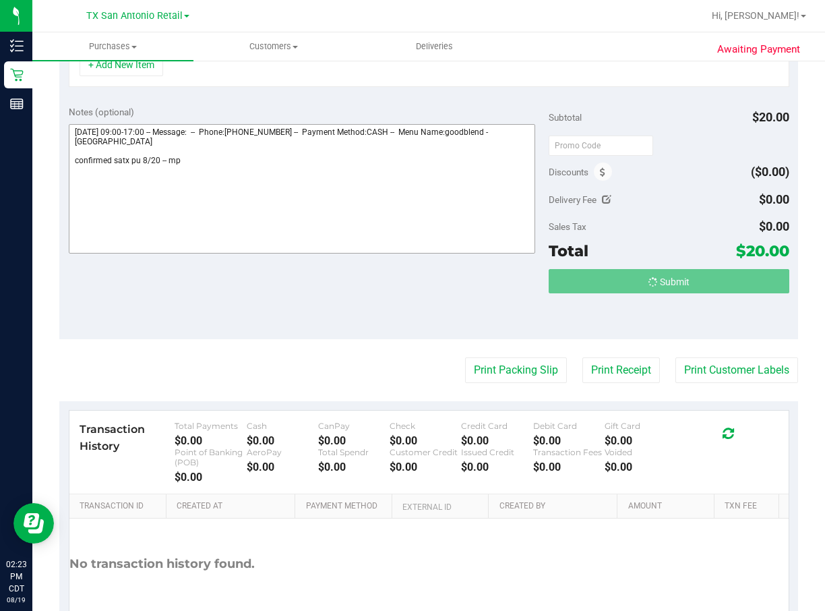
scroll to position [383, 0]
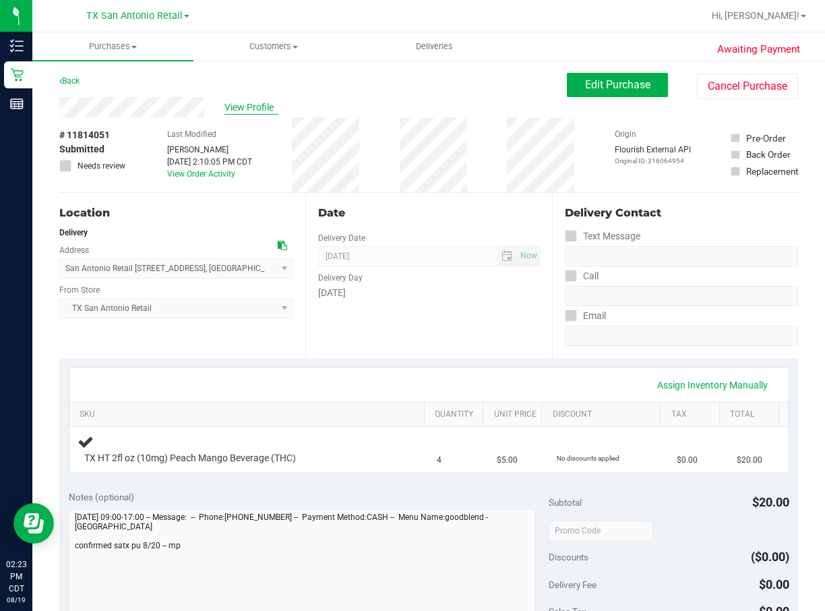
click at [235, 102] on span "View Profile" at bounding box center [251, 107] width 54 height 14
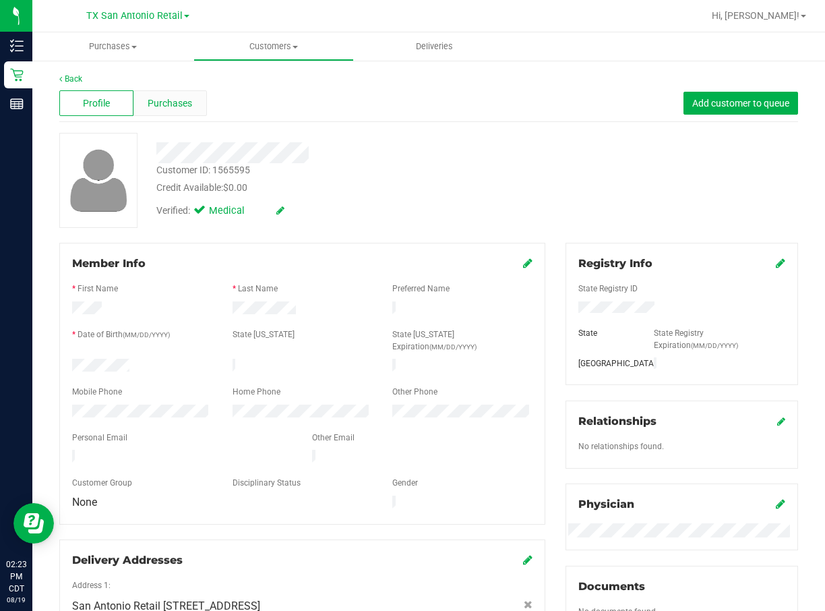
click at [154, 94] on div "Purchases" at bounding box center [170, 103] width 74 height 26
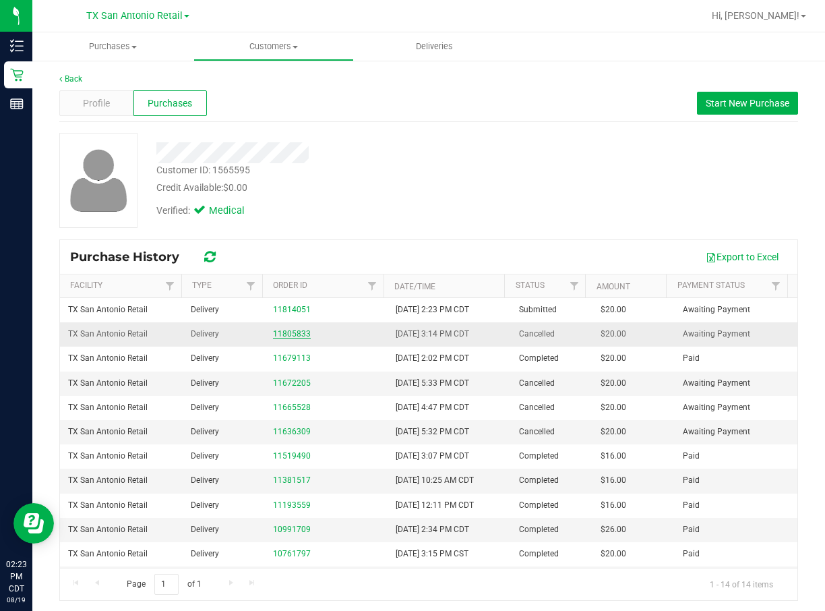
click at [284, 329] on link "11805833" at bounding box center [292, 333] width 38 height 9
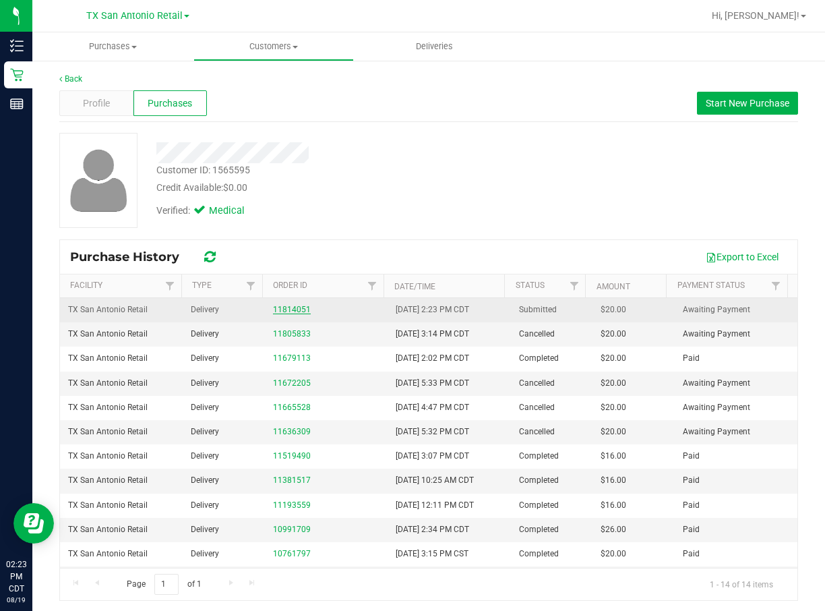
click at [278, 309] on link "11814051" at bounding box center [292, 309] width 38 height 9
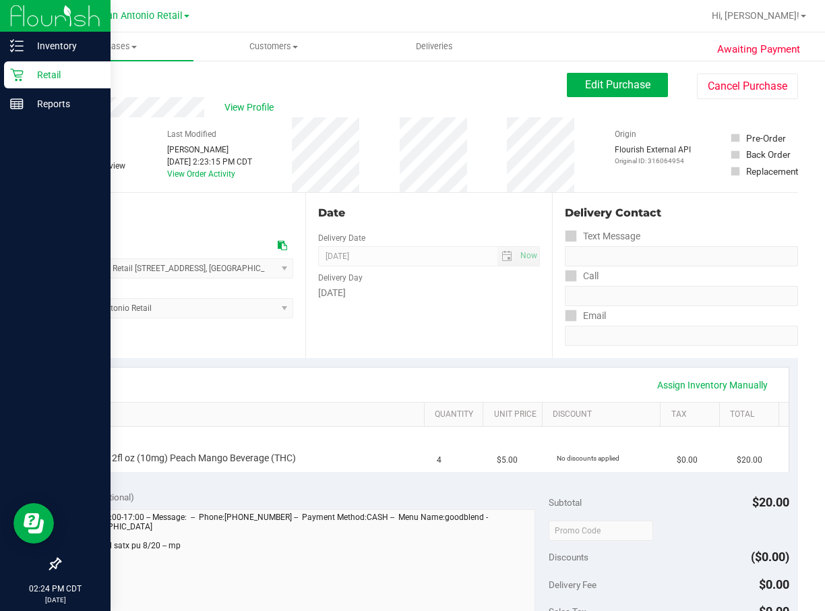
click at [24, 80] on p "Retail" at bounding box center [64, 75] width 81 height 16
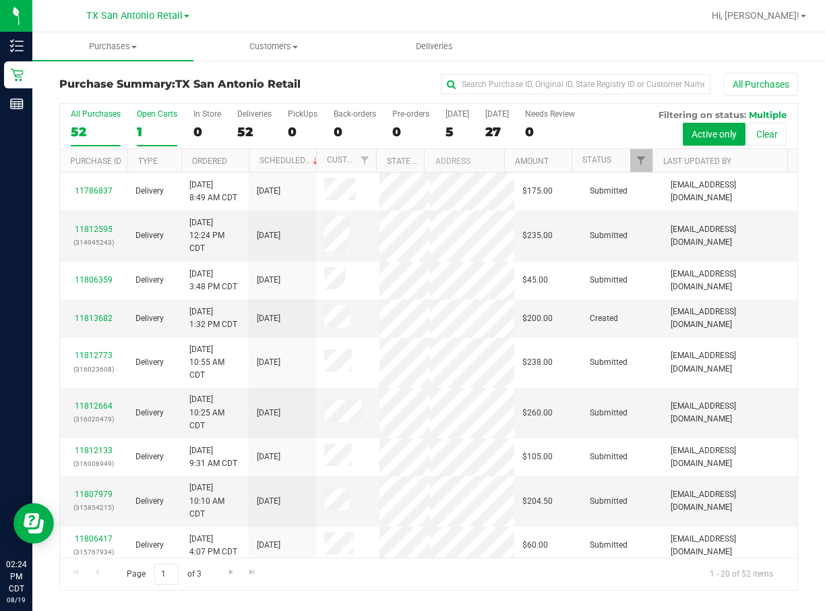
click at [140, 122] on label "Open Carts 1" at bounding box center [157, 127] width 40 height 37
click at [0, 0] on input "Open Carts 1" at bounding box center [0, 0] width 0 height 0
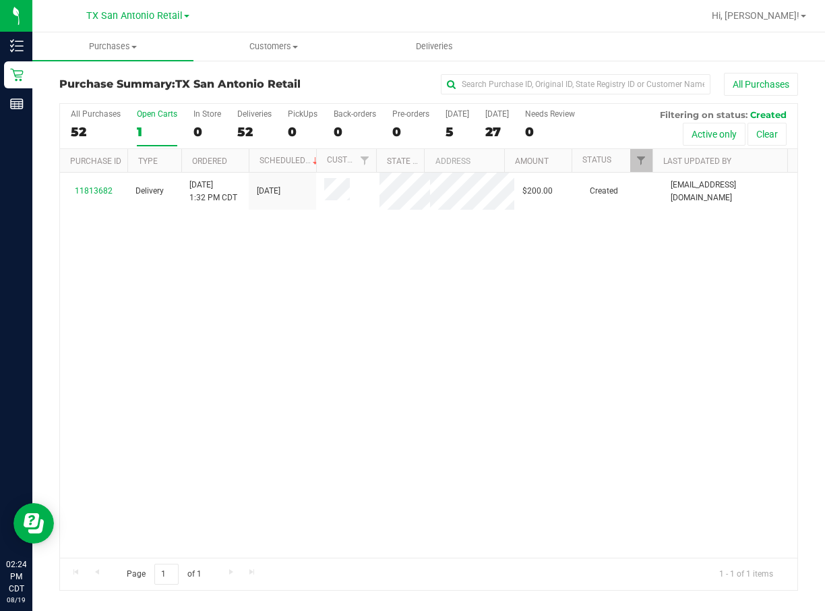
click at [319, 132] on div "All Purchases 52 Open Carts 1 In Store 0 Deliveries 52 PickUps 0 Back-orders 0 …" at bounding box center [428, 126] width 737 height 45
click at [312, 130] on div "0" at bounding box center [303, 132] width 30 height 16
click at [0, 0] on input "PickUps 0" at bounding box center [0, 0] width 0 height 0
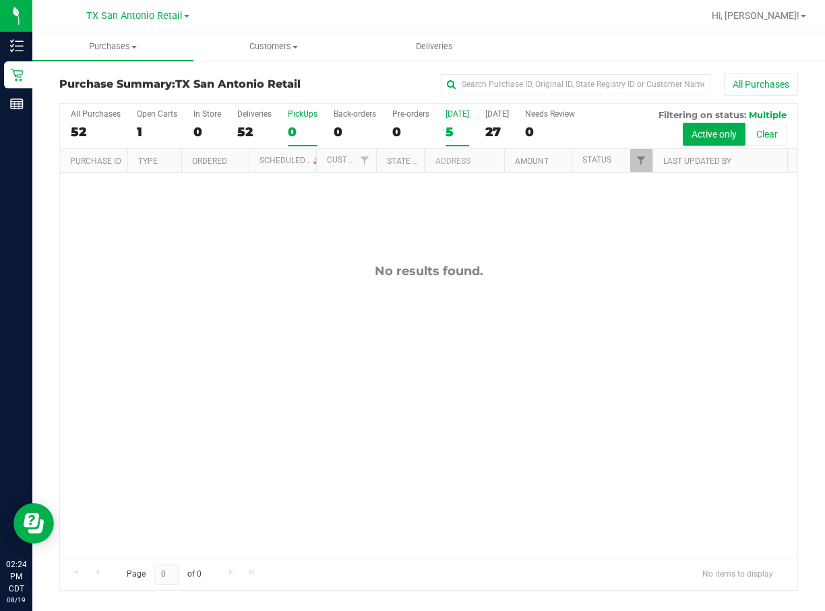
click at [455, 135] on div "5" at bounding box center [457, 132] width 24 height 16
click at [0, 0] on input "[DATE] 5" at bounding box center [0, 0] width 0 height 0
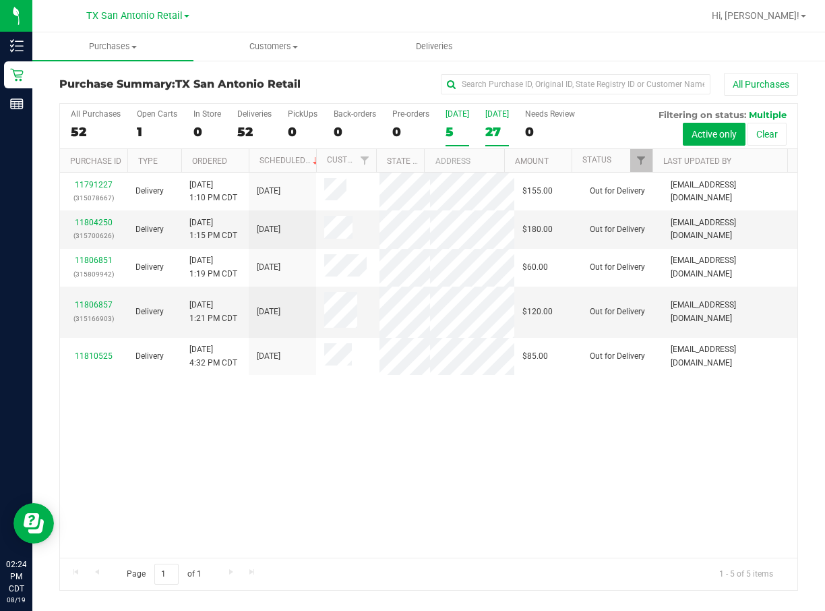
click at [503, 143] on label "[DATE] 27" at bounding box center [497, 127] width 24 height 37
click at [0, 0] on input "[DATE] 27" at bounding box center [0, 0] width 0 height 0
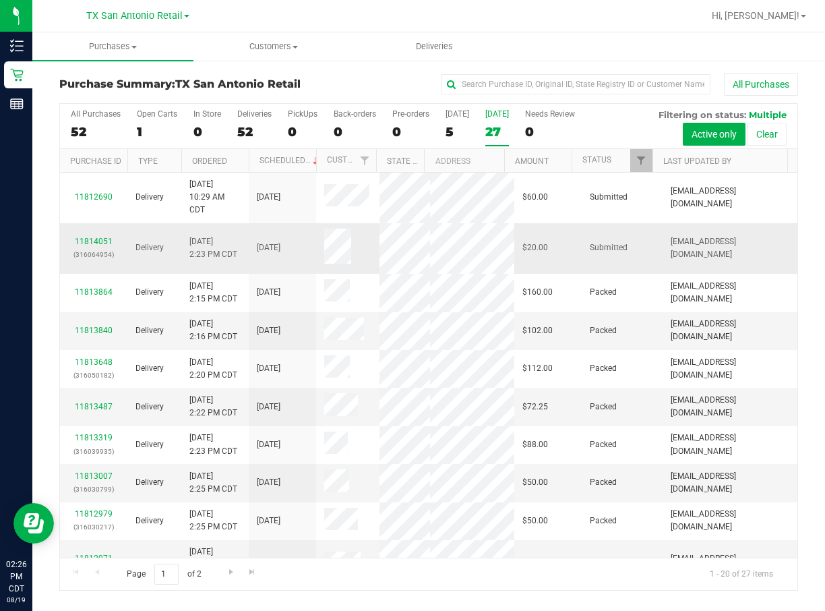
click at [204, 270] on td "[DATE] 2:23 PM CDT" at bounding box center [214, 248] width 67 height 51
click at [300, 121] on label "PickUps 0" at bounding box center [303, 127] width 30 height 37
click at [0, 0] on input "PickUps 0" at bounding box center [0, 0] width 0 height 0
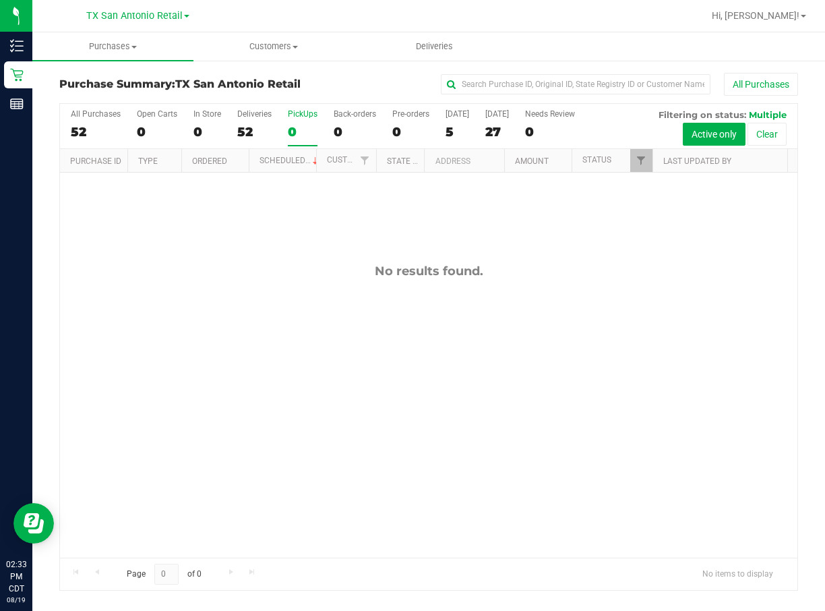
click at [468, 128] on div "All Purchases 52 Open Carts 0 In Store 0 Deliveries 52 PickUps 0 Back-orders 0 …" at bounding box center [428, 126] width 737 height 45
click at [462, 127] on div "5" at bounding box center [457, 132] width 24 height 16
click at [0, 0] on input "[DATE] 5" at bounding box center [0, 0] width 0 height 0
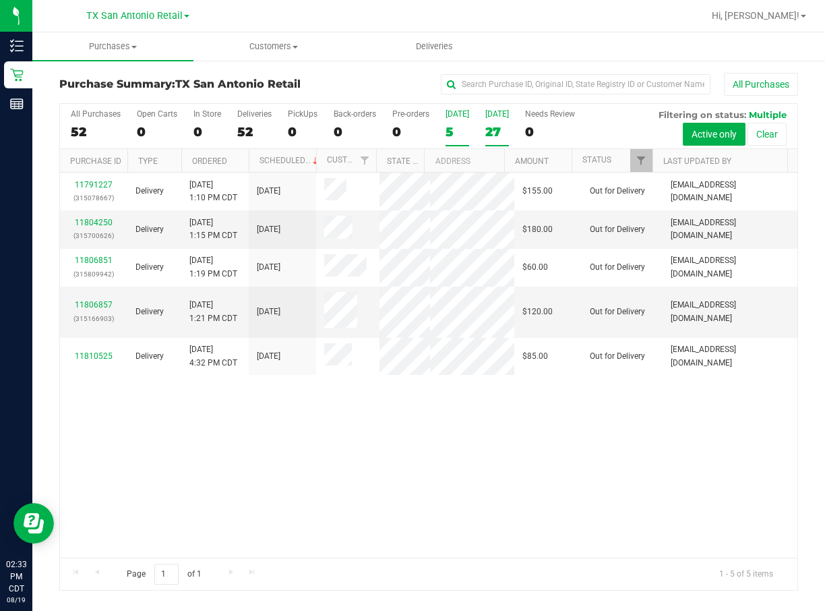
click at [492, 136] on div "27" at bounding box center [497, 132] width 24 height 16
click at [0, 0] on input "[DATE] 27" at bounding box center [0, 0] width 0 height 0
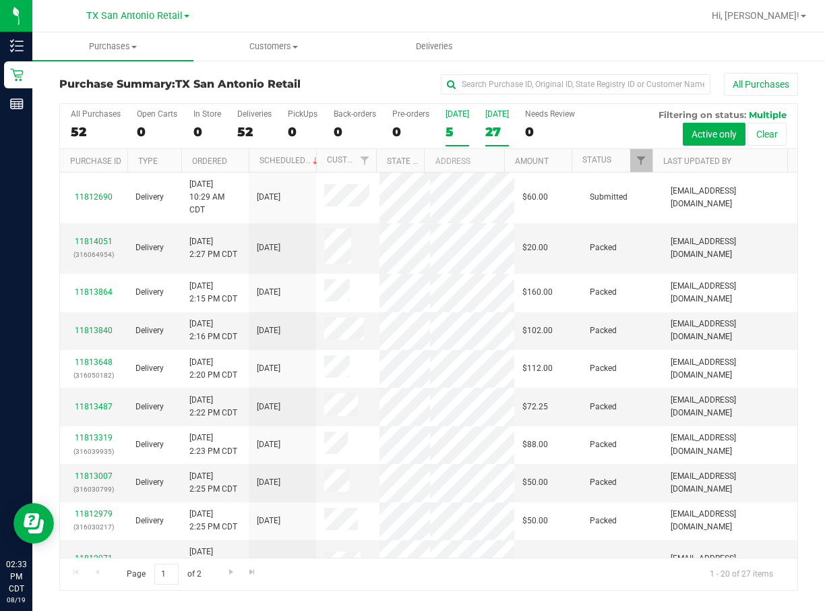
click at [450, 123] on label "[DATE] 5" at bounding box center [457, 127] width 24 height 37
click at [0, 0] on input "[DATE] 5" at bounding box center [0, 0] width 0 height 0
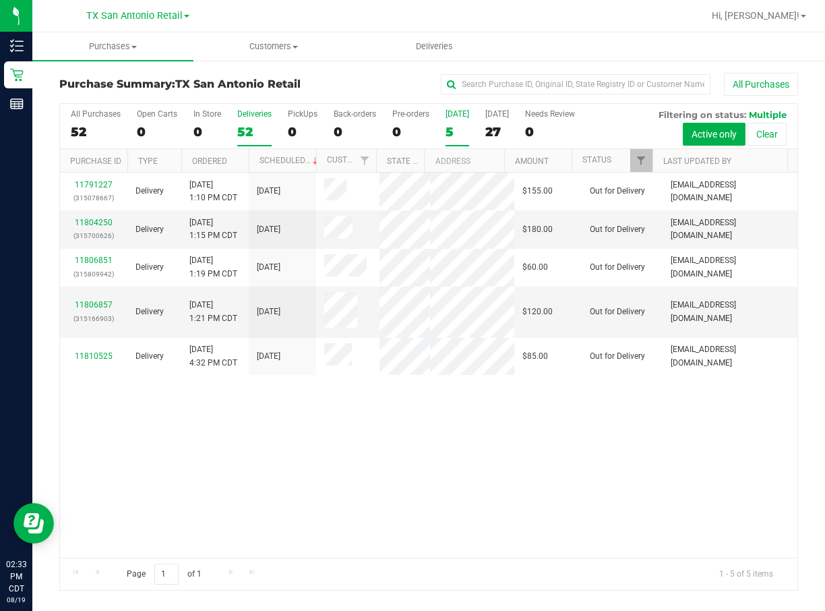
click at [266, 124] on div "52" at bounding box center [254, 132] width 34 height 16
click at [0, 0] on input "Deliveries 52" at bounding box center [0, 0] width 0 height 0
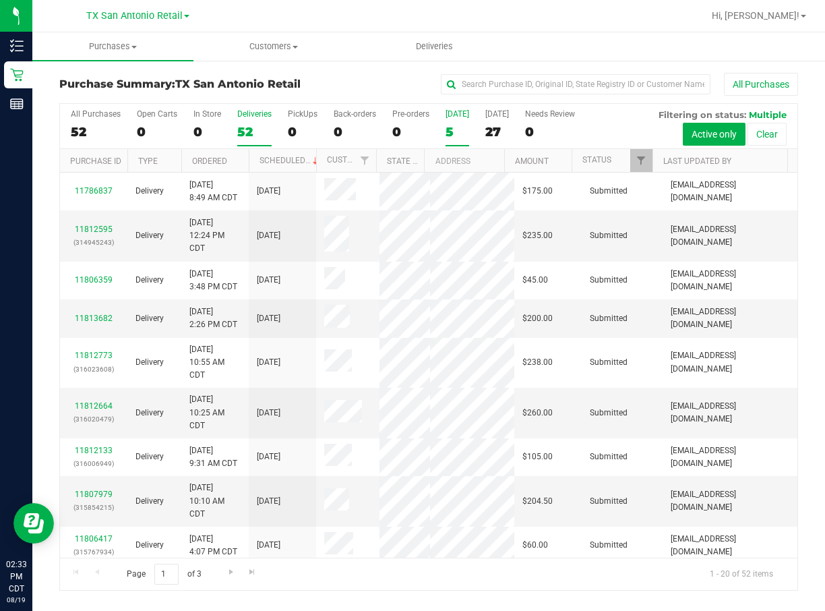
click at [445, 139] on div "5" at bounding box center [457, 132] width 24 height 16
click at [0, 0] on input "[DATE] 5" at bounding box center [0, 0] width 0 height 0
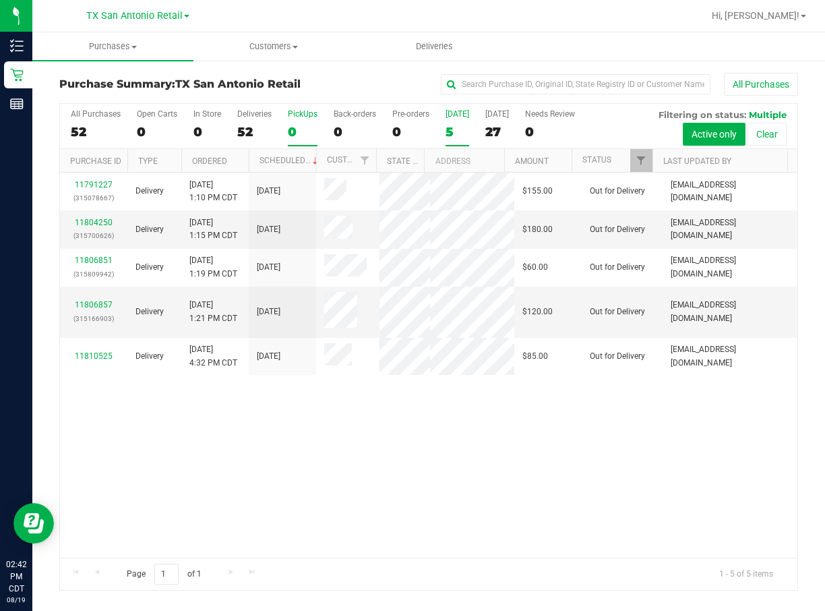
click at [313, 140] on label "PickUps 0" at bounding box center [303, 127] width 30 height 37
click at [0, 0] on input "PickUps 0" at bounding box center [0, 0] width 0 height 0
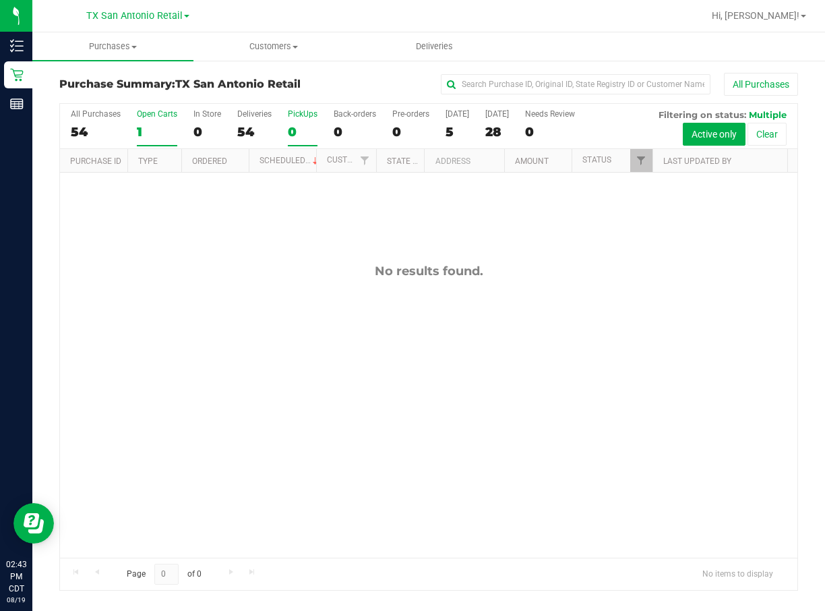
click at [161, 109] on div "Open Carts" at bounding box center [157, 113] width 40 height 9
click at [0, 0] on input "Open Carts 1" at bounding box center [0, 0] width 0 height 0
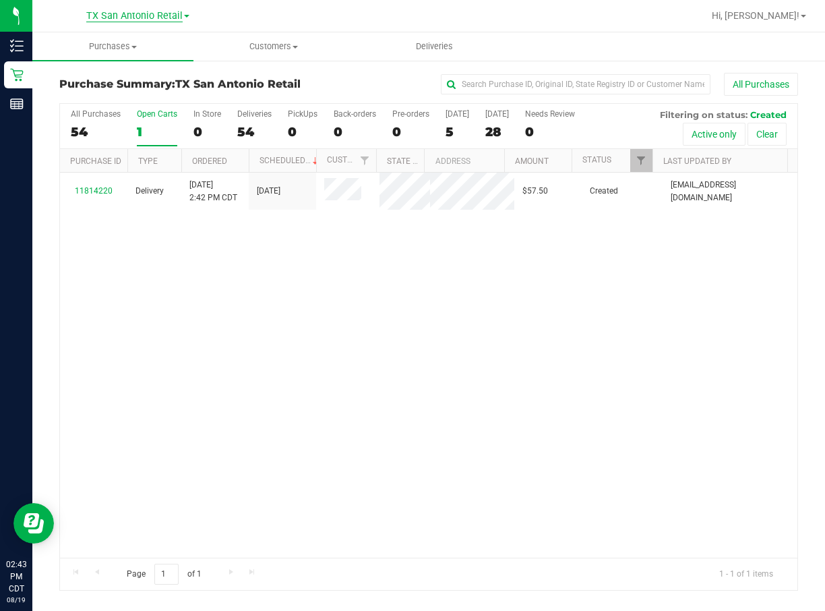
click at [168, 21] on span "TX San Antonio Retail" at bounding box center [134, 16] width 96 height 12
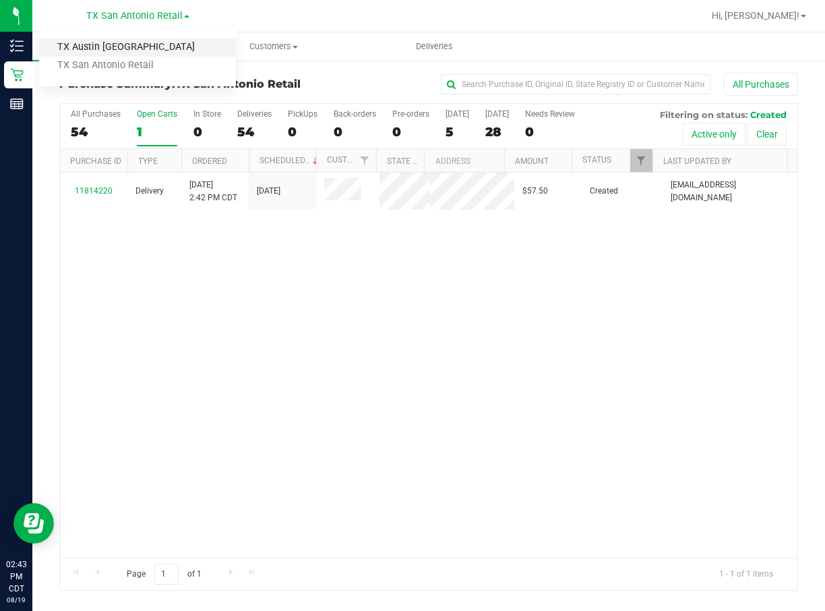
click at [158, 51] on link "TX Austin [GEOGRAPHIC_DATA]" at bounding box center [137, 47] width 197 height 18
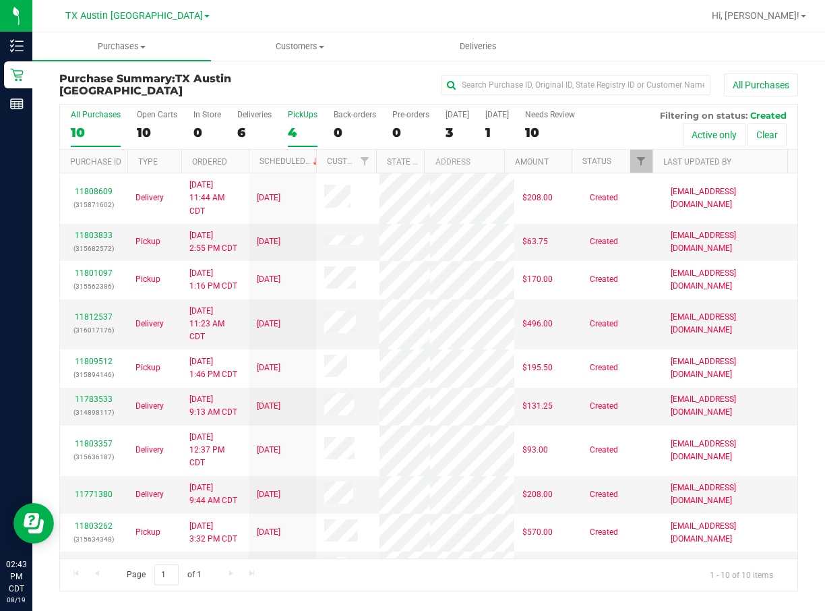
click at [315, 138] on div "4" at bounding box center [303, 133] width 30 height 16
click at [0, 0] on input "PickUps 4" at bounding box center [0, 0] width 0 height 0
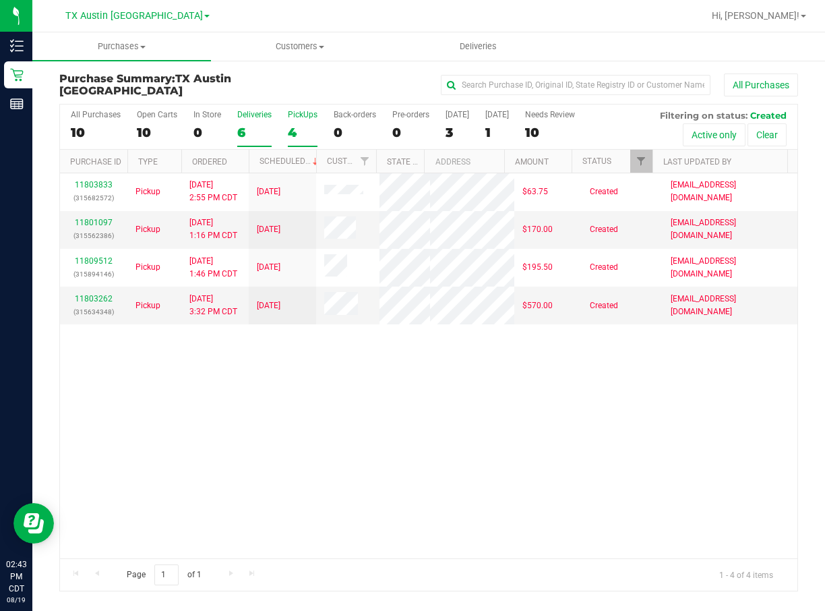
click at [259, 120] on label "Deliveries 6" at bounding box center [254, 128] width 34 height 37
click at [0, 0] on input "Deliveries 6" at bounding box center [0, 0] width 0 height 0
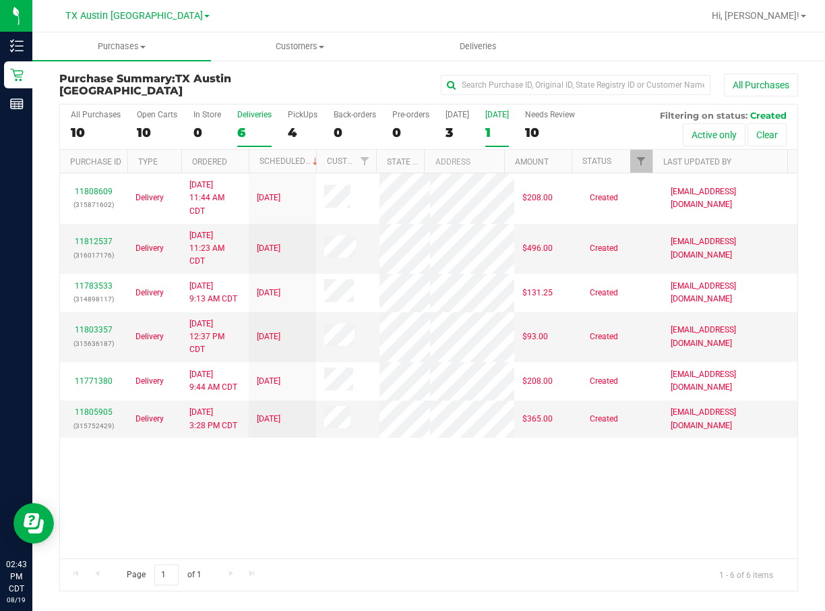
click at [491, 125] on div "1" at bounding box center [497, 133] width 24 height 16
click at [0, 0] on input "[DATE] 1" at bounding box center [0, 0] width 0 height 0
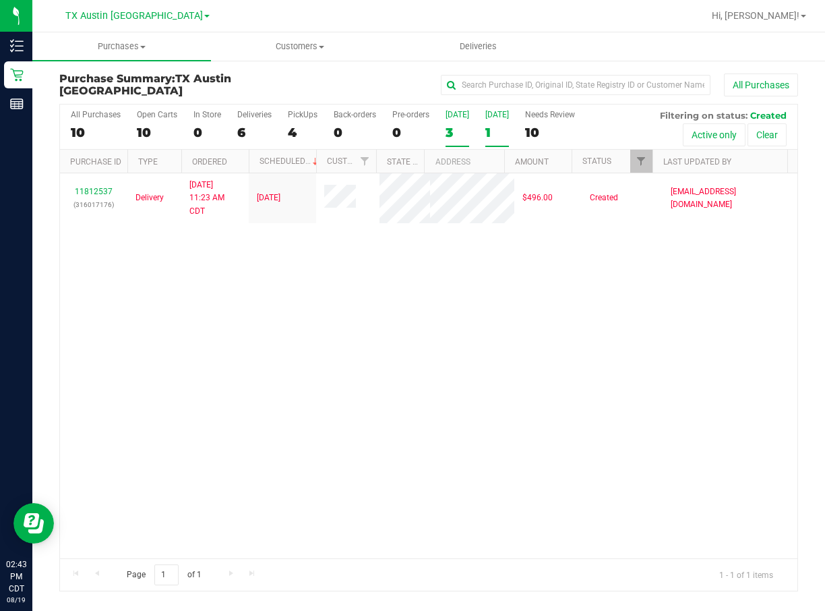
click at [452, 121] on label "[DATE] 3" at bounding box center [457, 128] width 24 height 37
click at [0, 0] on input "[DATE] 3" at bounding box center [0, 0] width 0 height 0
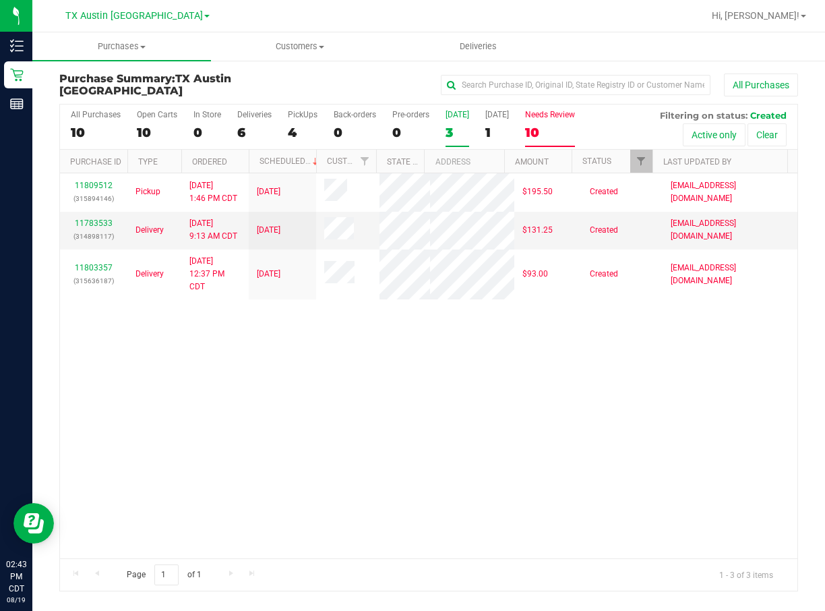
click at [541, 116] on div "Needs Review" at bounding box center [550, 114] width 50 height 9
click at [0, 0] on input "Needs Review 10" at bounding box center [0, 0] width 0 height 0
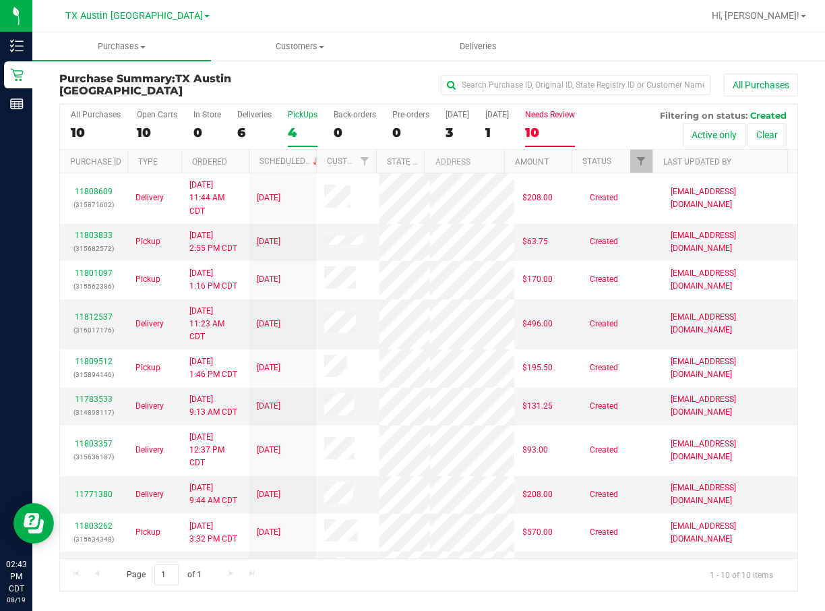
click at [297, 126] on div "4" at bounding box center [303, 133] width 30 height 16
click at [0, 0] on input "PickUps 4" at bounding box center [0, 0] width 0 height 0
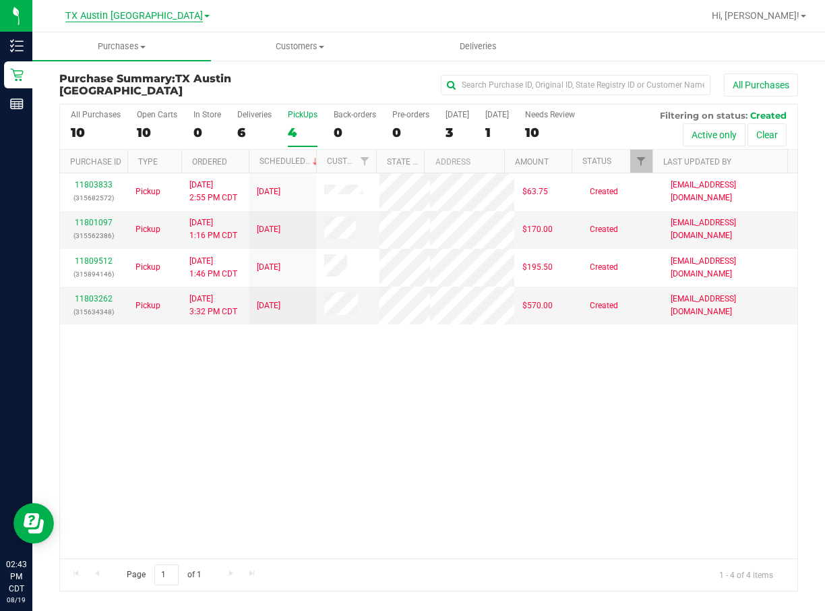
click at [160, 17] on span "TX Austin [GEOGRAPHIC_DATA]" at bounding box center [133, 16] width 137 height 12
click at [152, 69] on link "TX San Antonio Retail" at bounding box center [137, 66] width 197 height 18
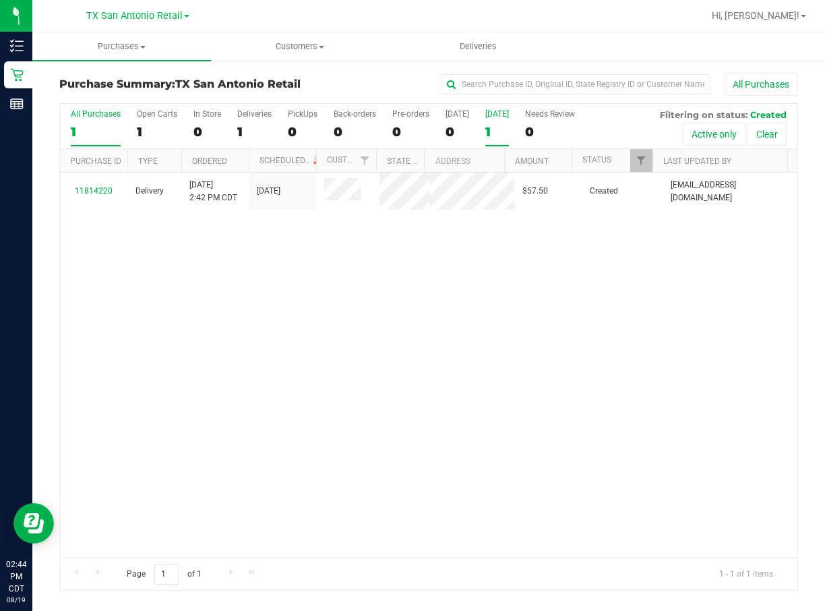
click at [489, 129] on div "1" at bounding box center [497, 132] width 24 height 16
click at [0, 0] on input "[DATE] 1" at bounding box center [0, 0] width 0 height 0
click at [315, 113] on div "PickUps" at bounding box center [303, 113] width 30 height 9
click at [0, 0] on input "PickUps 0" at bounding box center [0, 0] width 0 height 0
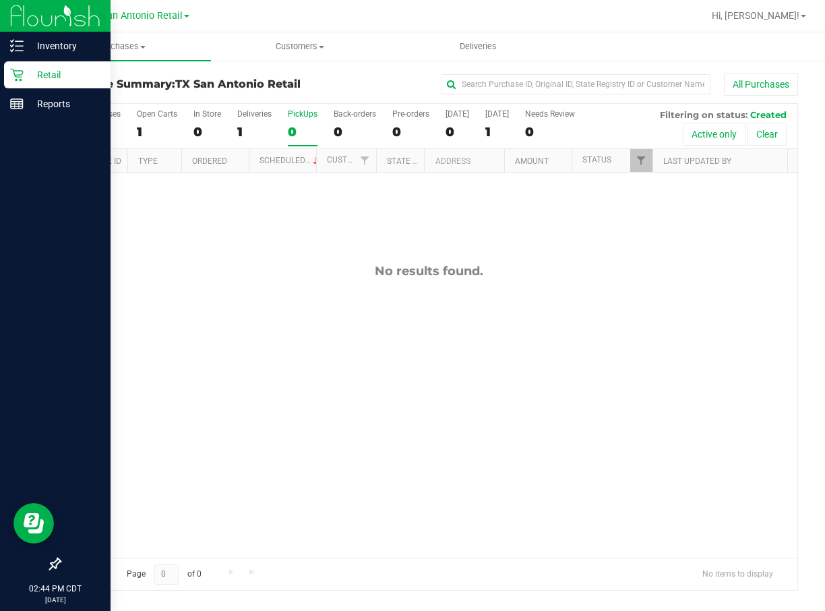
click at [22, 84] on div "Retail" at bounding box center [57, 74] width 106 height 27
